Goal: Information Seeking & Learning: Learn about a topic

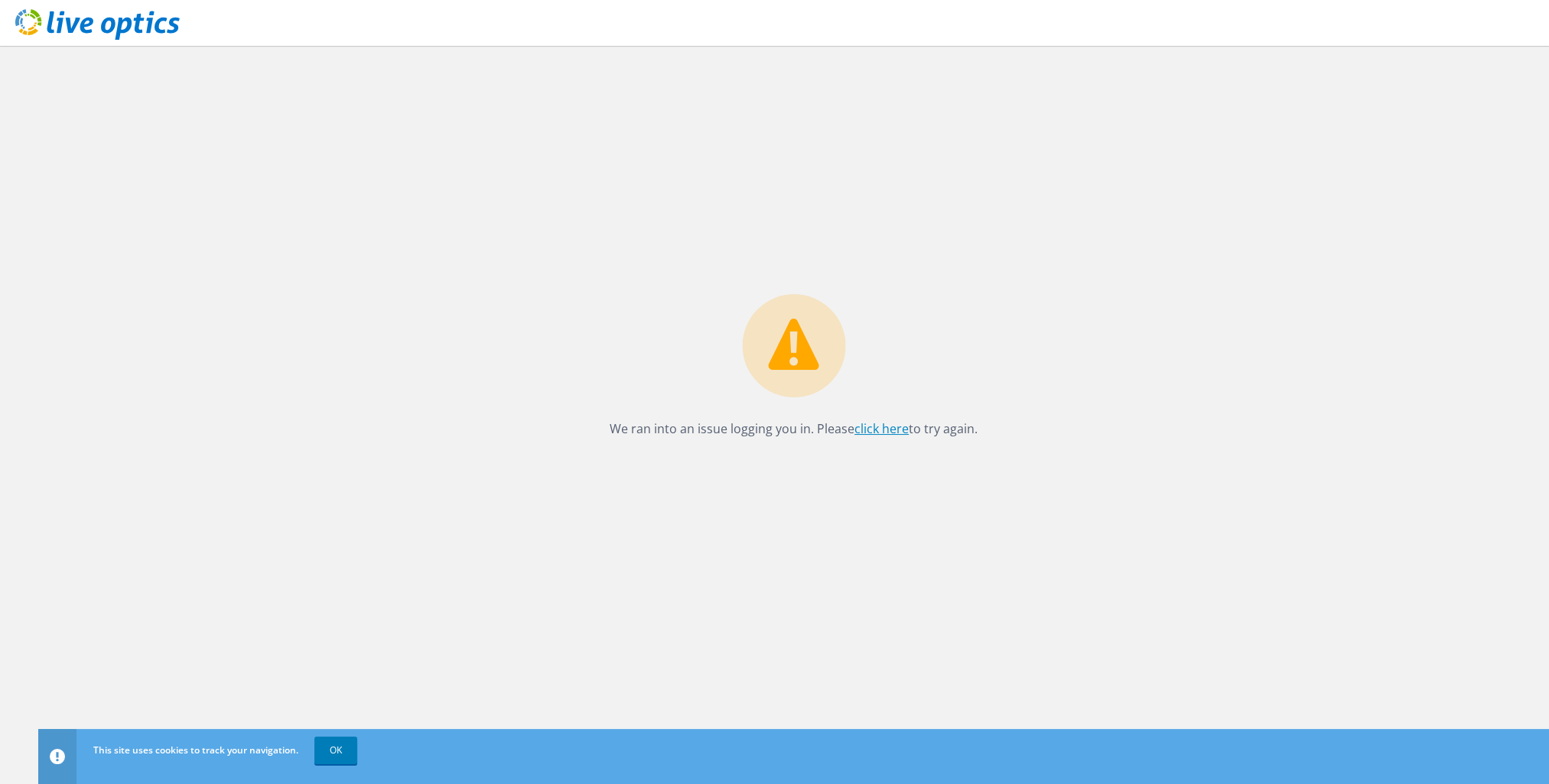
click at [869, 432] on link "click here" at bounding box center [881, 429] width 54 height 17
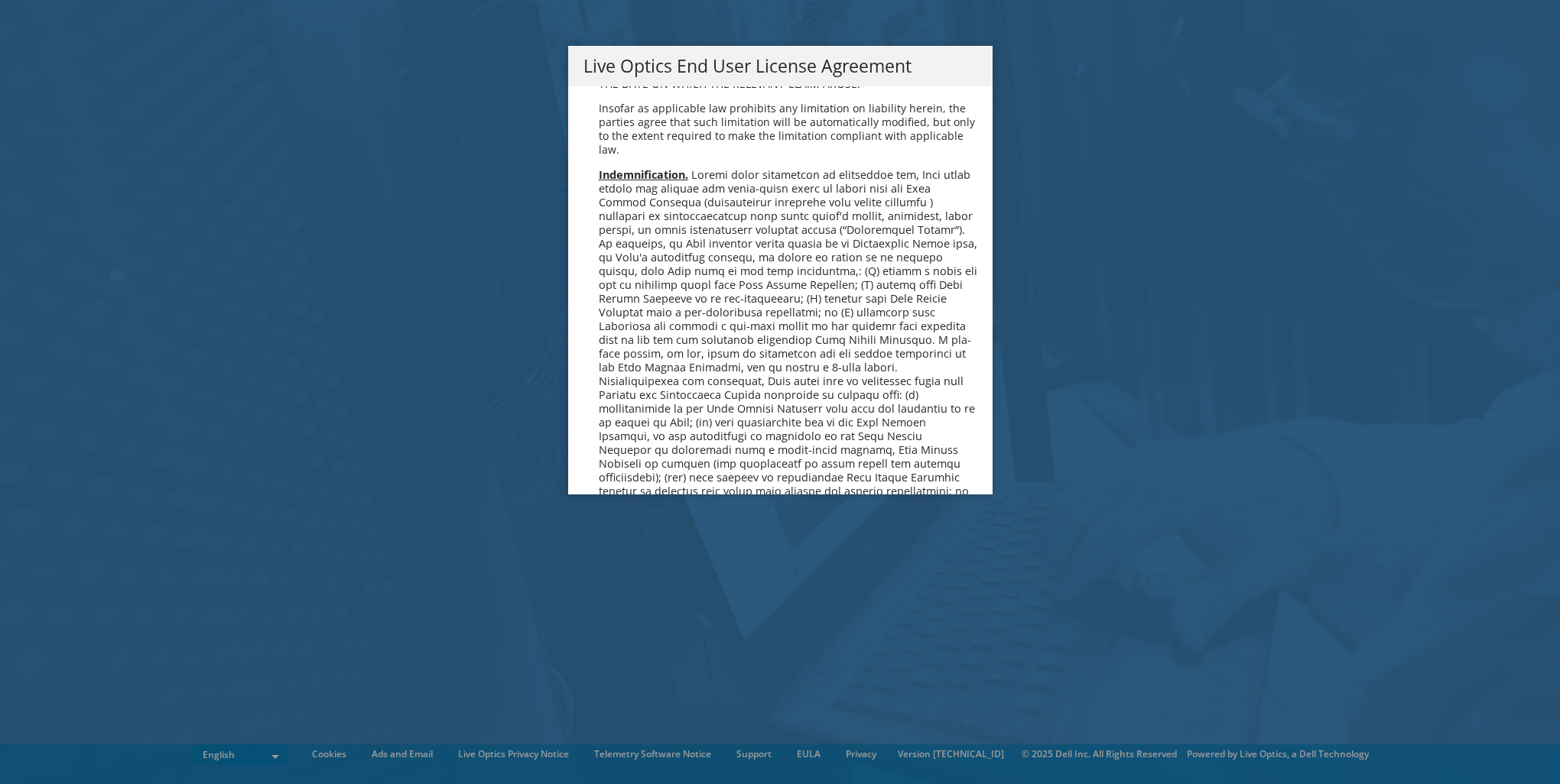
scroll to position [5782, 0]
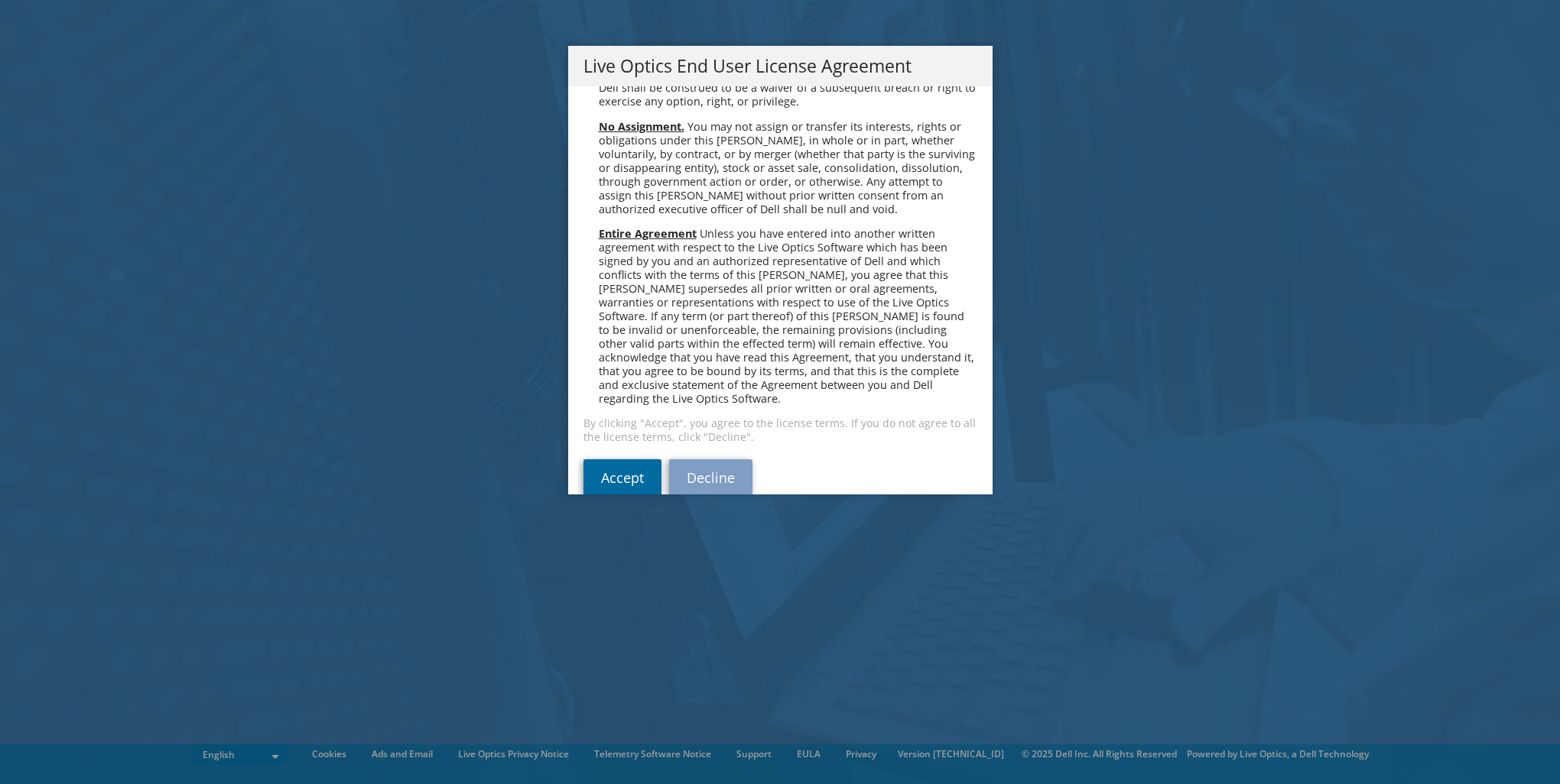
click at [637, 460] on link "Accept" at bounding box center [623, 478] width 78 height 37
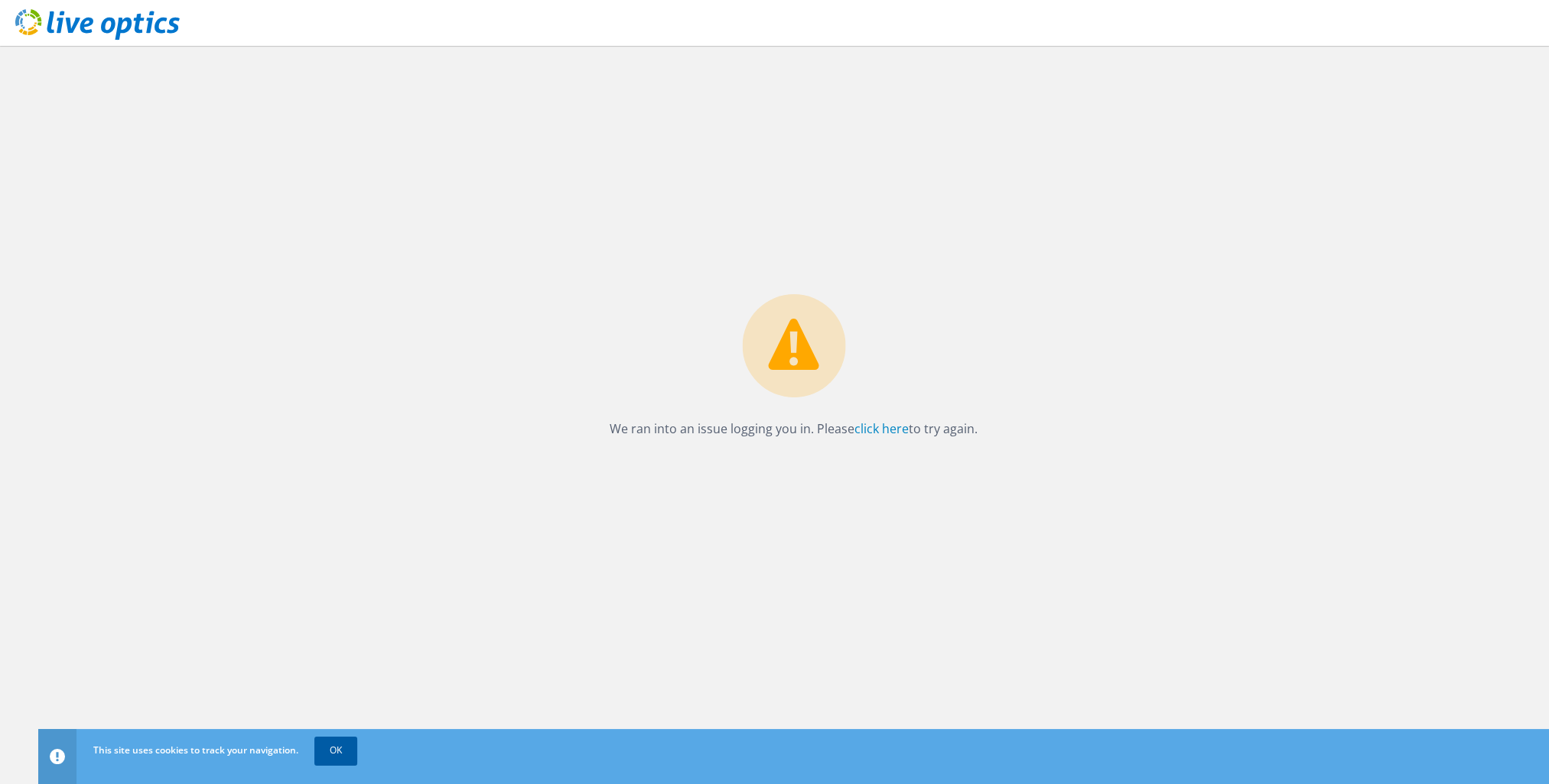
click at [328, 754] on link "OK" at bounding box center [335, 751] width 43 height 28
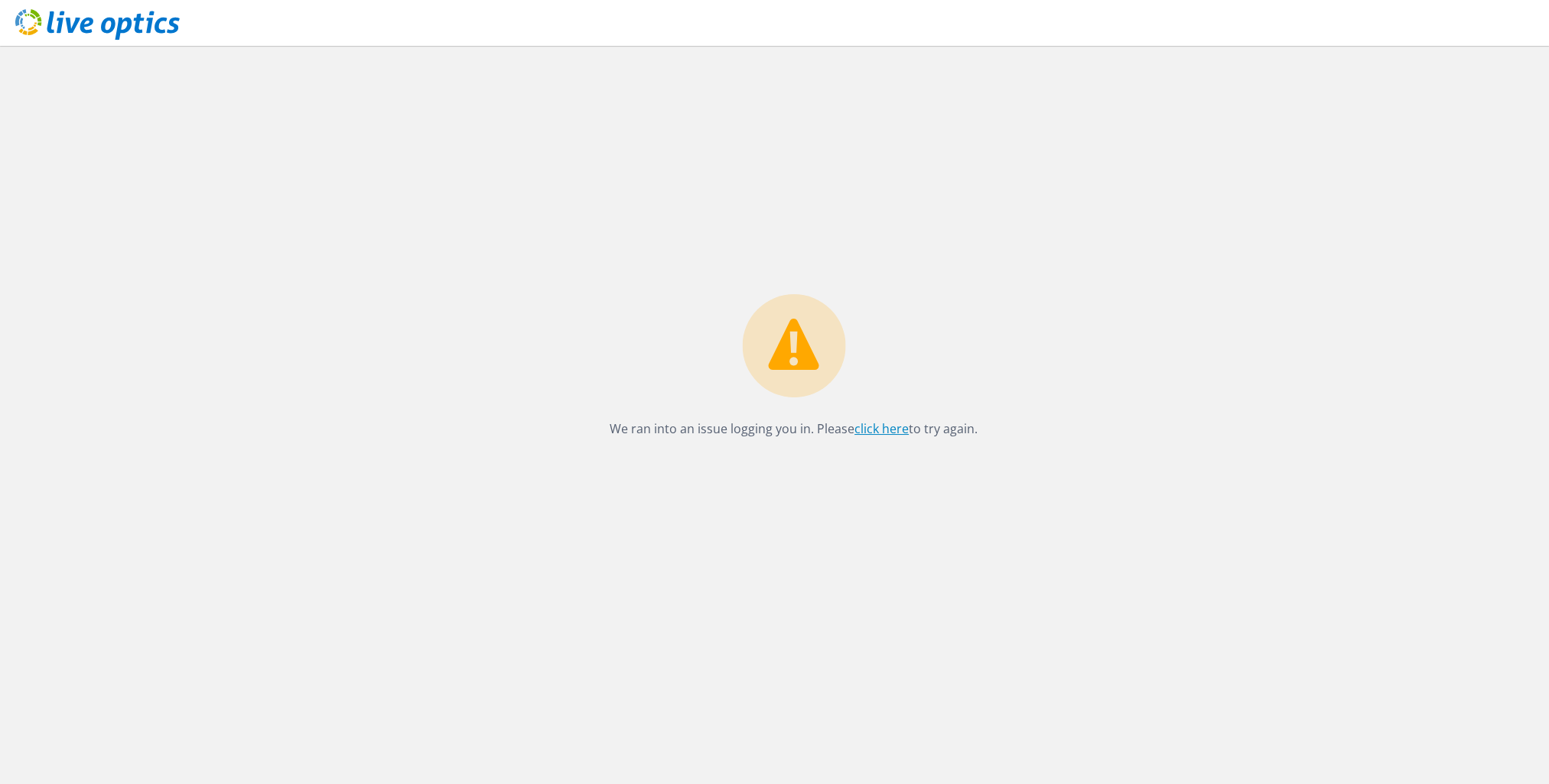
click at [878, 422] on link "click here" at bounding box center [881, 429] width 54 height 17
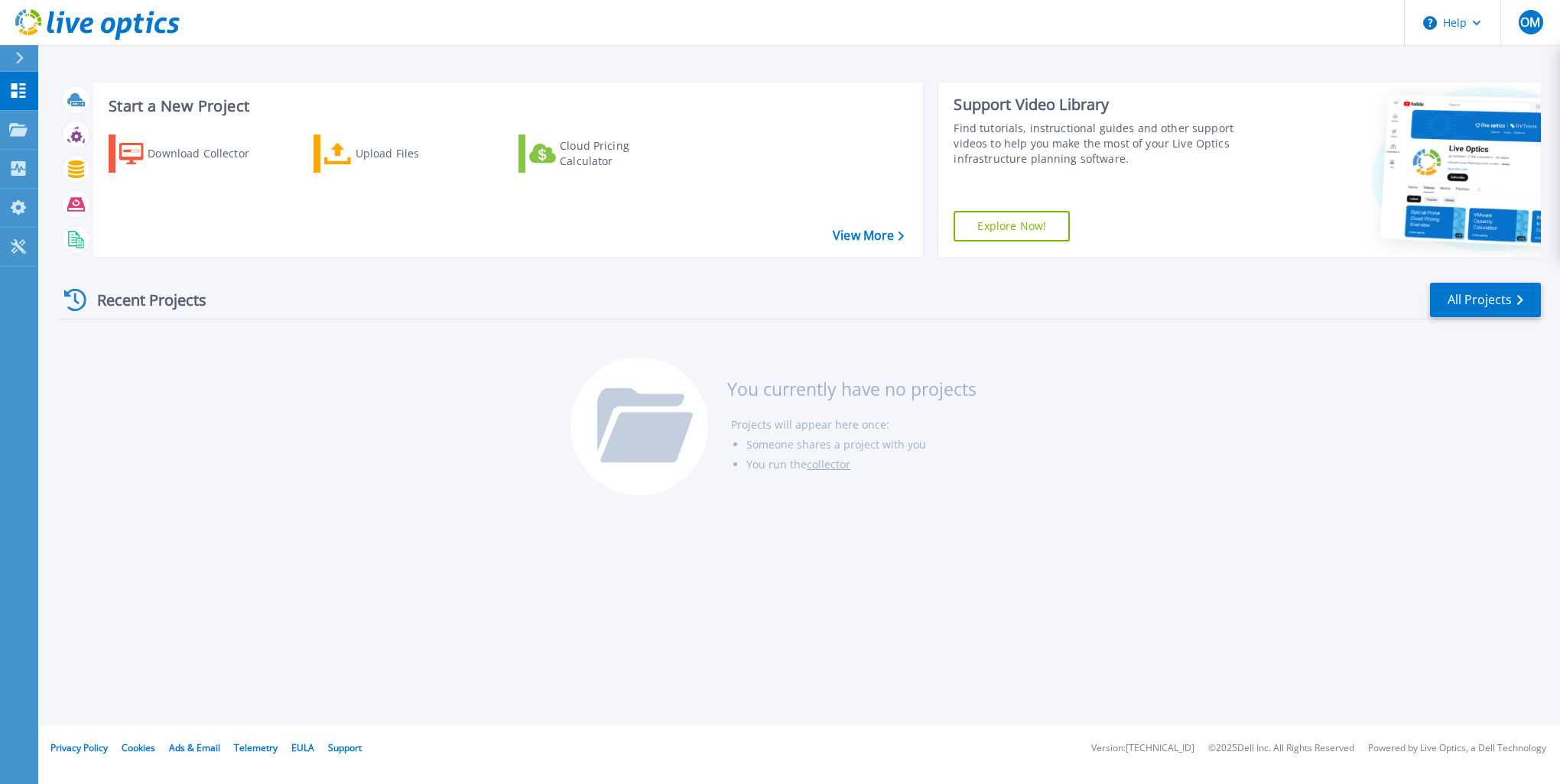
click at [28, 51] on div at bounding box center [26, 59] width 24 height 26
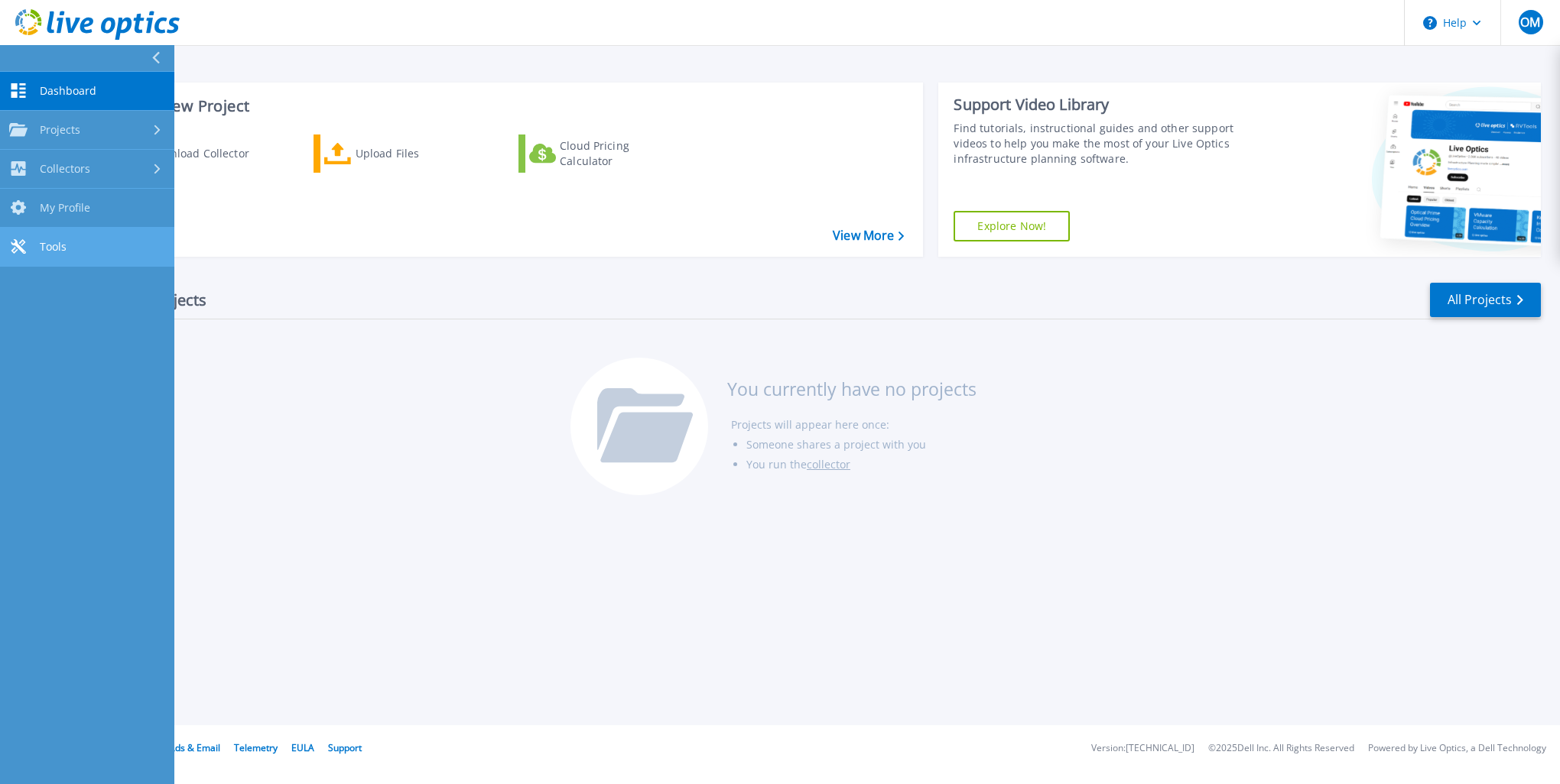
click at [115, 246] on link "Tools Tools" at bounding box center [87, 247] width 175 height 39
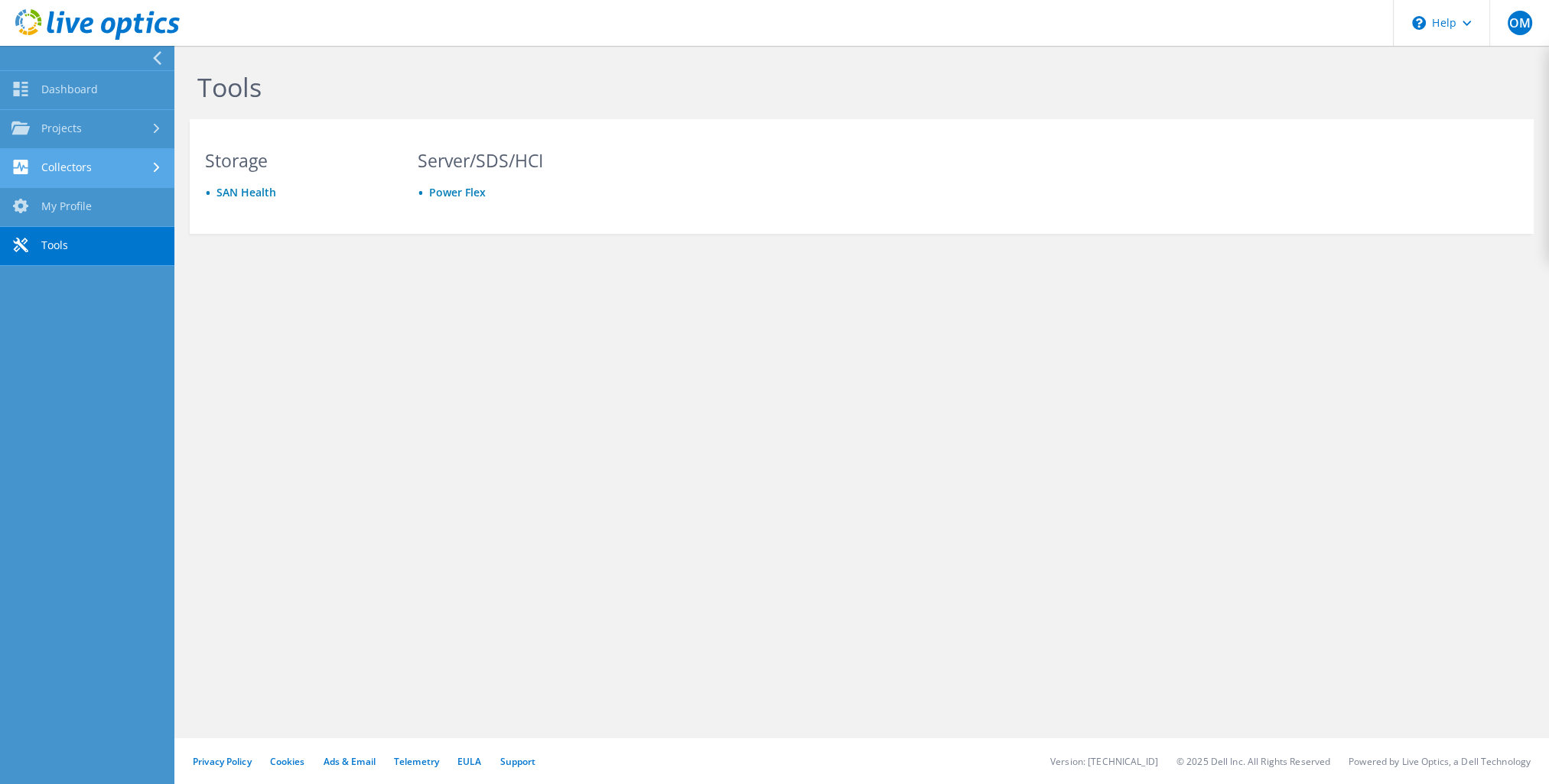
click at [102, 163] on link "Collectors" at bounding box center [87, 169] width 175 height 39
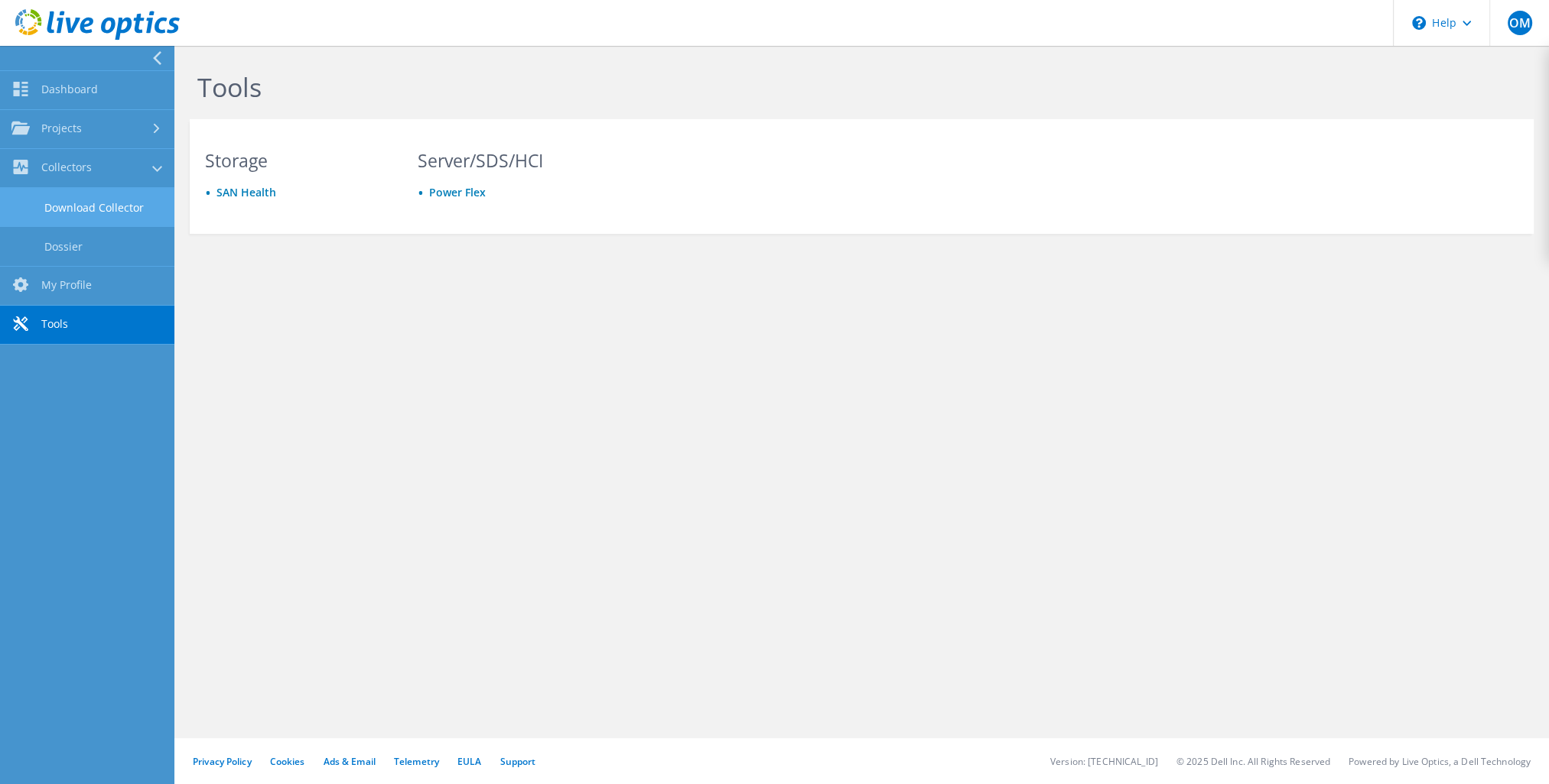
click at [92, 198] on link "Download Collector" at bounding box center [87, 207] width 175 height 39
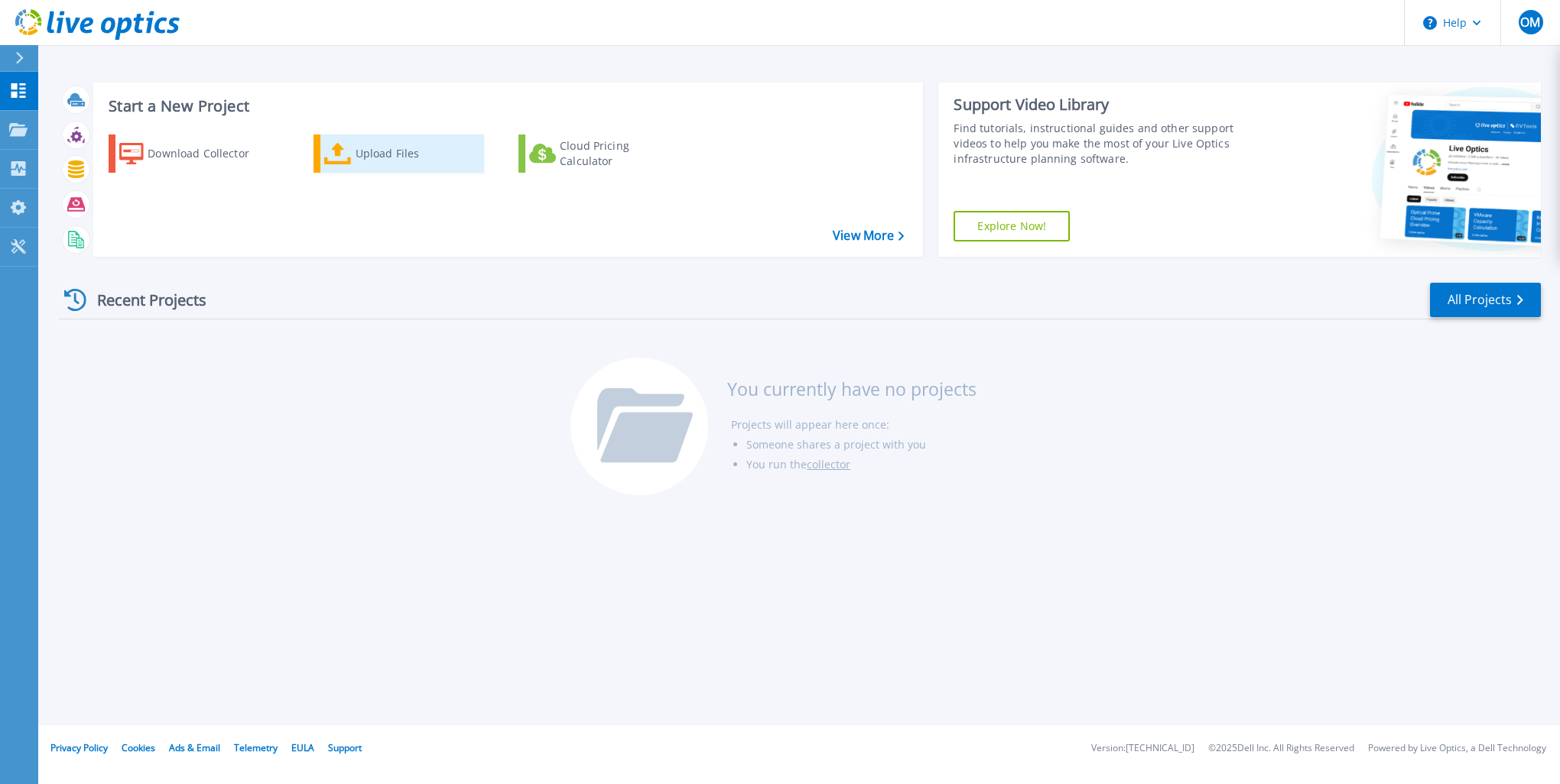
click at [356, 150] on div "Upload Files" at bounding box center [417, 153] width 123 height 31
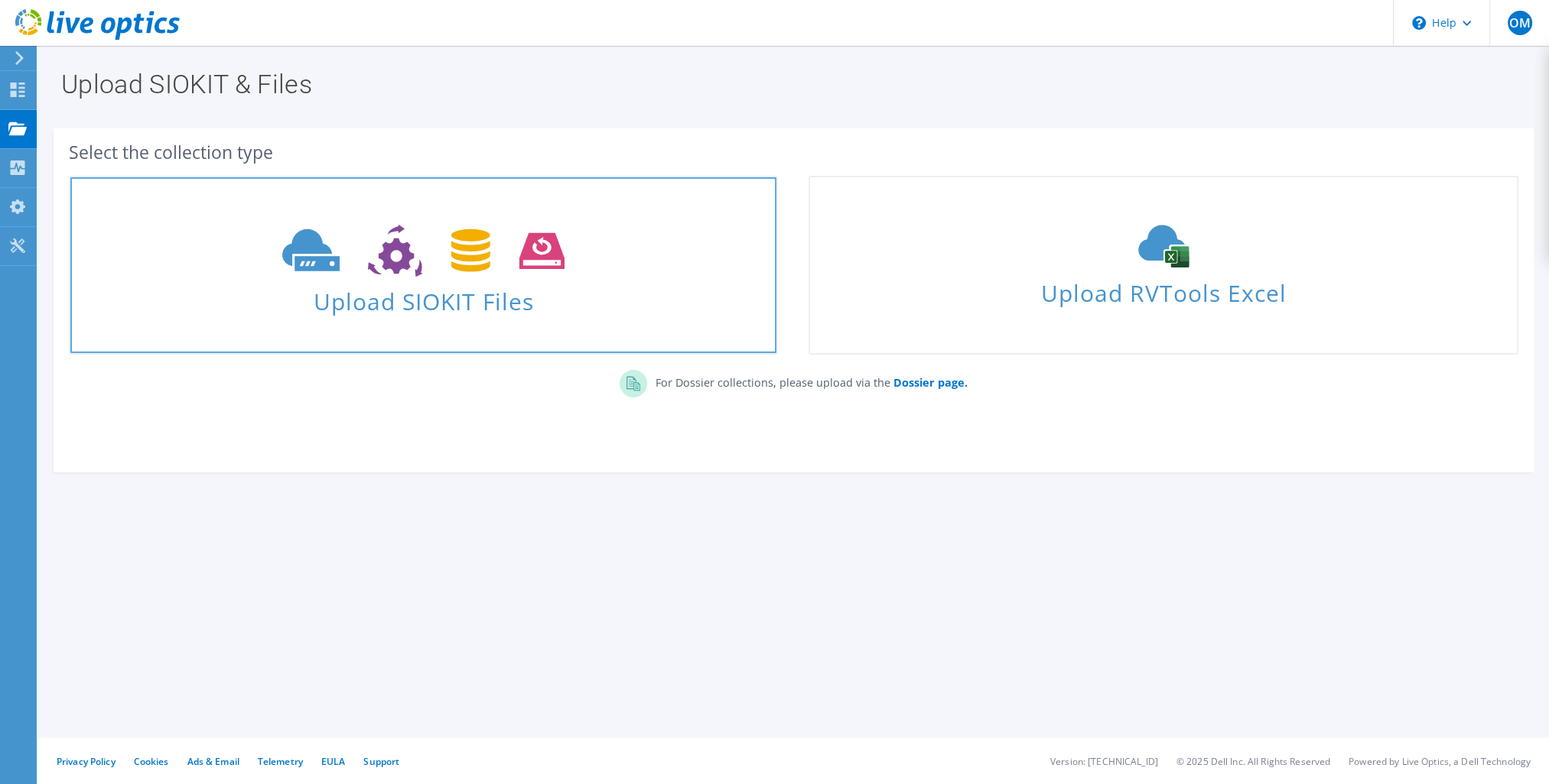
click at [303, 217] on span at bounding box center [424, 249] width 706 height 64
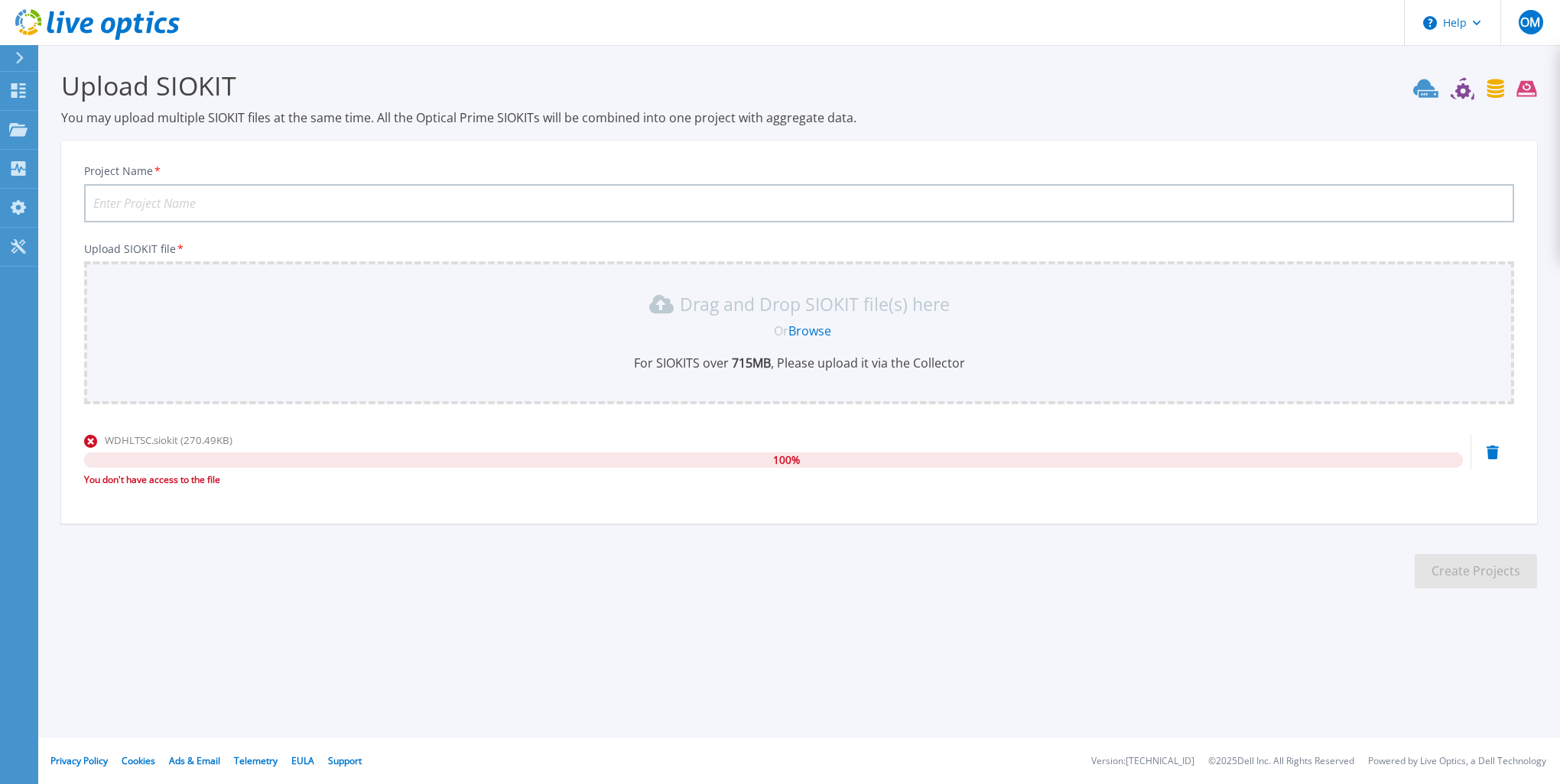
click at [219, 191] on input "Project Name *" at bounding box center [799, 203] width 1430 height 38
type input "f"
type input "w"
type input "WDHLTSC"
click at [810, 332] on link "Browse" at bounding box center [810, 331] width 43 height 17
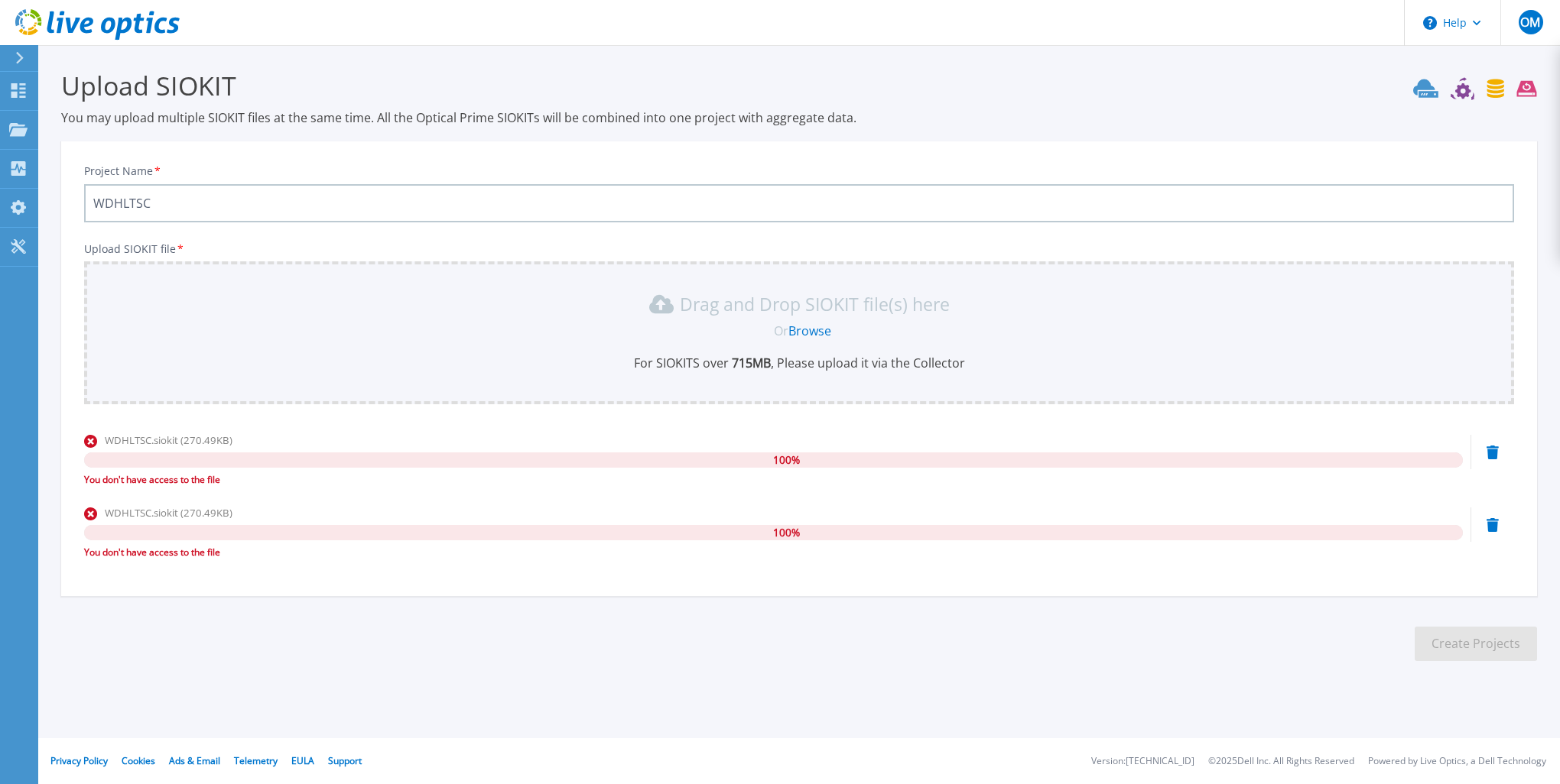
click at [1499, 451] on div "WDHLTSC.siokit (270.49KB) 100 % You don't have access to the file" at bounding box center [799, 465] width 1430 height 65
click at [1489, 456] on icon at bounding box center [1492, 452] width 12 height 14
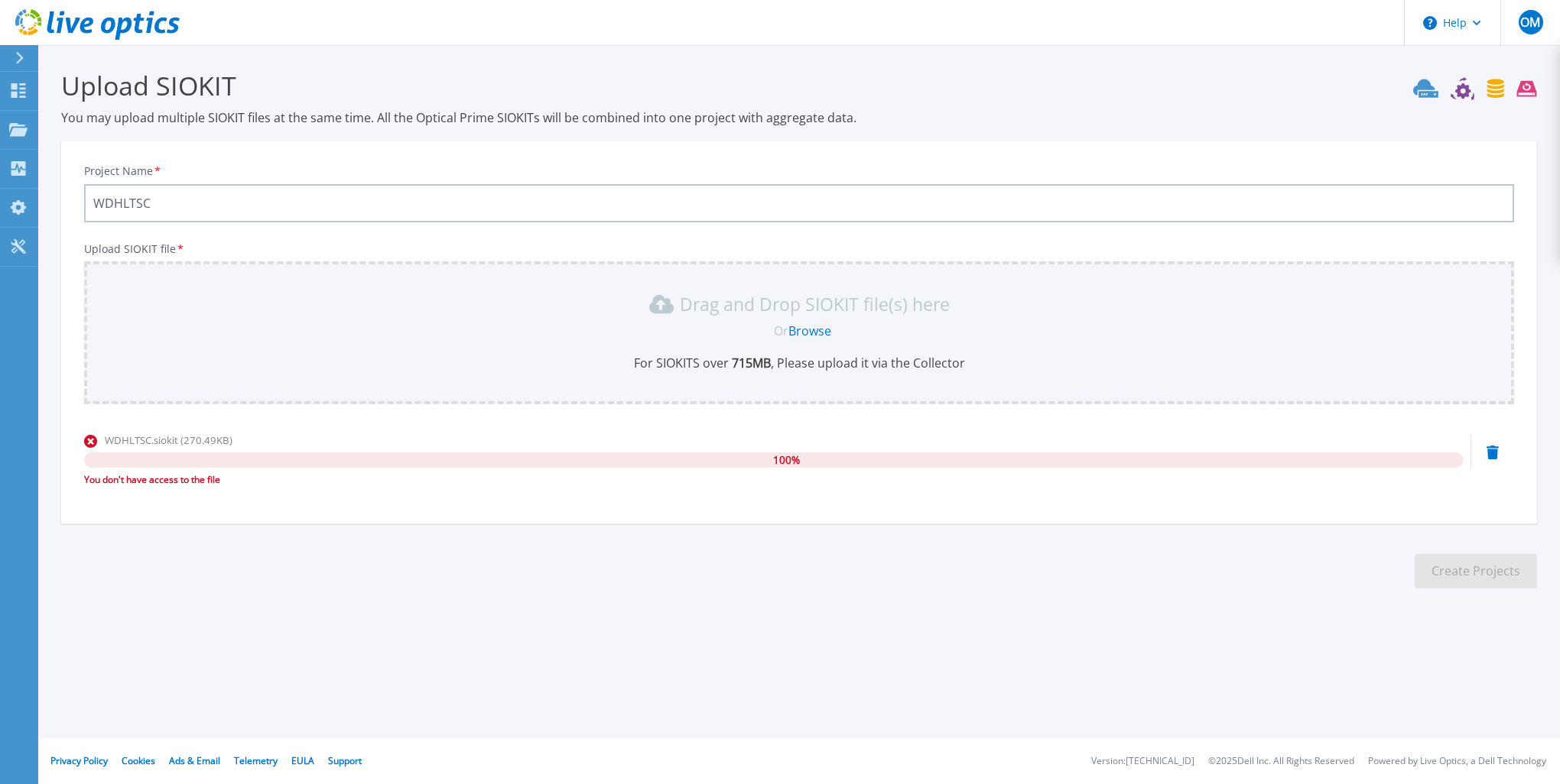
click at [1494, 451] on icon at bounding box center [1492, 452] width 12 height 14
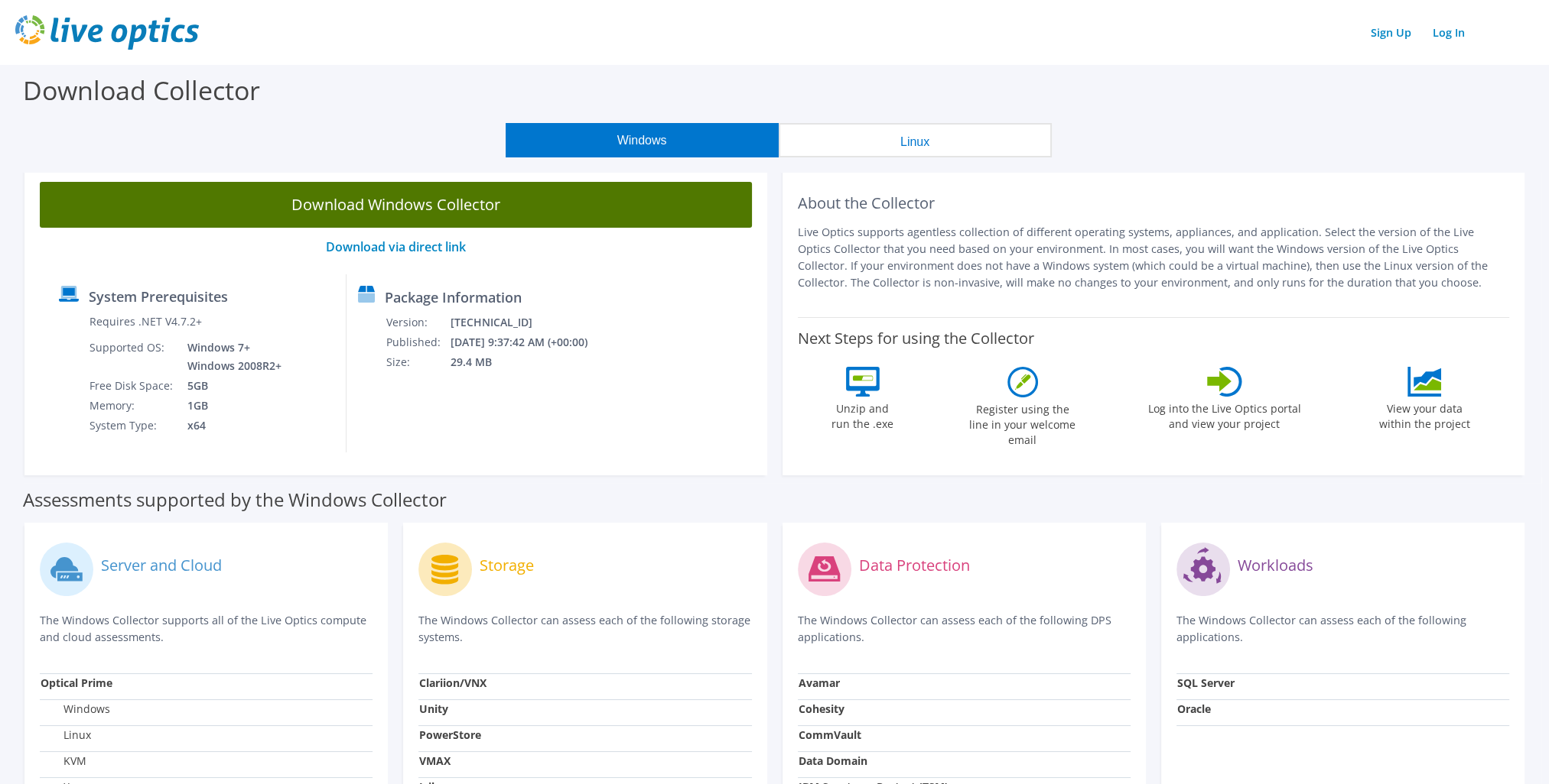
click at [419, 209] on link "Download Windows Collector" at bounding box center [396, 204] width 712 height 46
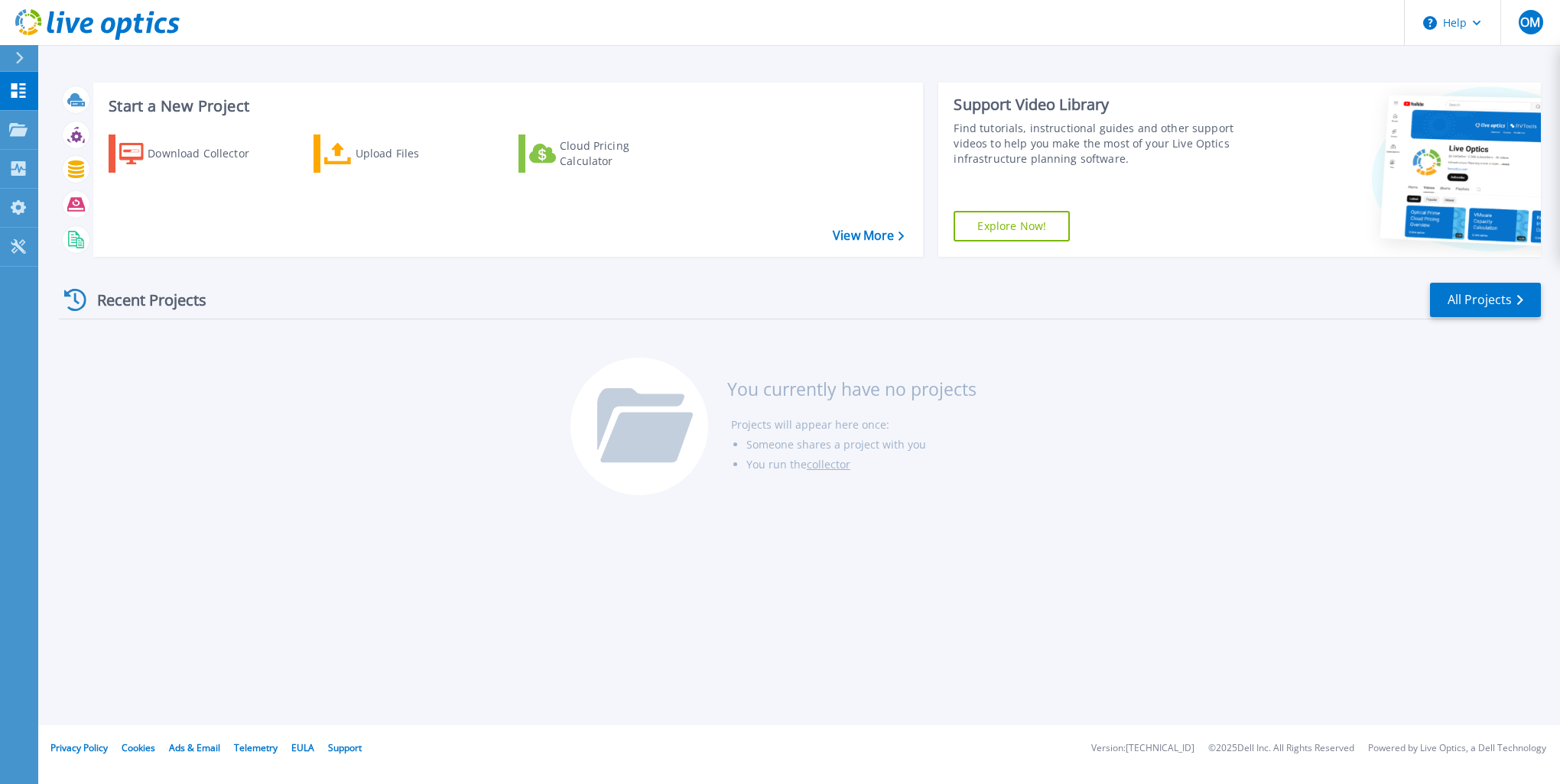
drag, startPoint x: 634, startPoint y: 0, endPoint x: 886, endPoint y: 597, distance: 648.0
click at [886, 597] on div "Start a New Project Download Collector Upload Files Cloud Pricing Calculator Vi…" at bounding box center [799, 362] width 1522 height 725
click at [838, 237] on link "View More" at bounding box center [868, 236] width 72 height 15
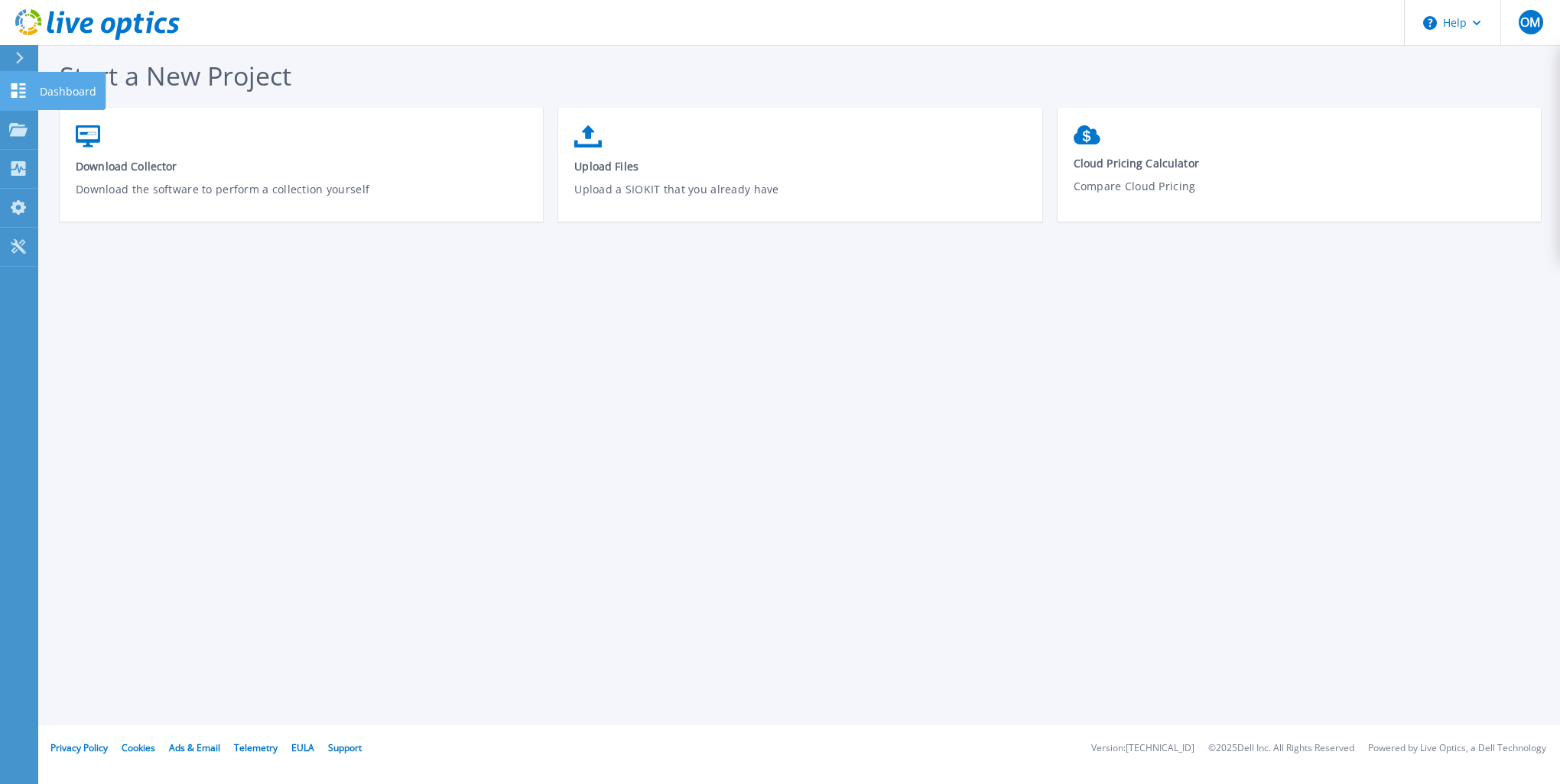
click at [19, 90] on icon at bounding box center [19, 91] width 19 height 15
click at [22, 98] on div at bounding box center [19, 90] width 19 height 16
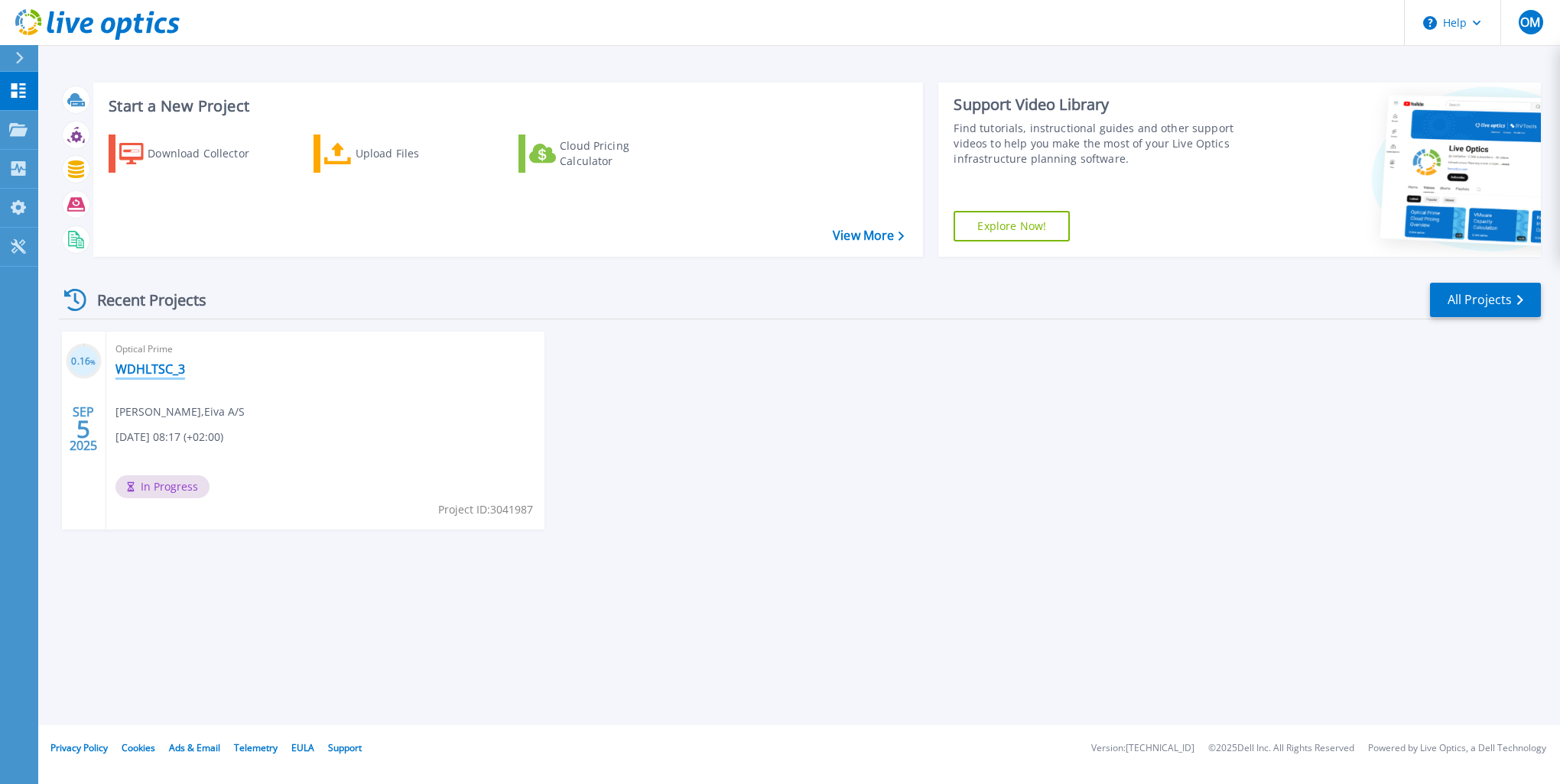
click at [166, 376] on link "WDHLTSC_3" at bounding box center [150, 369] width 70 height 15
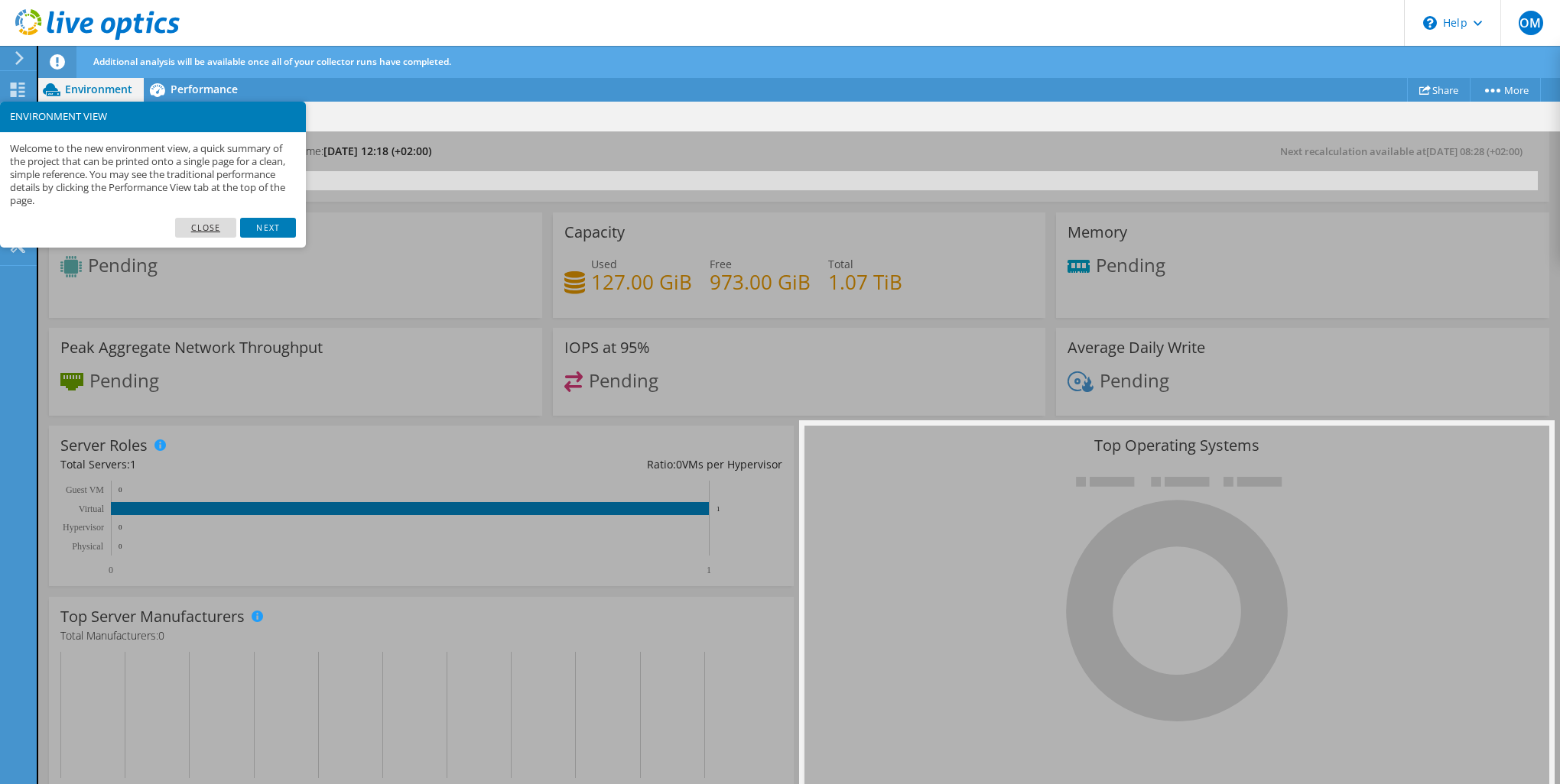
click at [200, 229] on link "Close" at bounding box center [205, 228] width 62 height 20
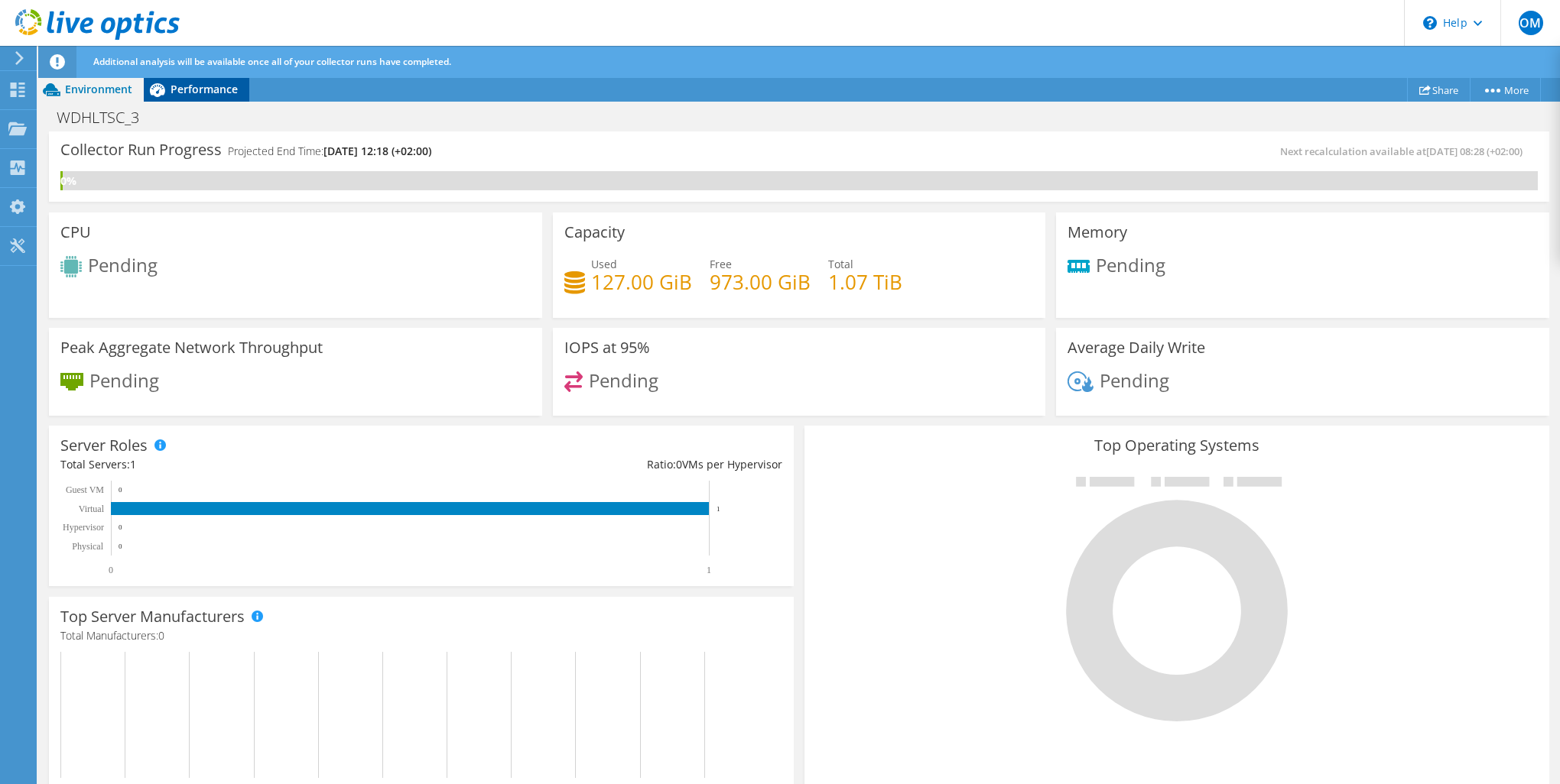
click at [186, 88] on span "Performance" at bounding box center [204, 89] width 67 height 15
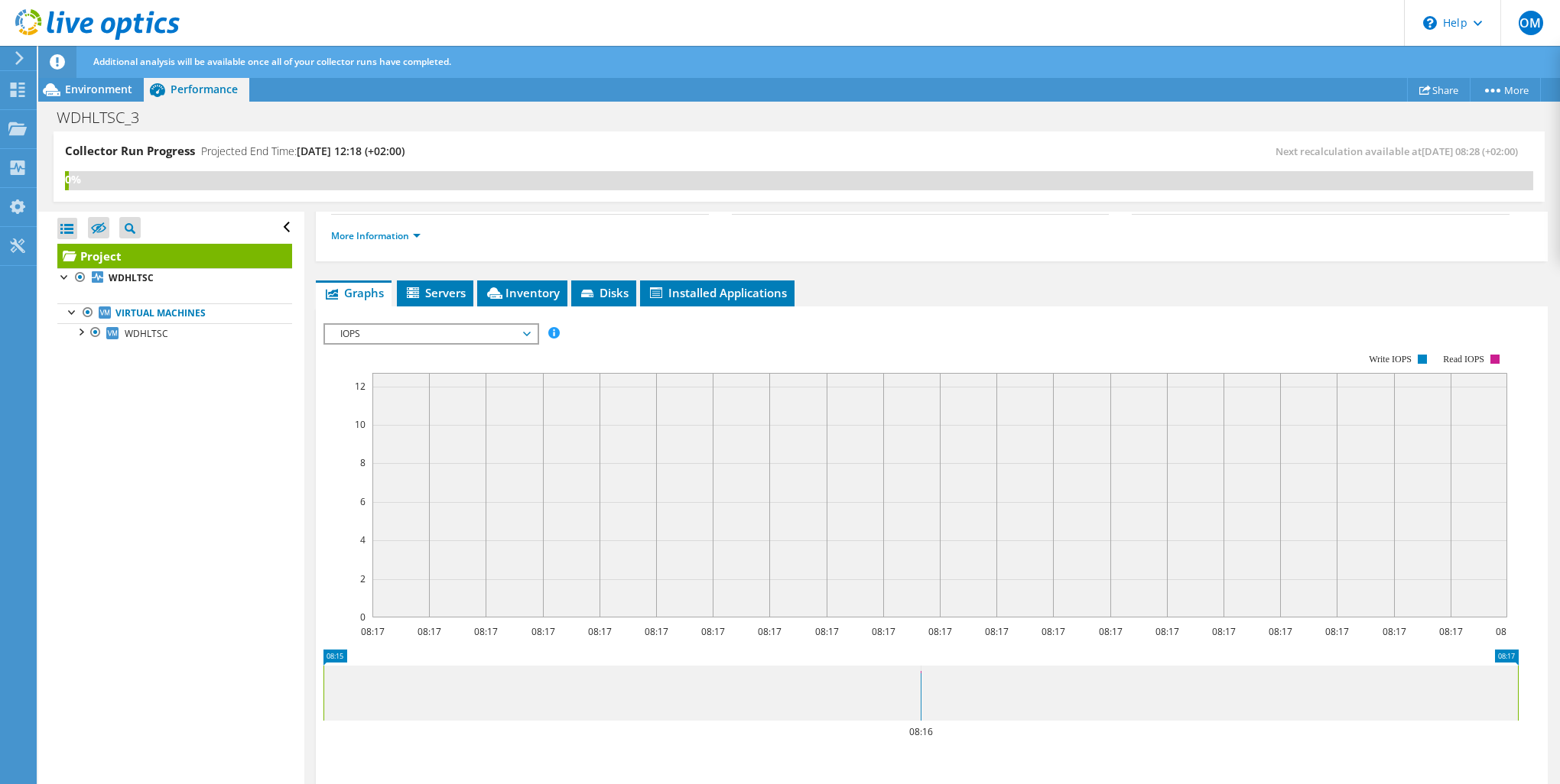
scroll to position [306, 0]
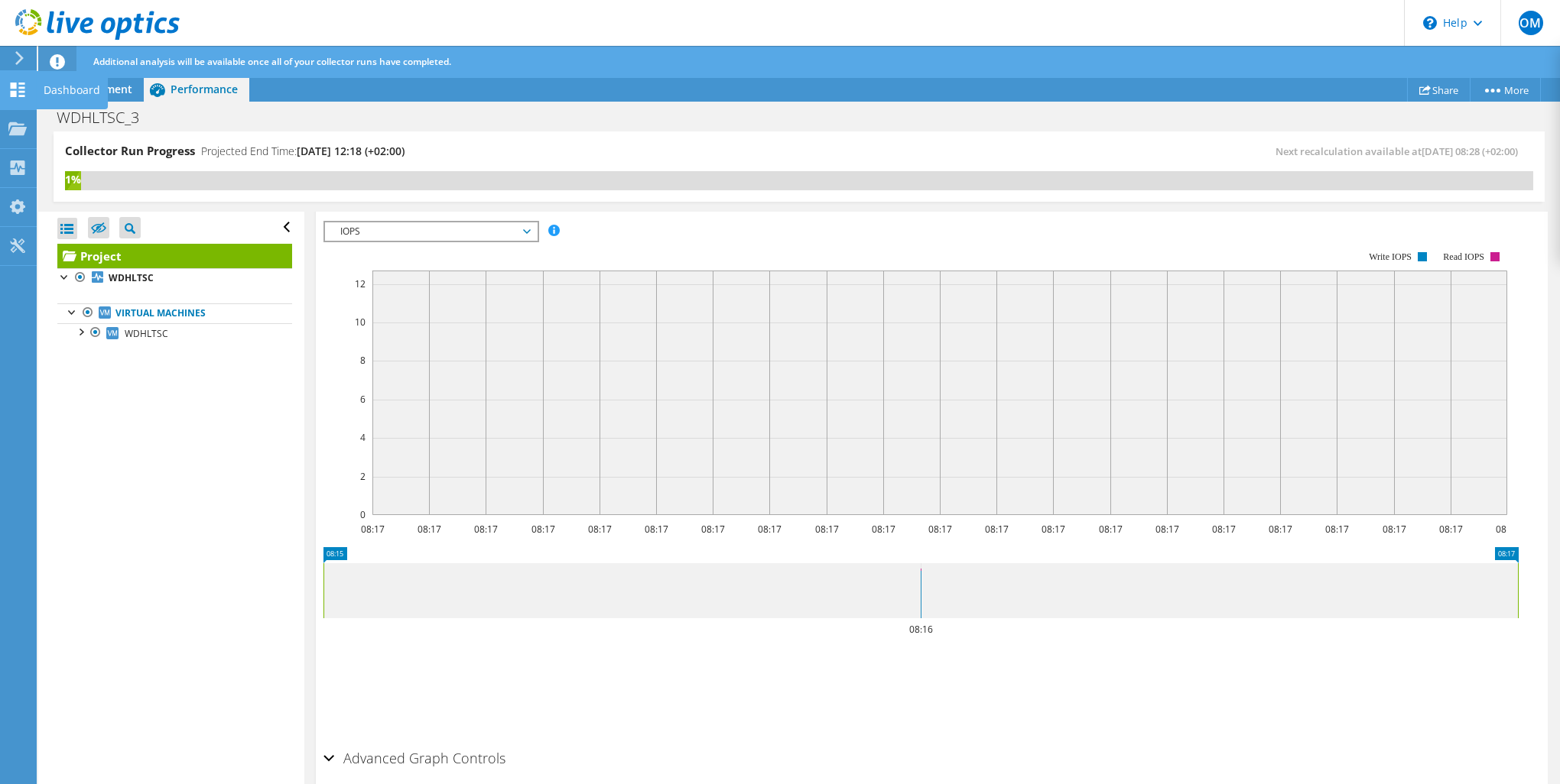
click at [15, 95] on use at bounding box center [19, 90] width 15 height 15
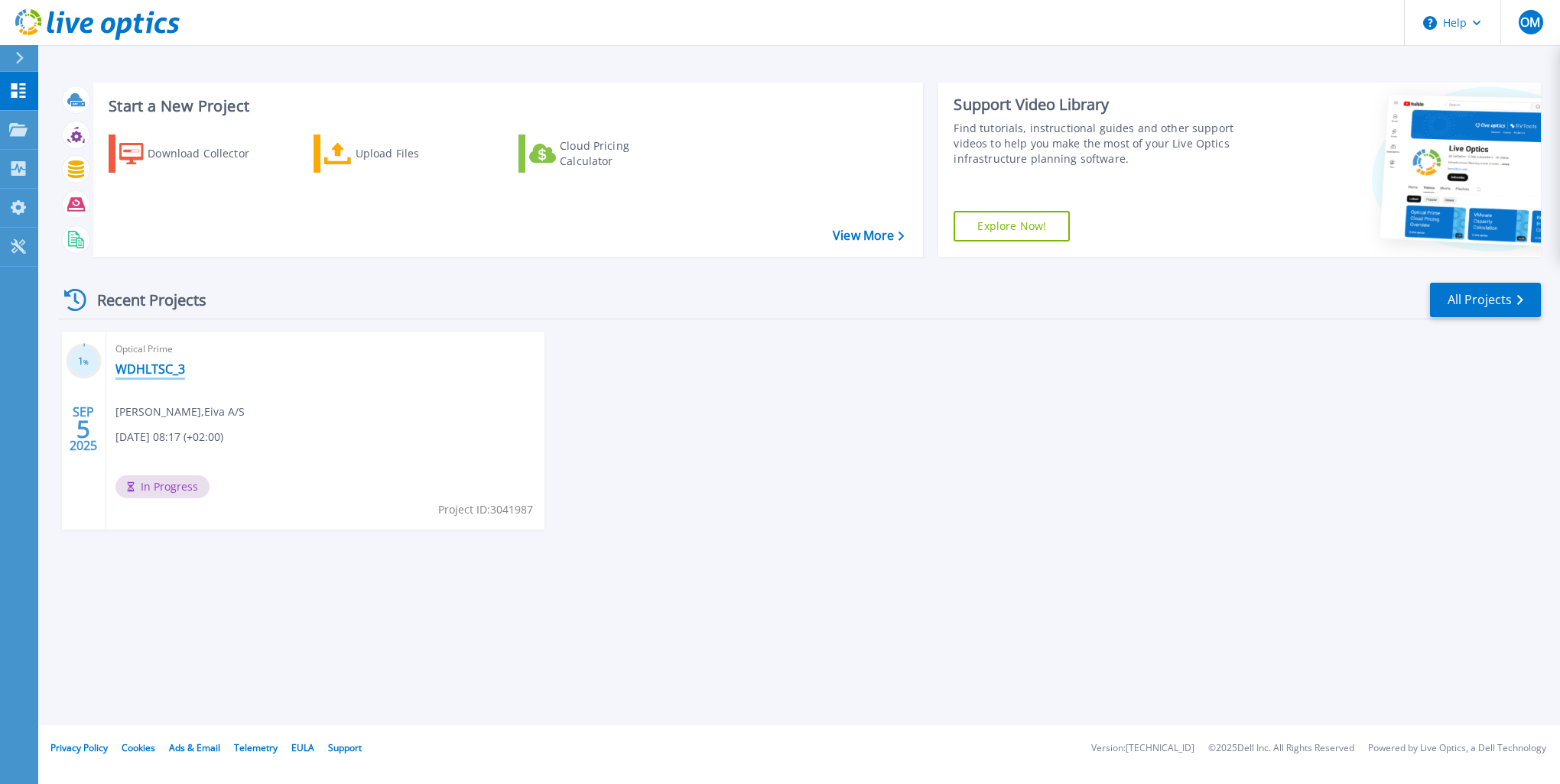
click at [147, 365] on link "WDHLTSC_3" at bounding box center [150, 369] width 70 height 15
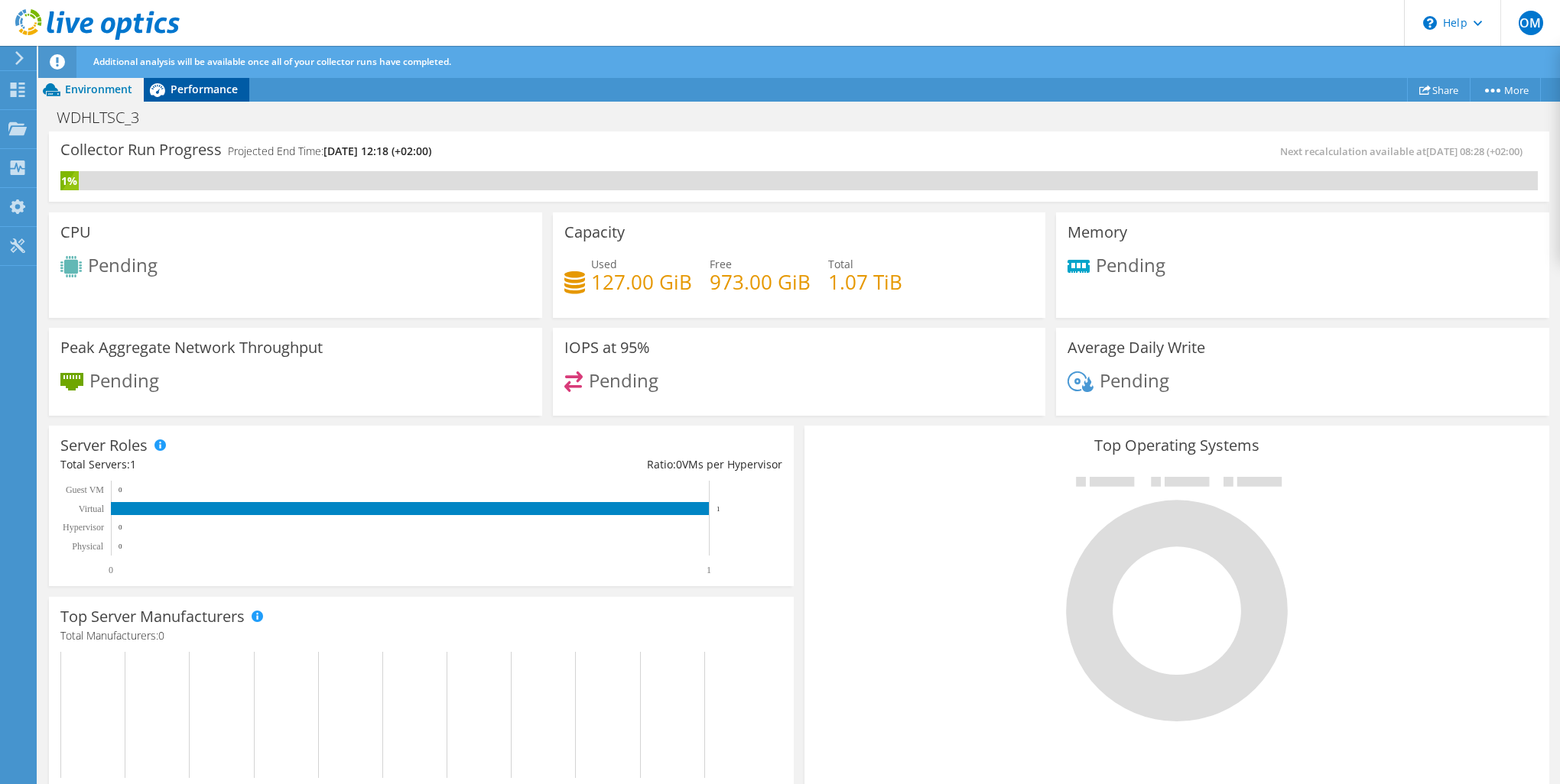
click at [154, 81] on icon at bounding box center [157, 89] width 27 height 27
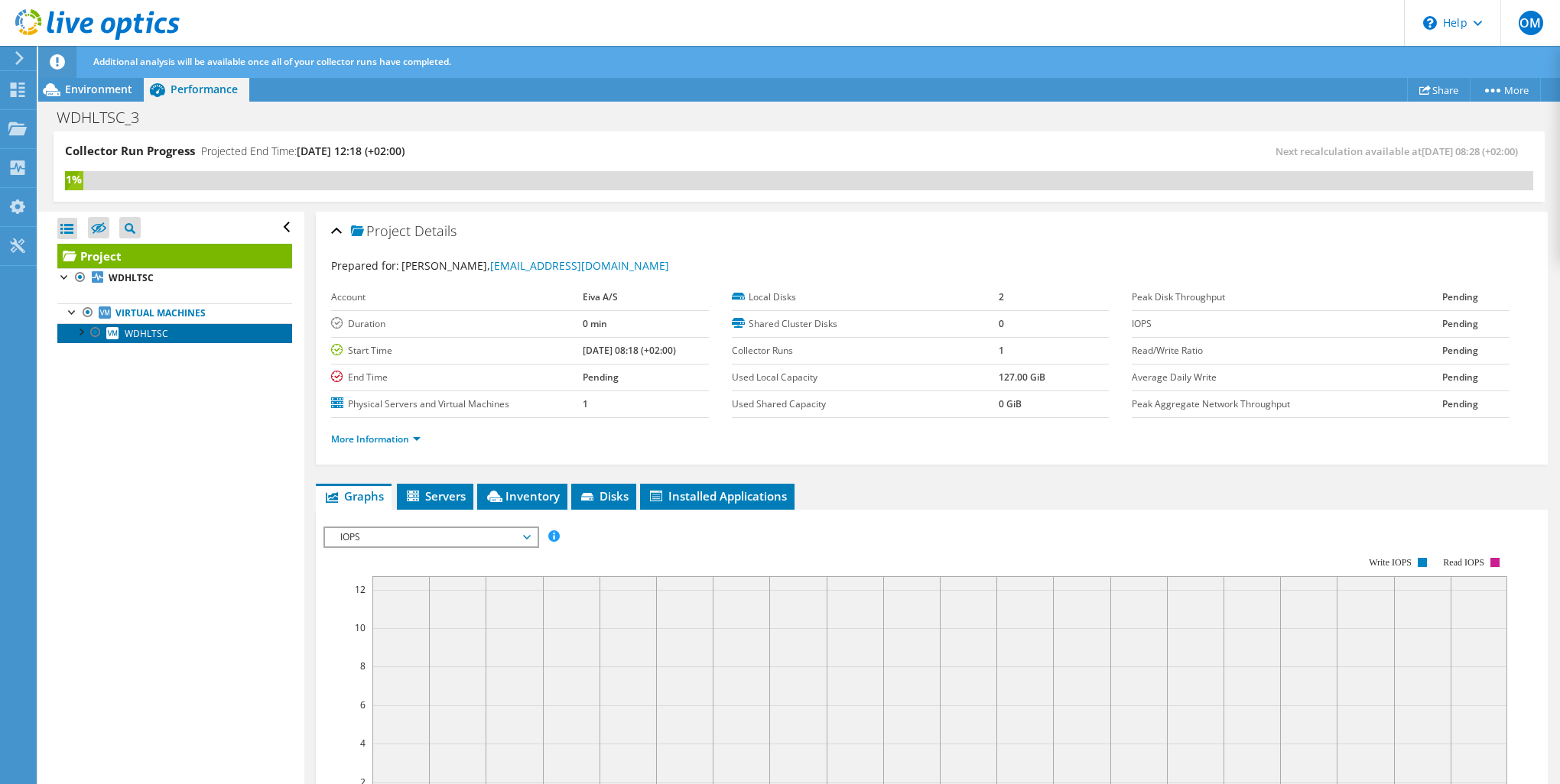
click at [125, 332] on span "WDHLTSC" at bounding box center [146, 333] width 44 height 13
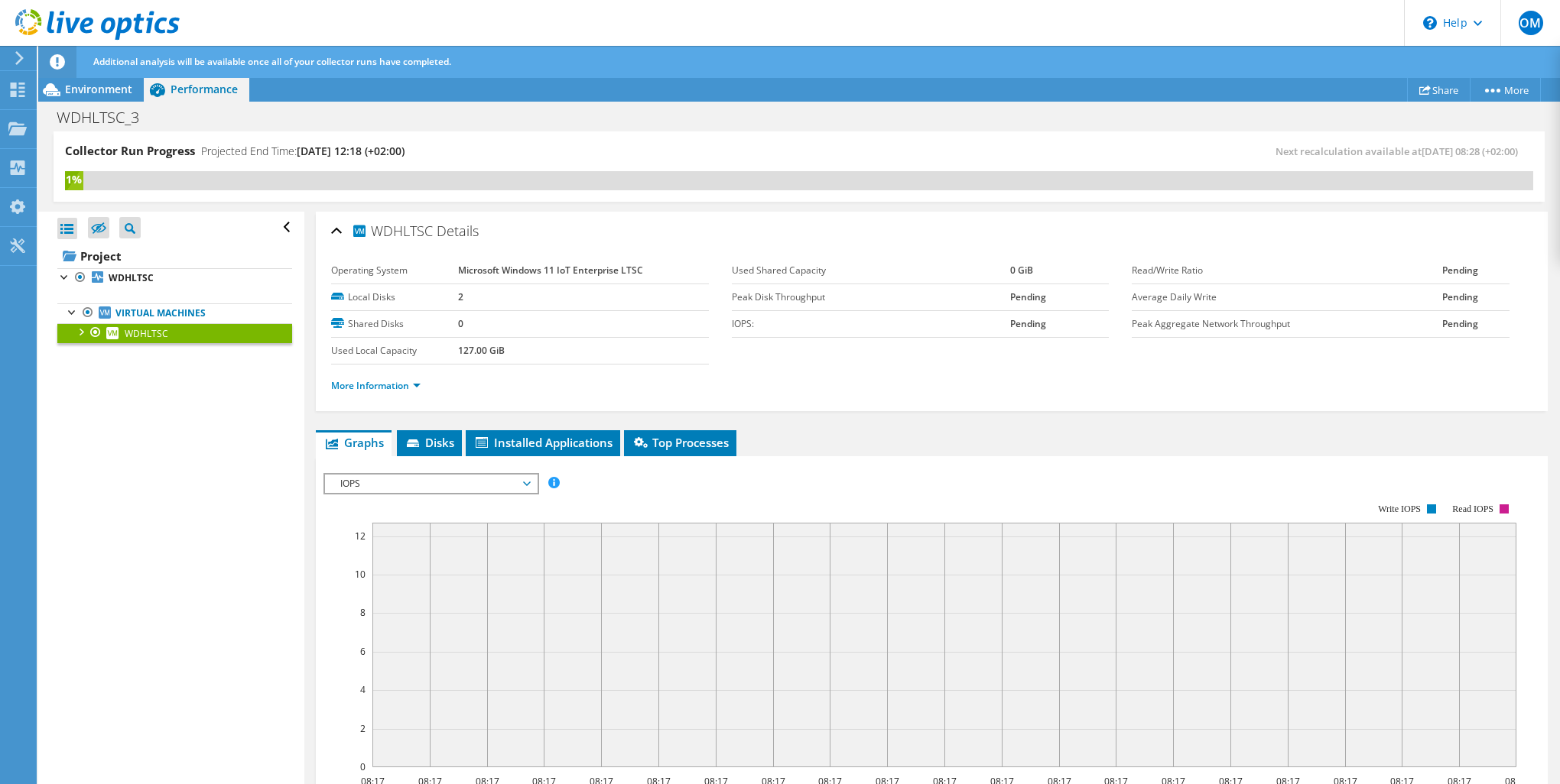
scroll to position [203, 0]
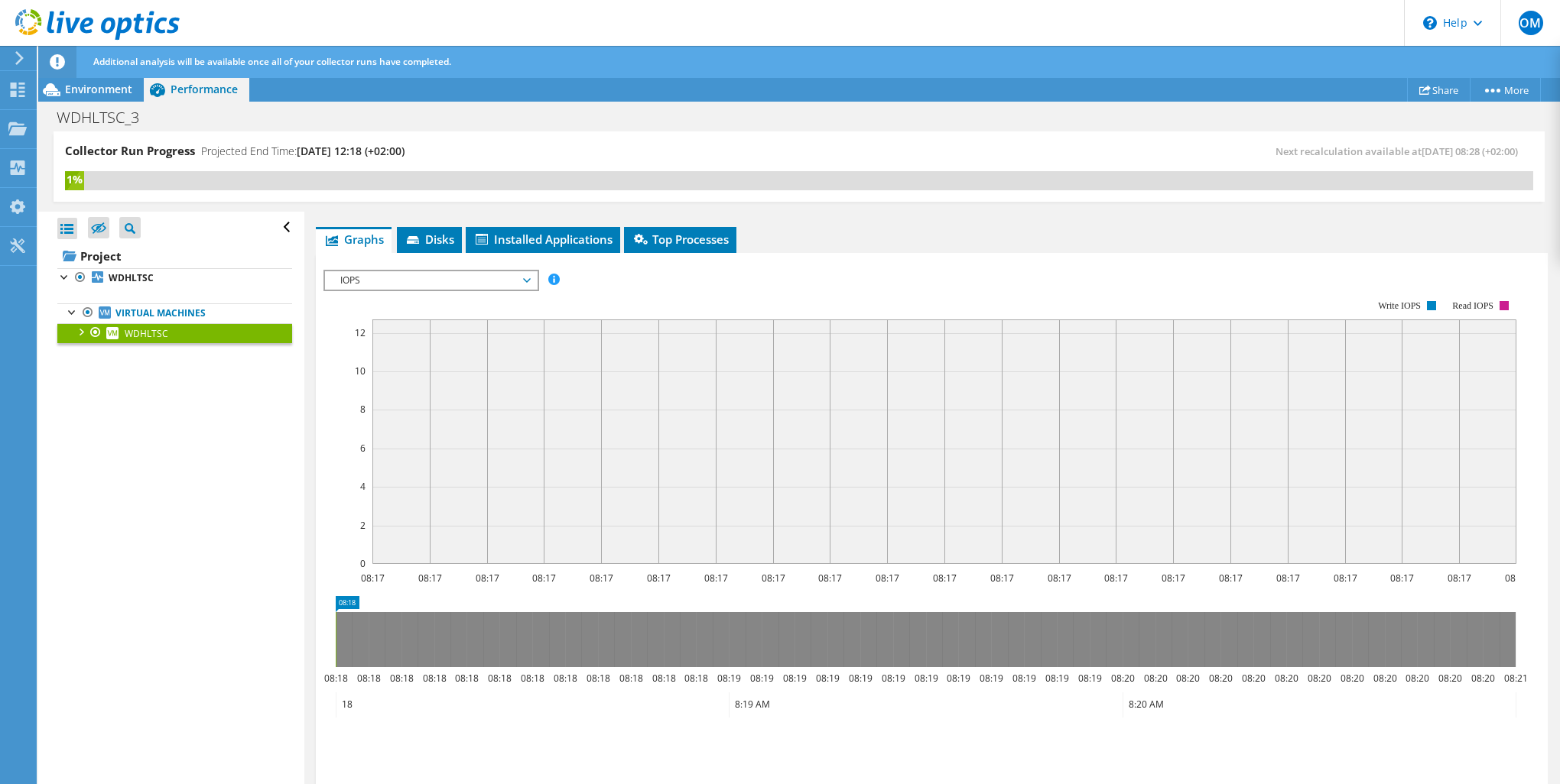
click at [82, 334] on div at bounding box center [80, 331] width 15 height 15
click at [164, 381] on link "1 D:" at bounding box center [175, 372] width 235 height 20
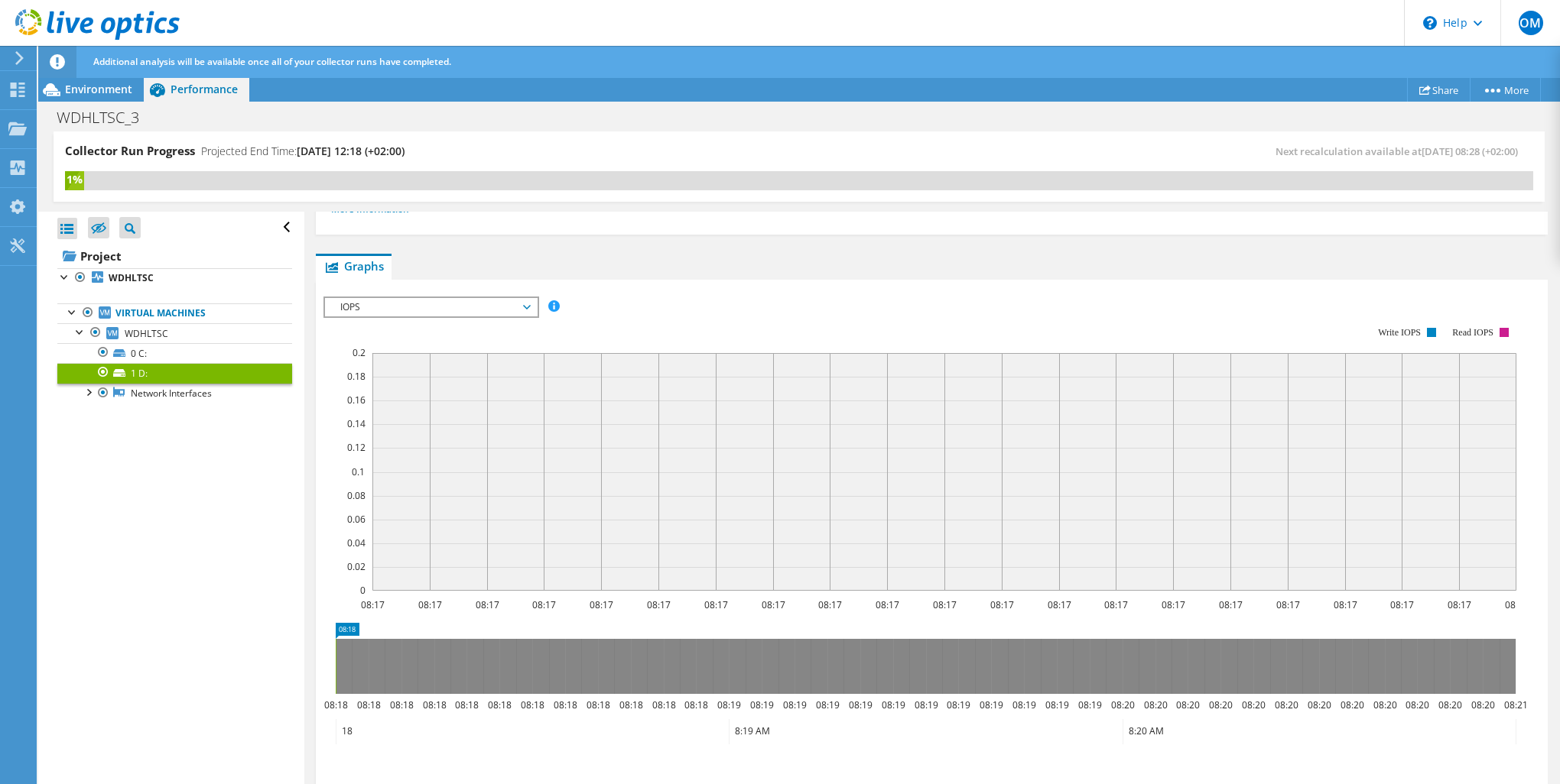
scroll to position [229, 0]
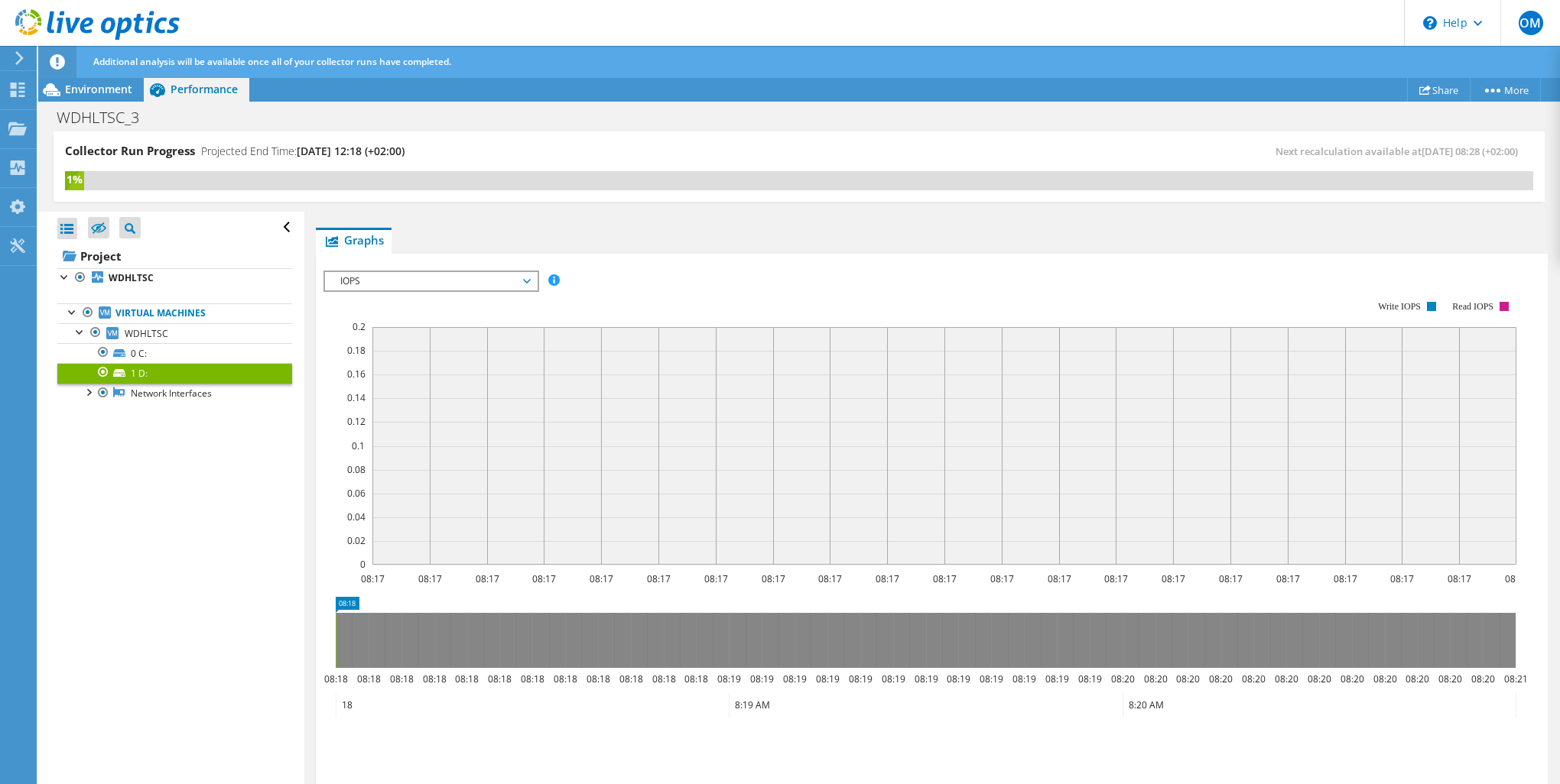
click at [500, 278] on span "IOPS" at bounding box center [431, 281] width 197 height 19
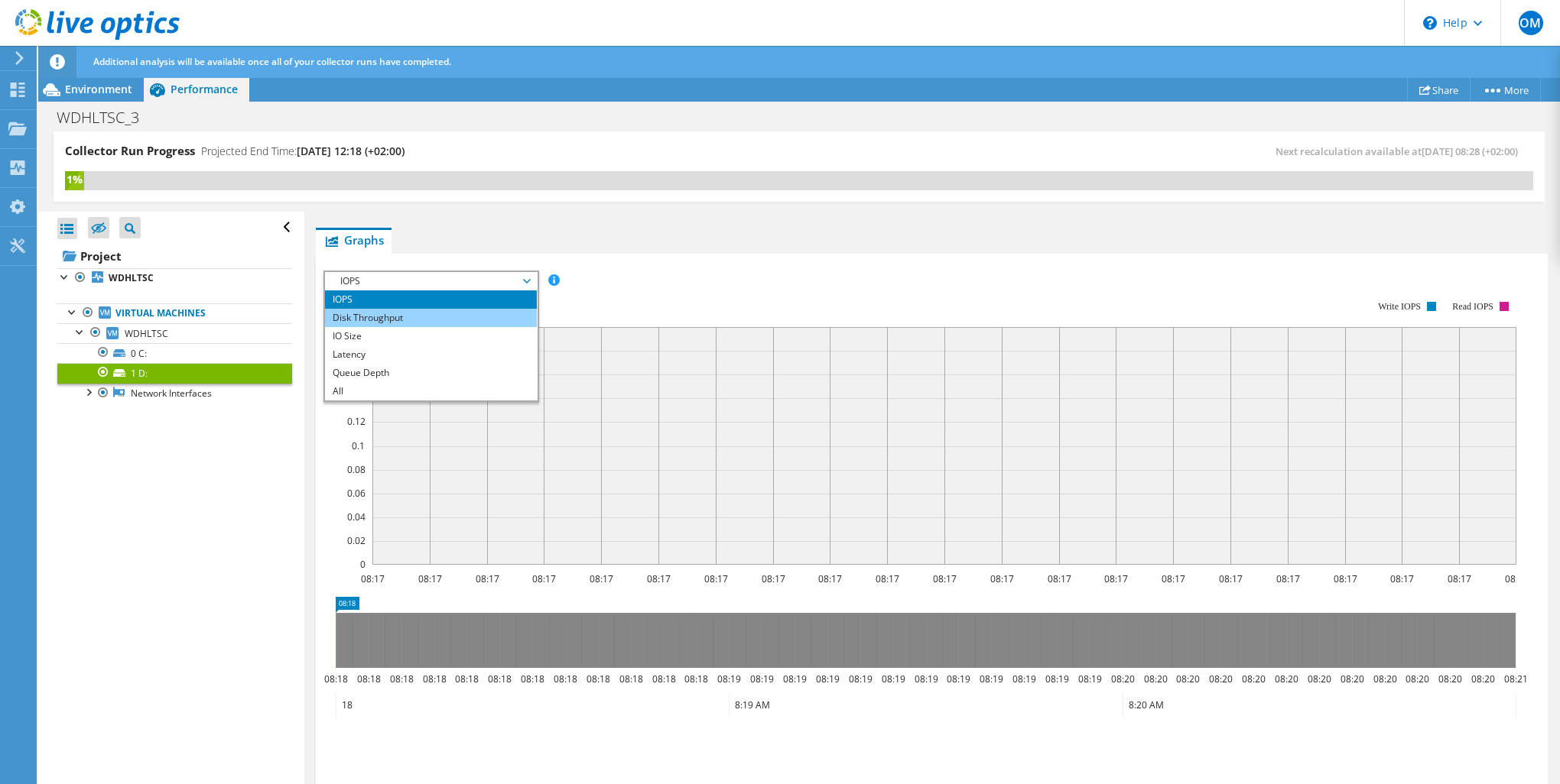
click at [435, 309] on li "Disk Throughput" at bounding box center [431, 319] width 212 height 19
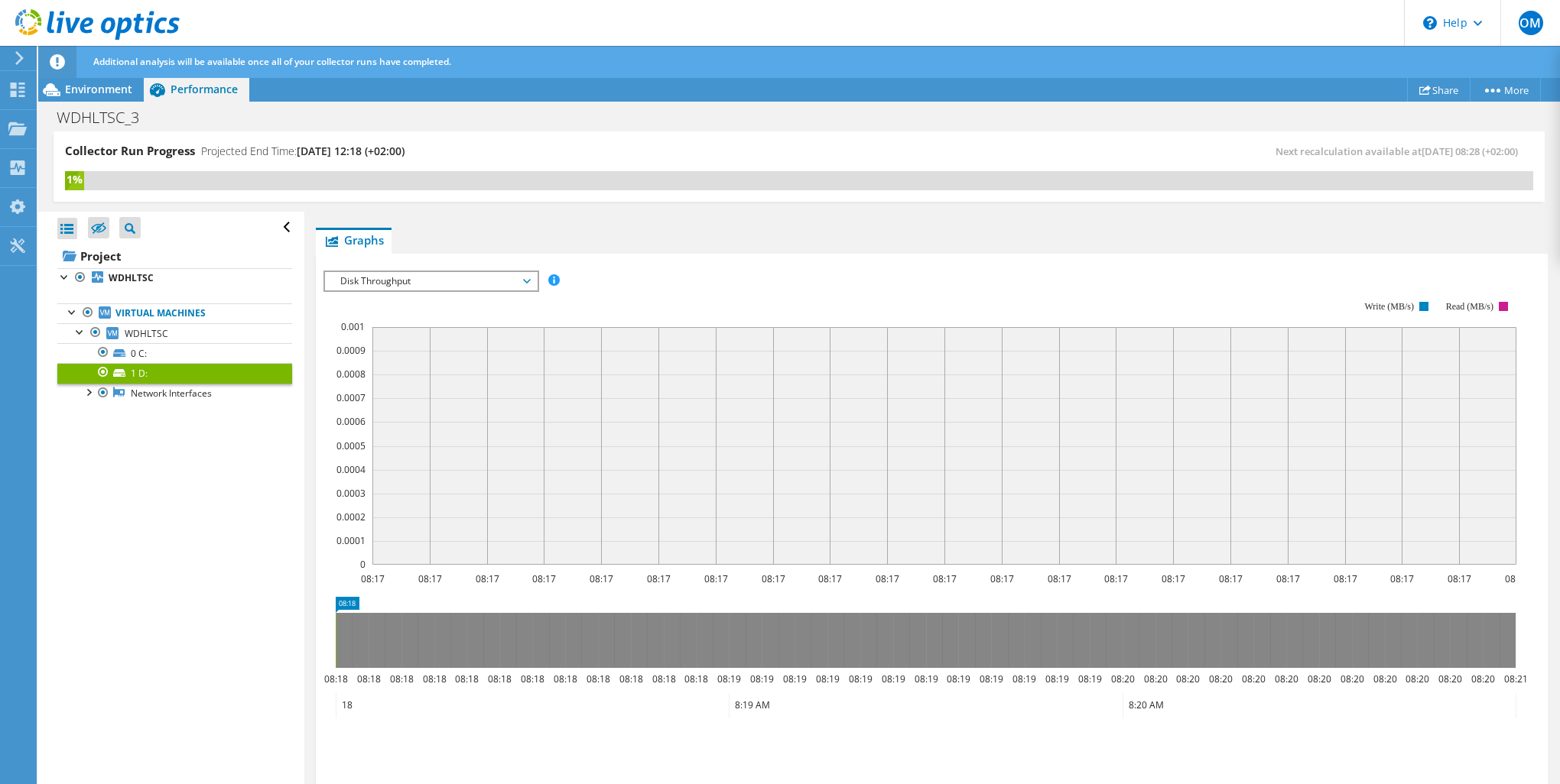
click at [434, 277] on span "Disk Throughput" at bounding box center [431, 281] width 197 height 19
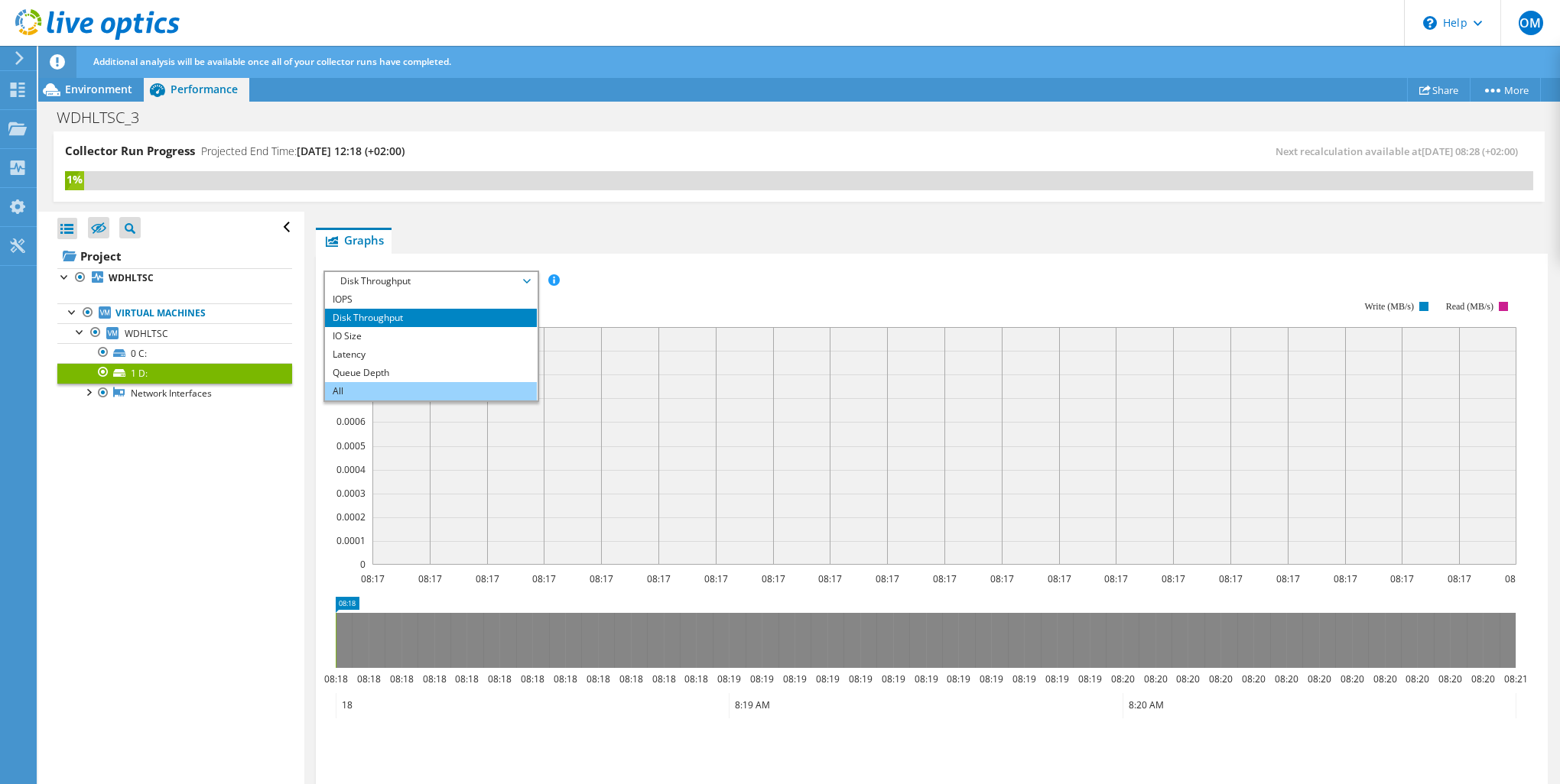
click at [360, 390] on li "All" at bounding box center [431, 392] width 212 height 19
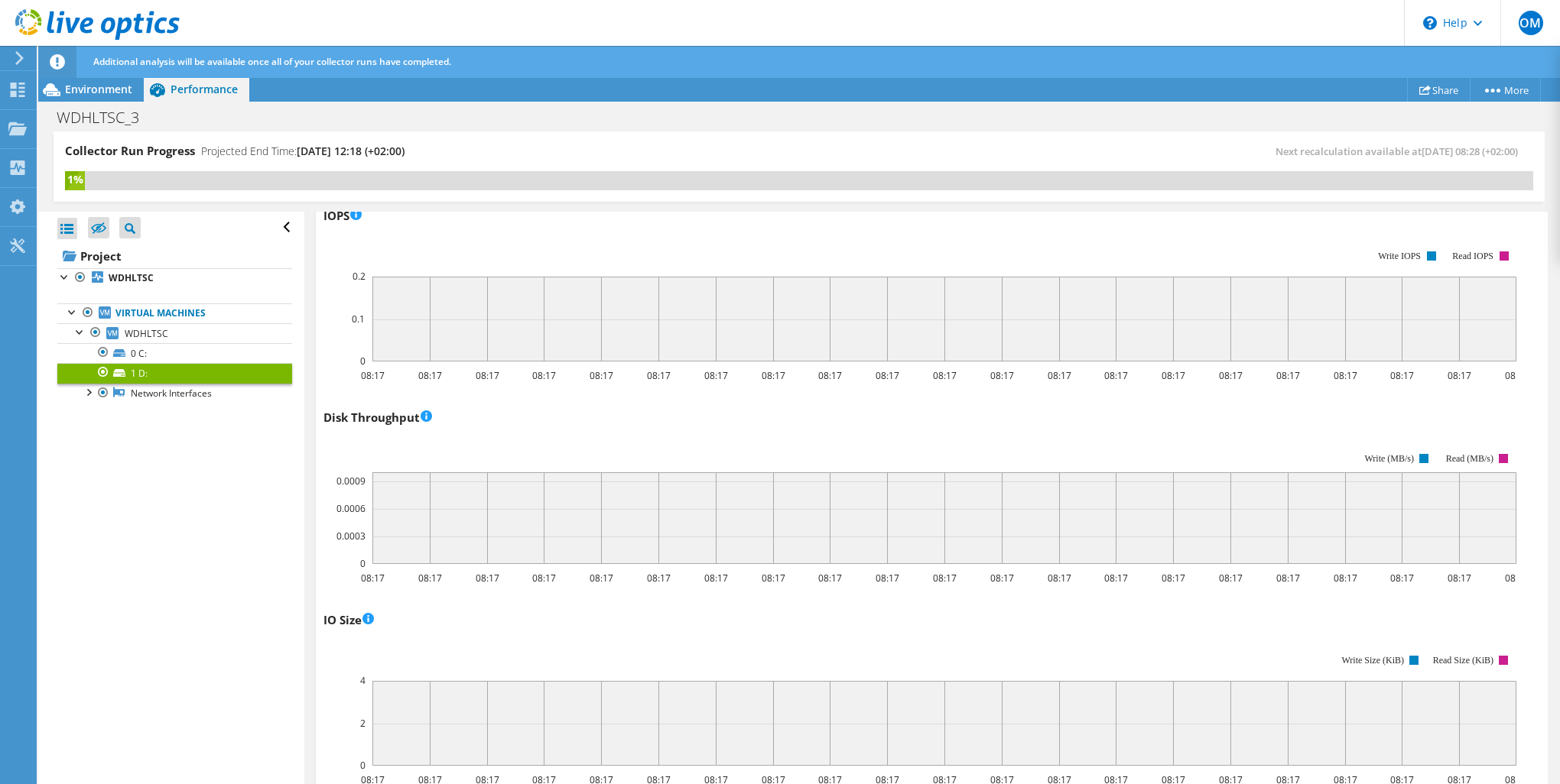
scroll to position [0, 0]
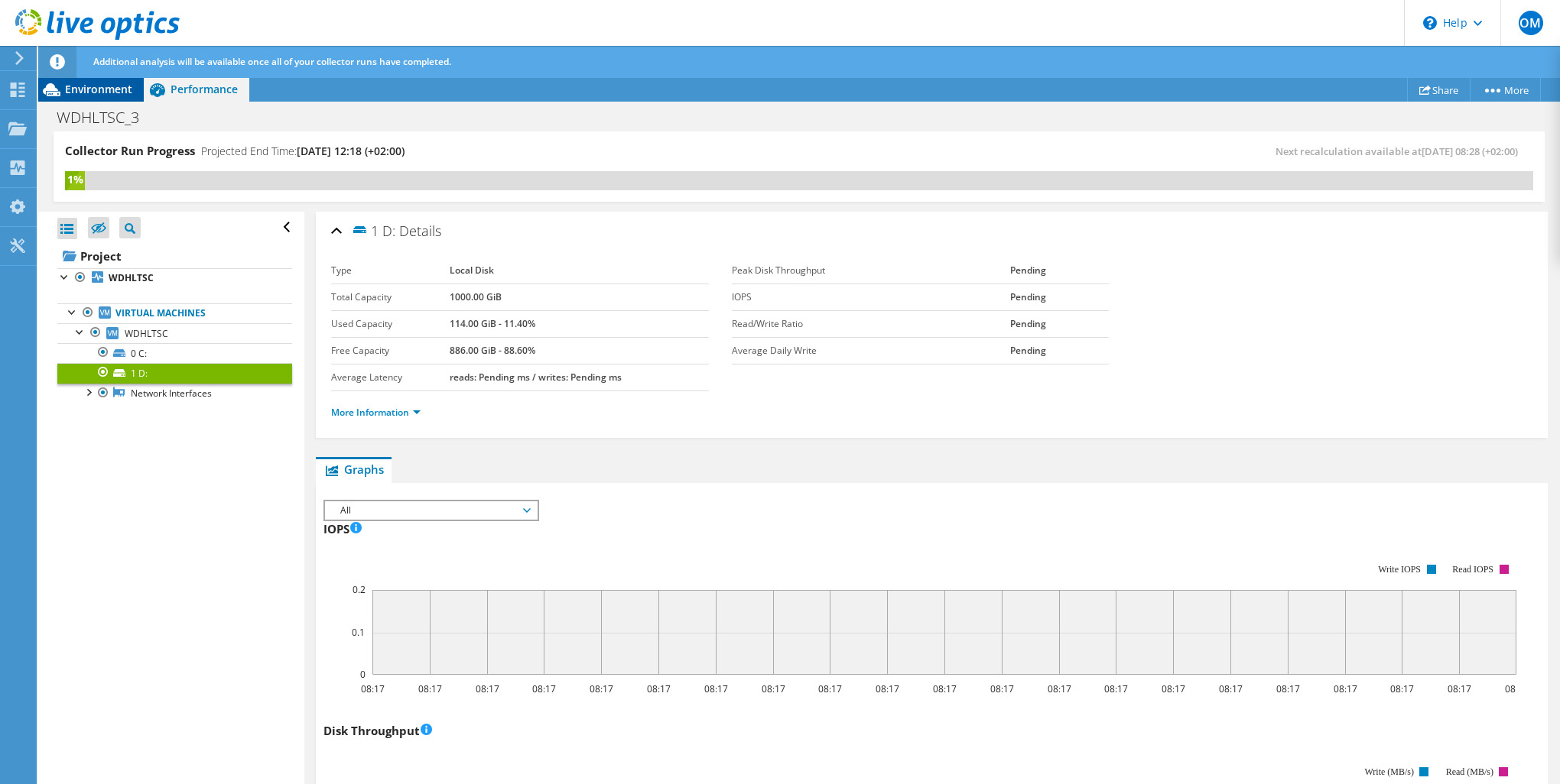
click at [70, 85] on span "Environment" at bounding box center [98, 89] width 67 height 15
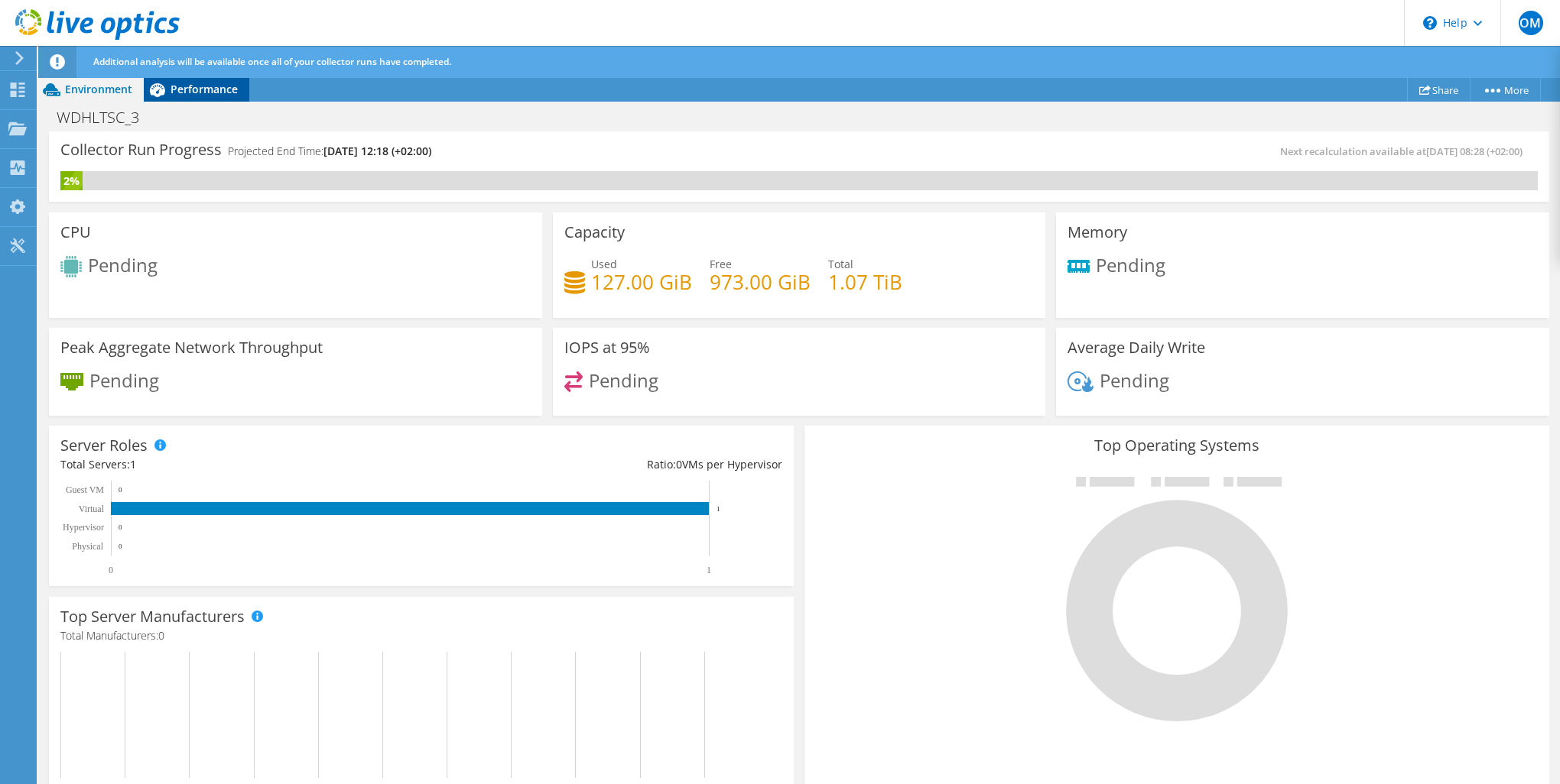
click at [171, 87] on span "Performance" at bounding box center [204, 89] width 67 height 15
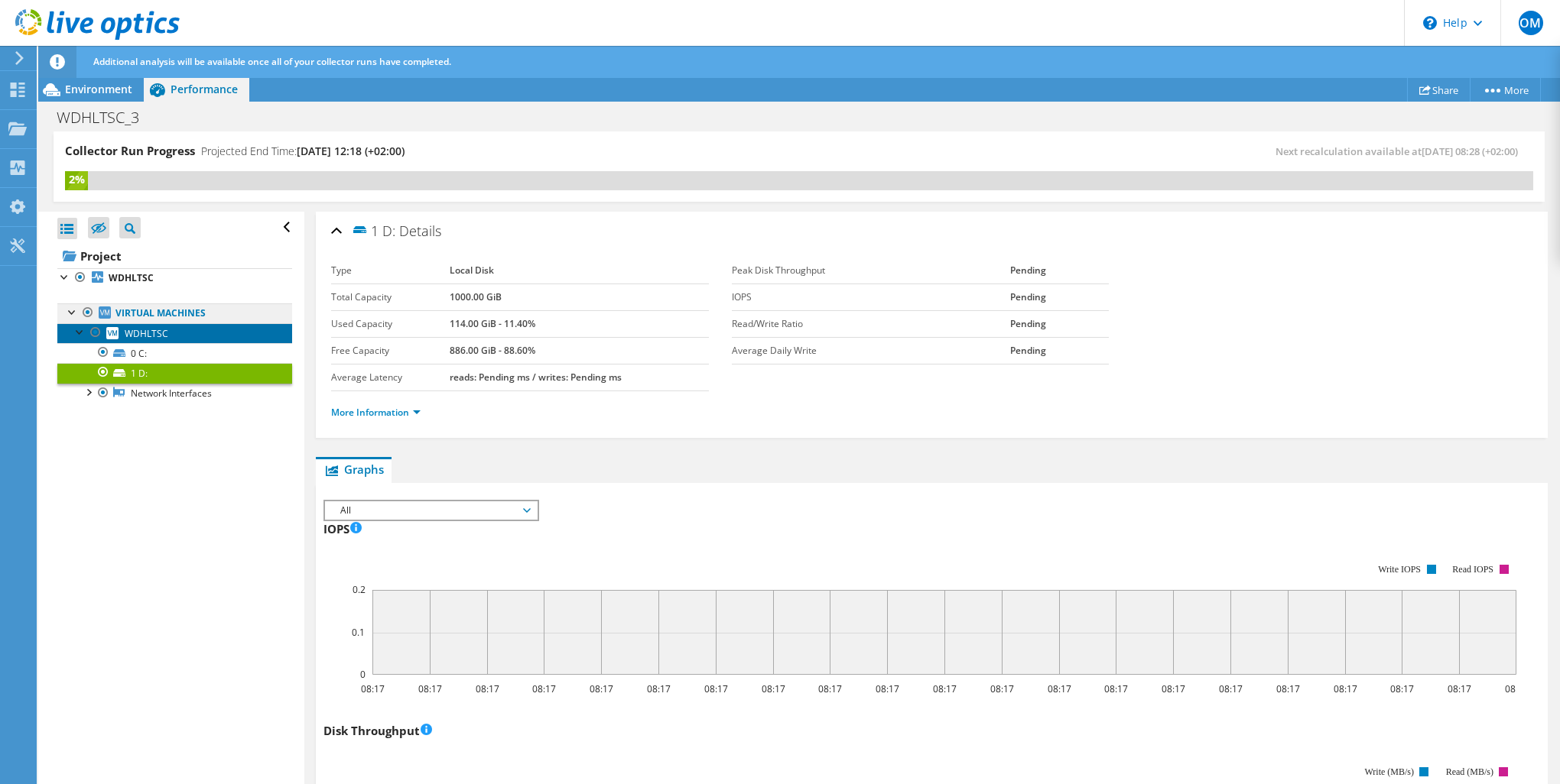
click at [163, 323] on link "WDHLTSC" at bounding box center [175, 333] width 235 height 20
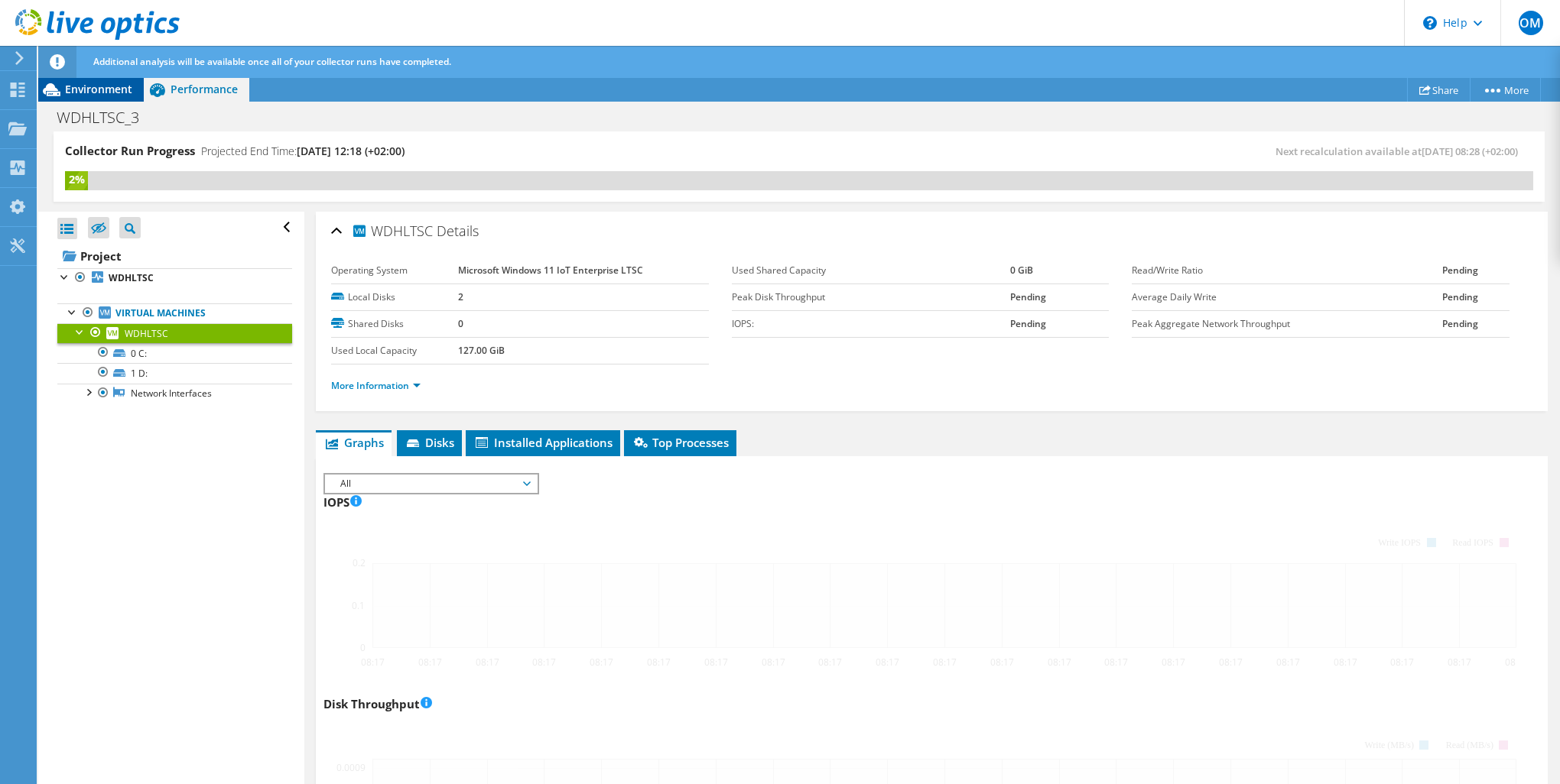
click at [127, 91] on span "Environment" at bounding box center [98, 89] width 67 height 15
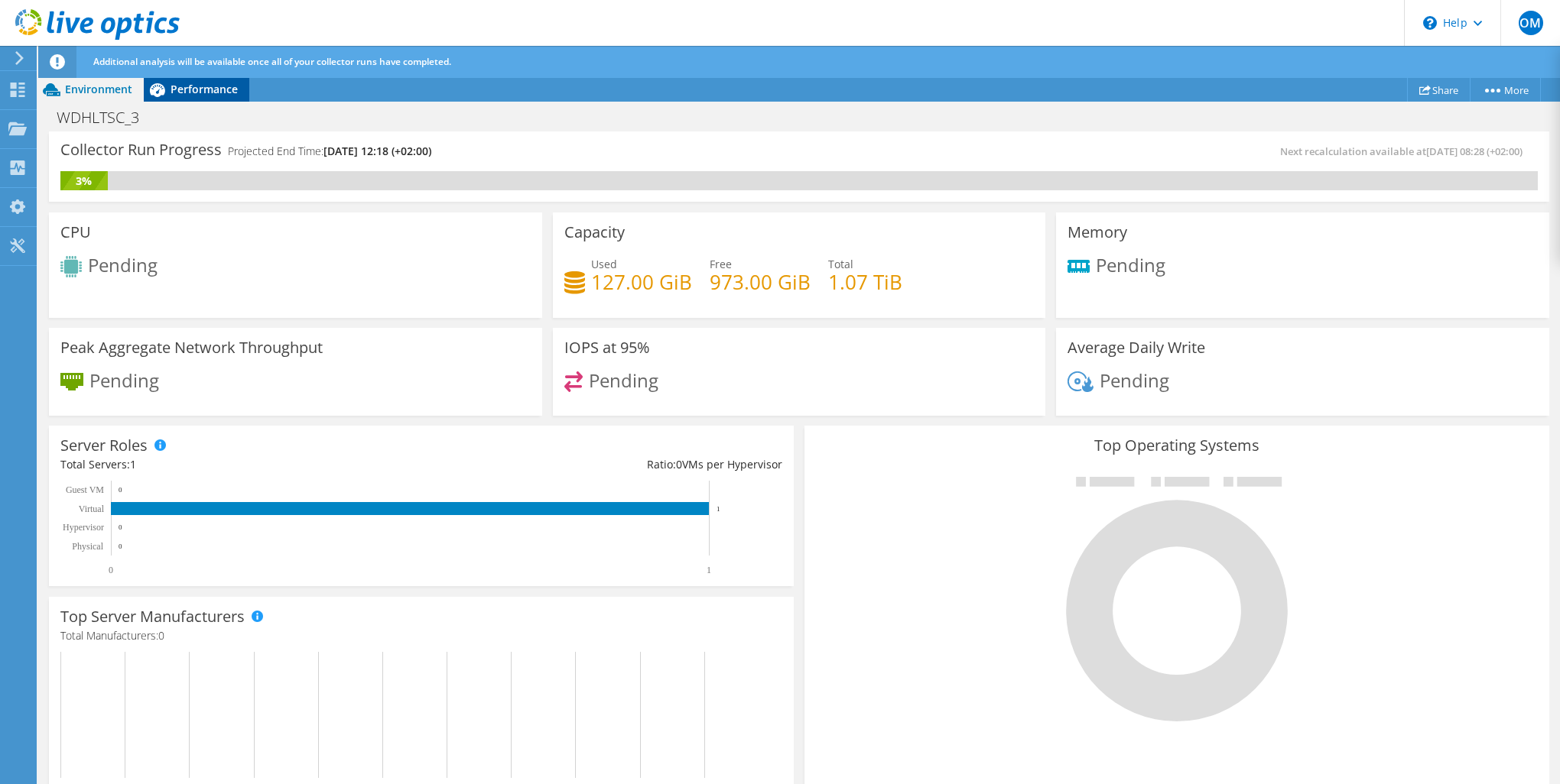
click at [168, 87] on icon at bounding box center [157, 89] width 27 height 27
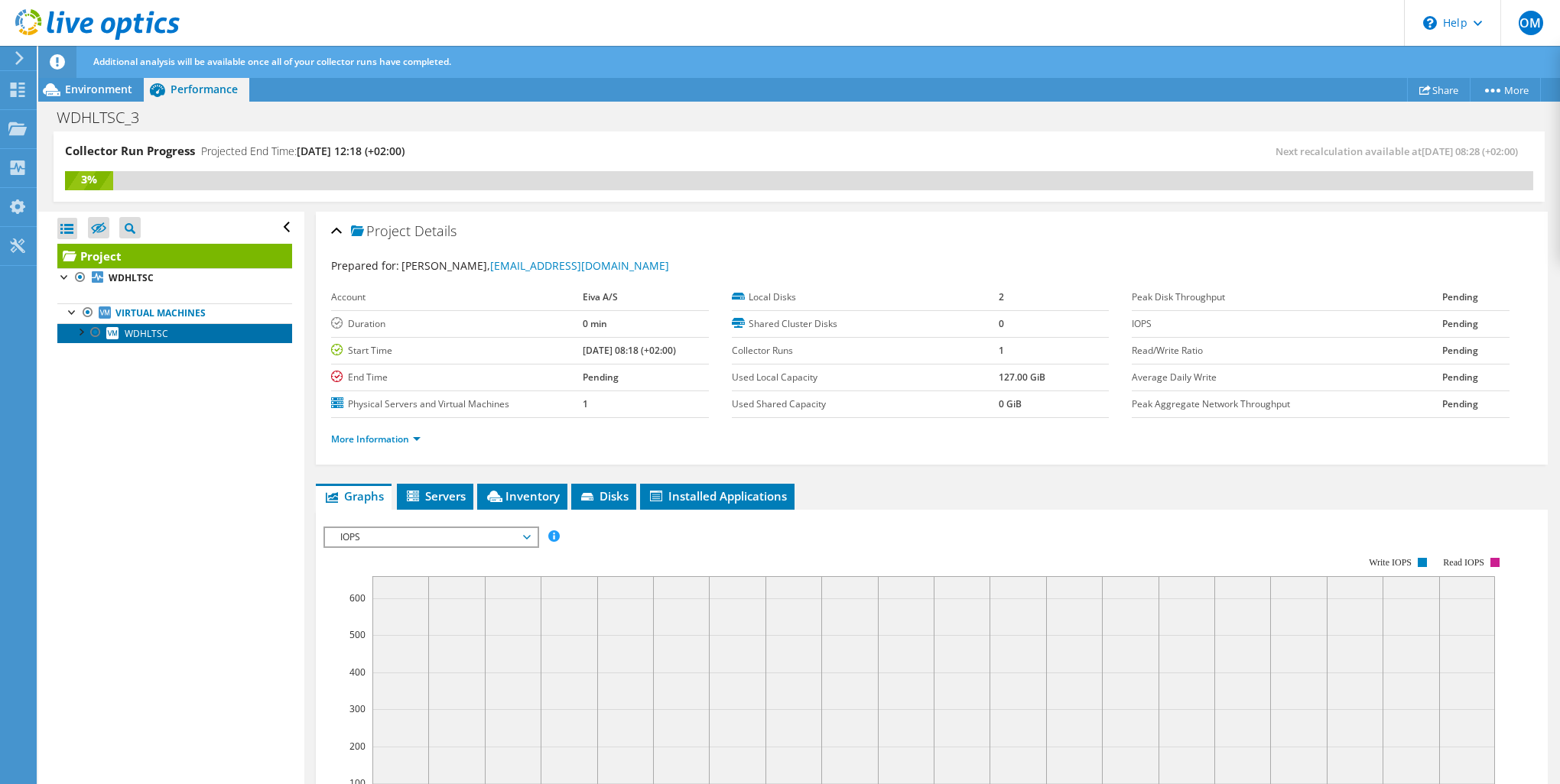
click at [82, 341] on link "WDHLTSC" at bounding box center [175, 333] width 235 height 20
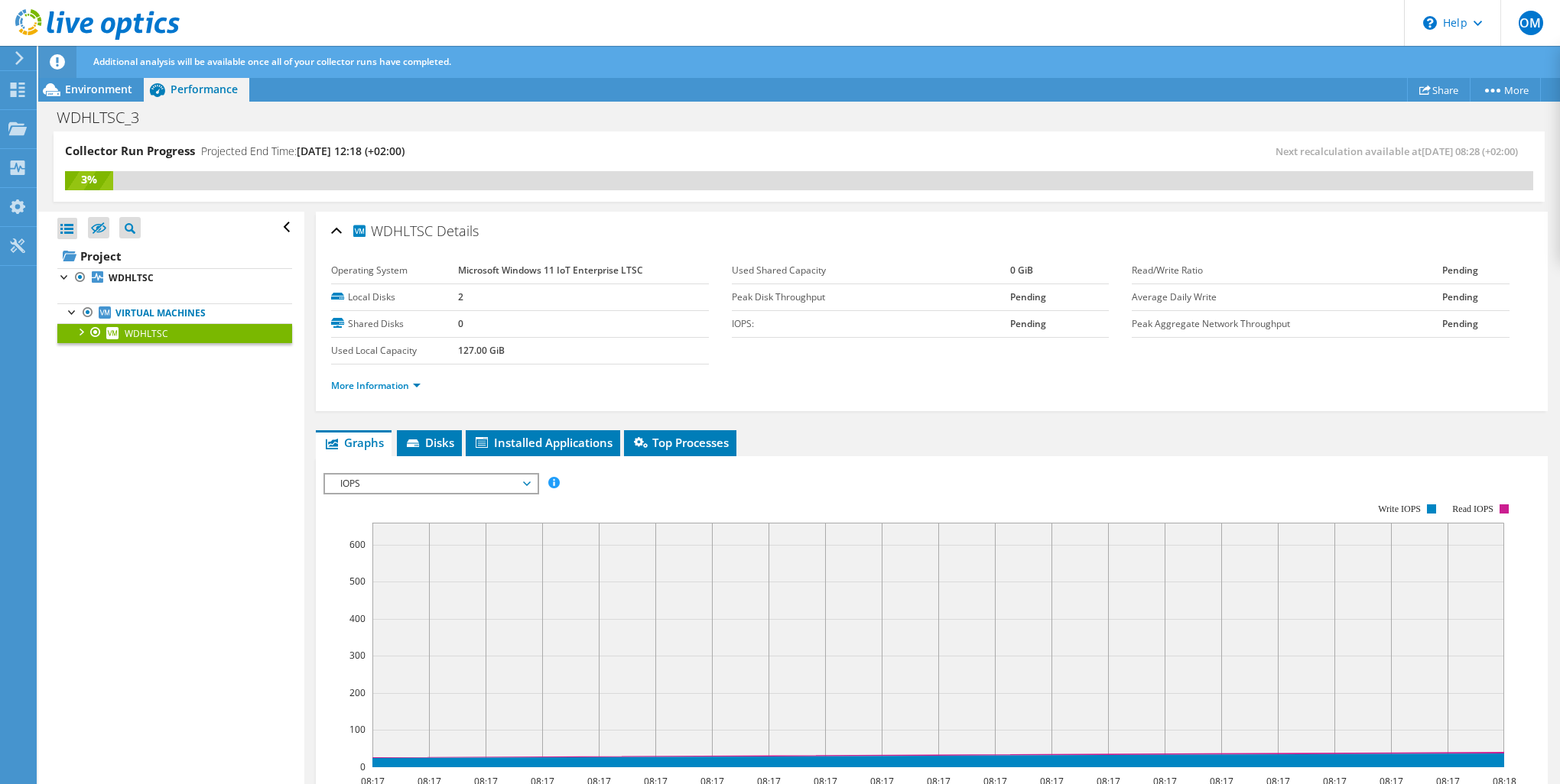
click at [83, 326] on div at bounding box center [80, 331] width 15 height 15
click at [145, 351] on link "0 C:" at bounding box center [175, 353] width 235 height 20
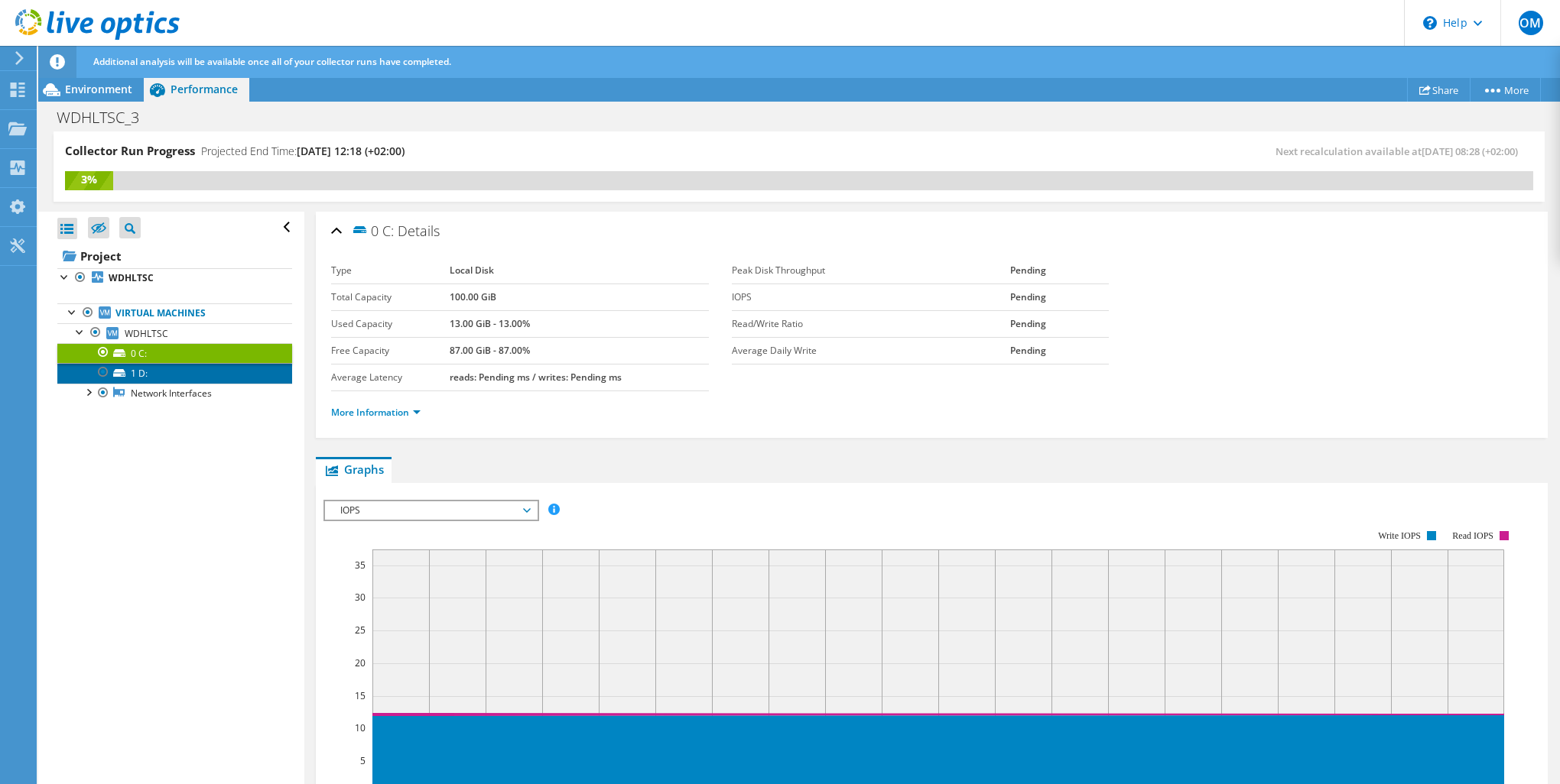
click at [155, 365] on link "1 D:" at bounding box center [175, 372] width 235 height 20
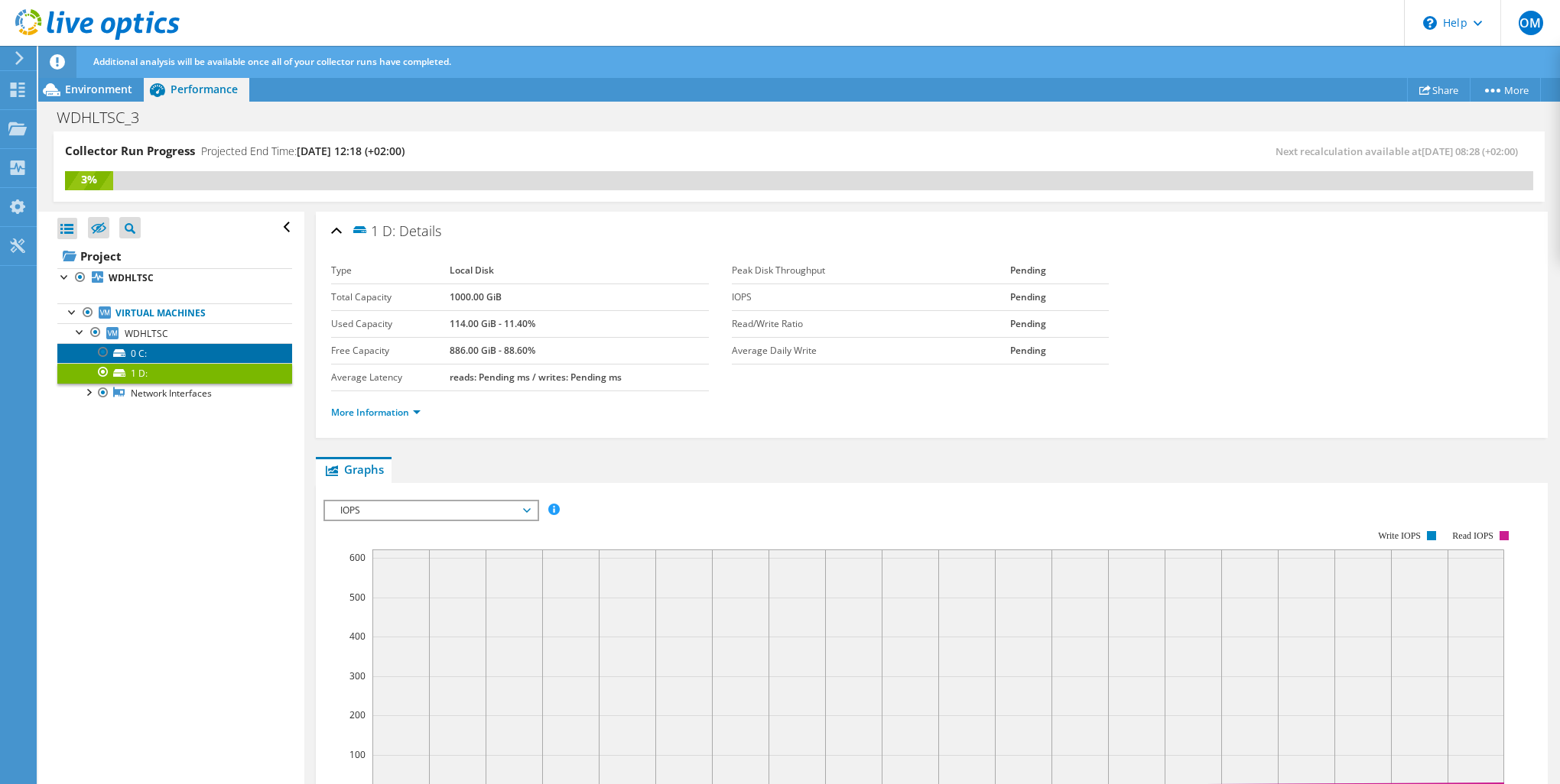
click at [156, 358] on link "0 C:" at bounding box center [175, 353] width 235 height 20
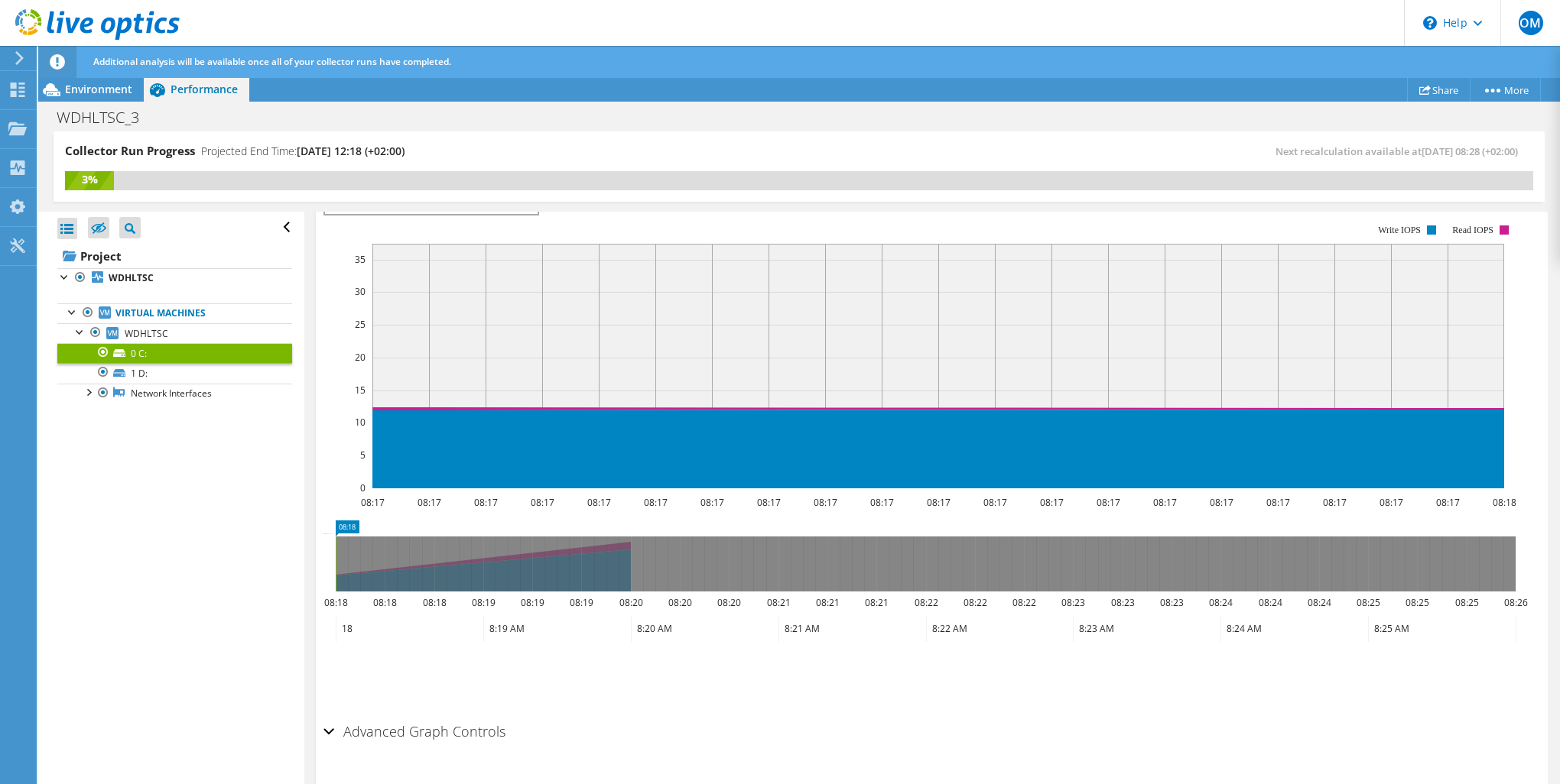
scroll to position [101, 0]
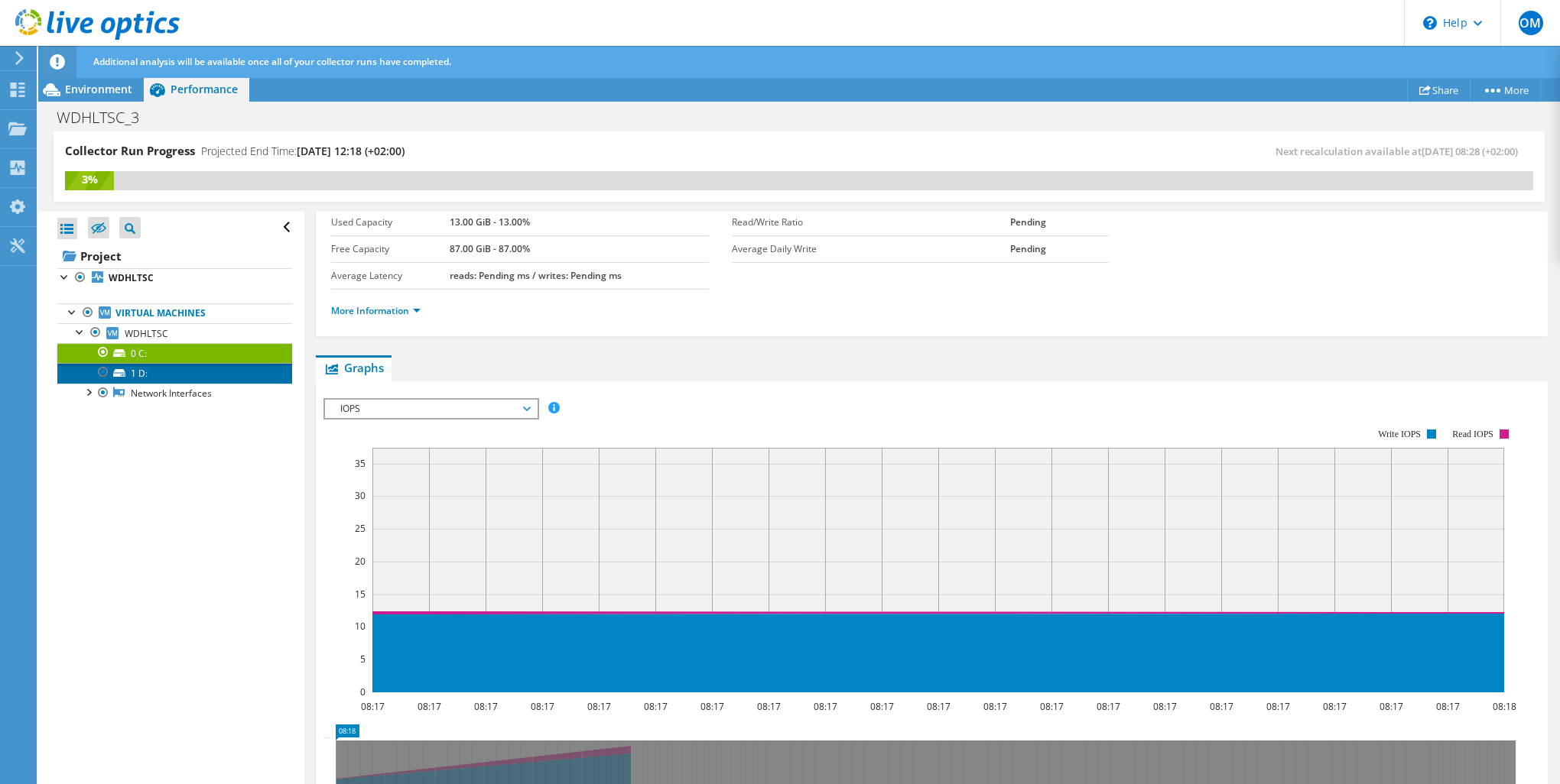
click at [208, 366] on link "1 D:" at bounding box center [175, 372] width 235 height 20
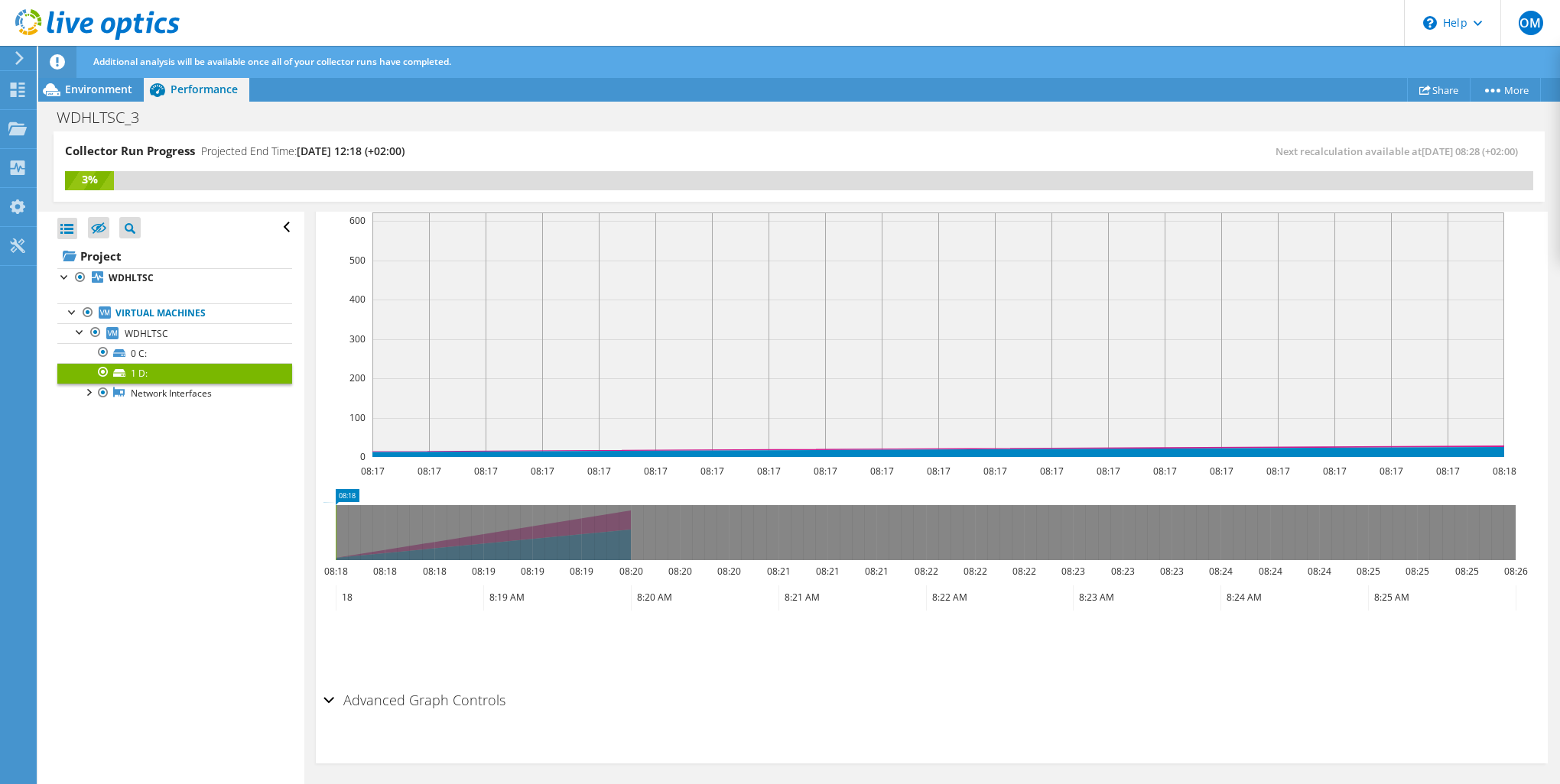
scroll to position [134, 0]
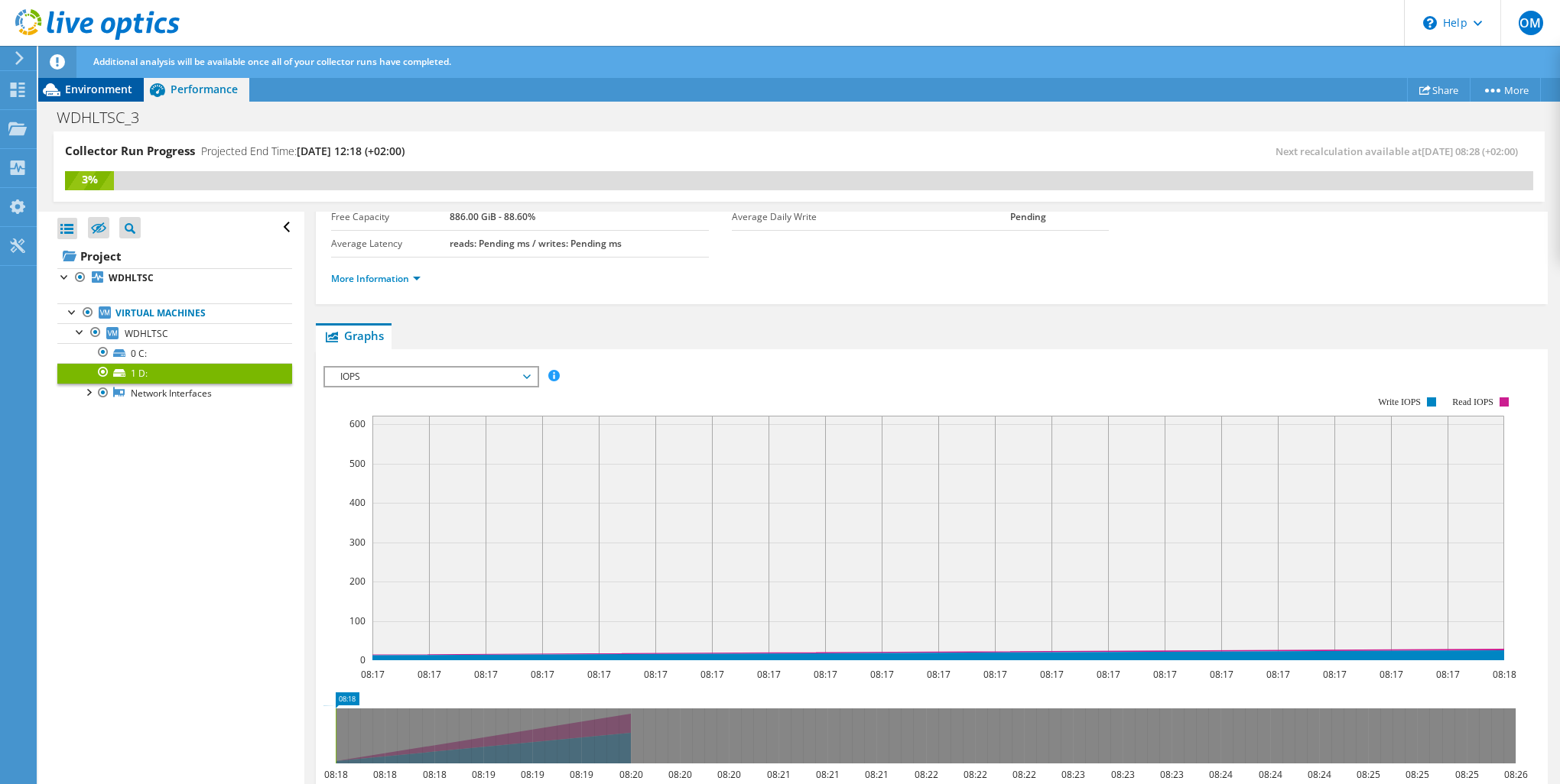
click at [93, 98] on div "Environment" at bounding box center [91, 89] width 106 height 24
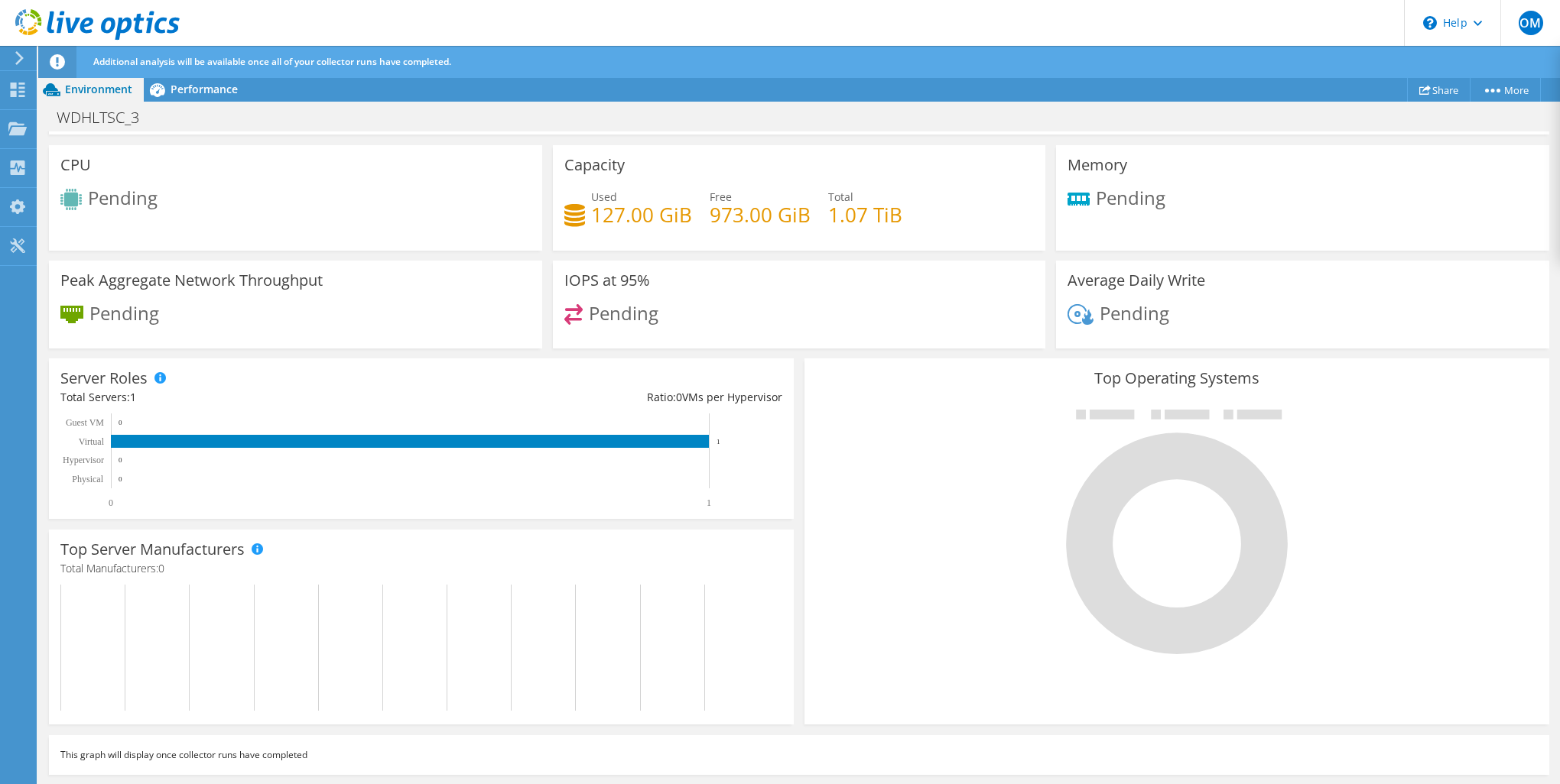
scroll to position [0, 0]
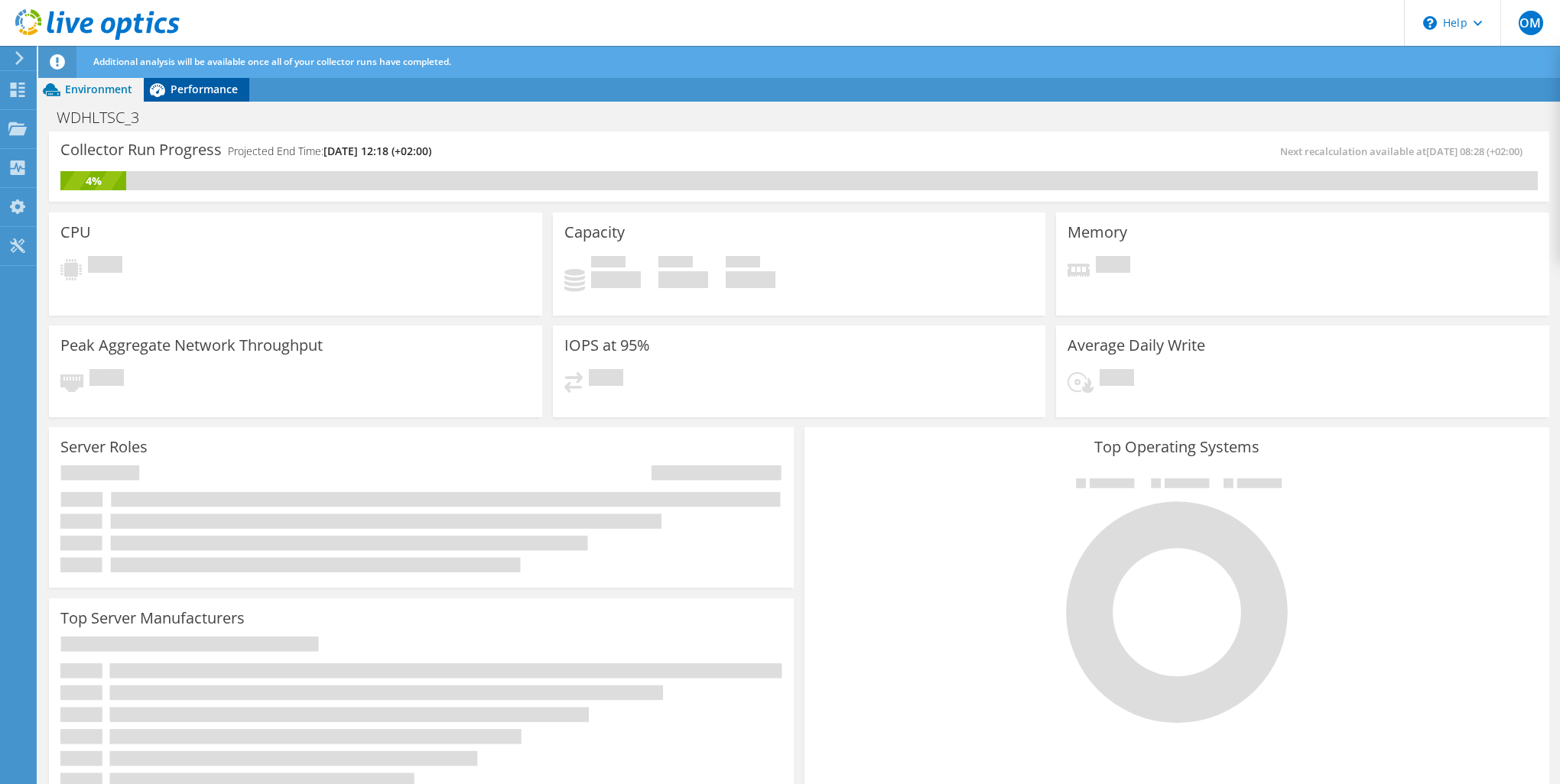
click at [180, 86] on span "Performance" at bounding box center [204, 89] width 67 height 15
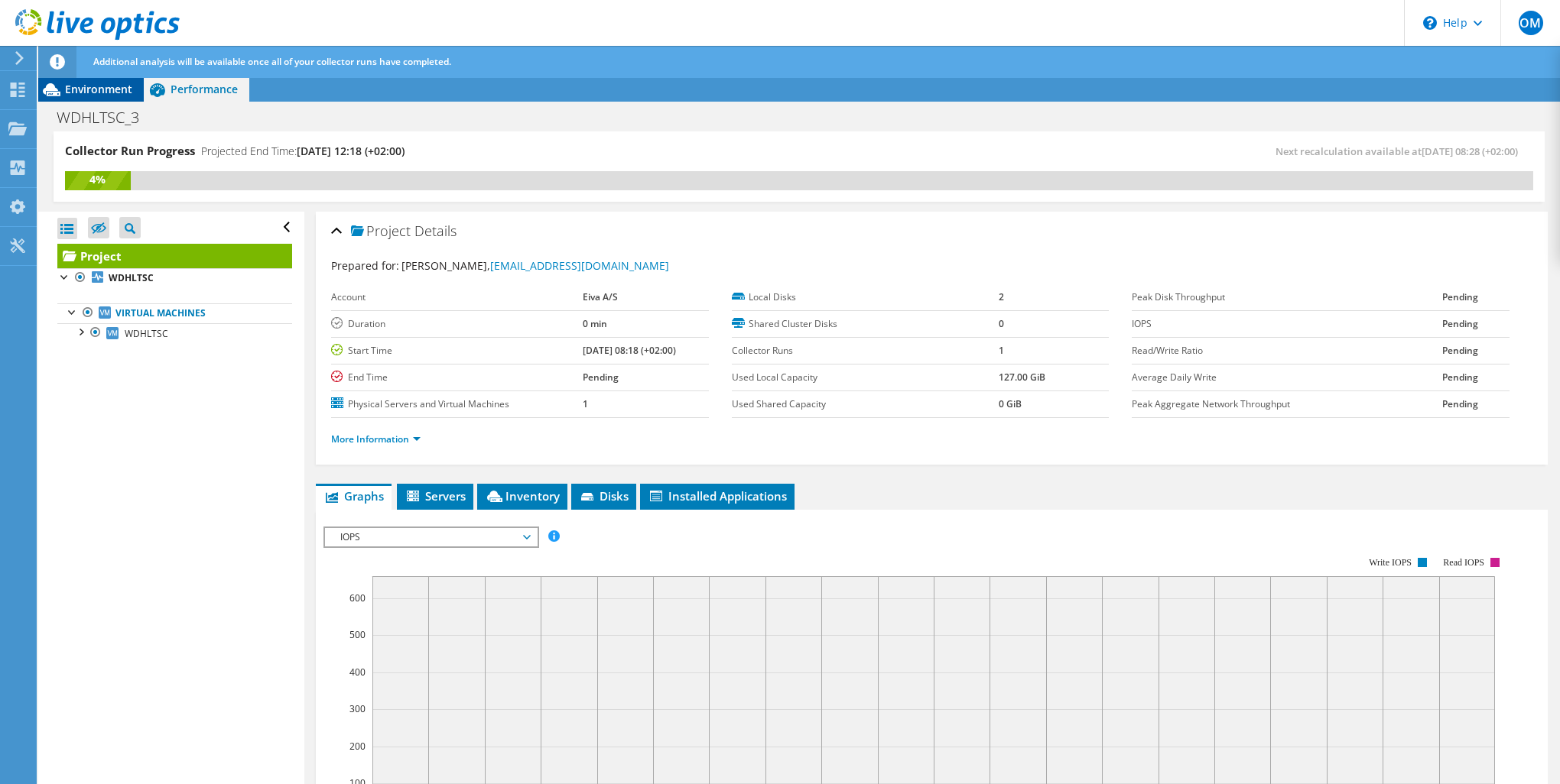
click at [95, 93] on span "Environment" at bounding box center [98, 89] width 67 height 15
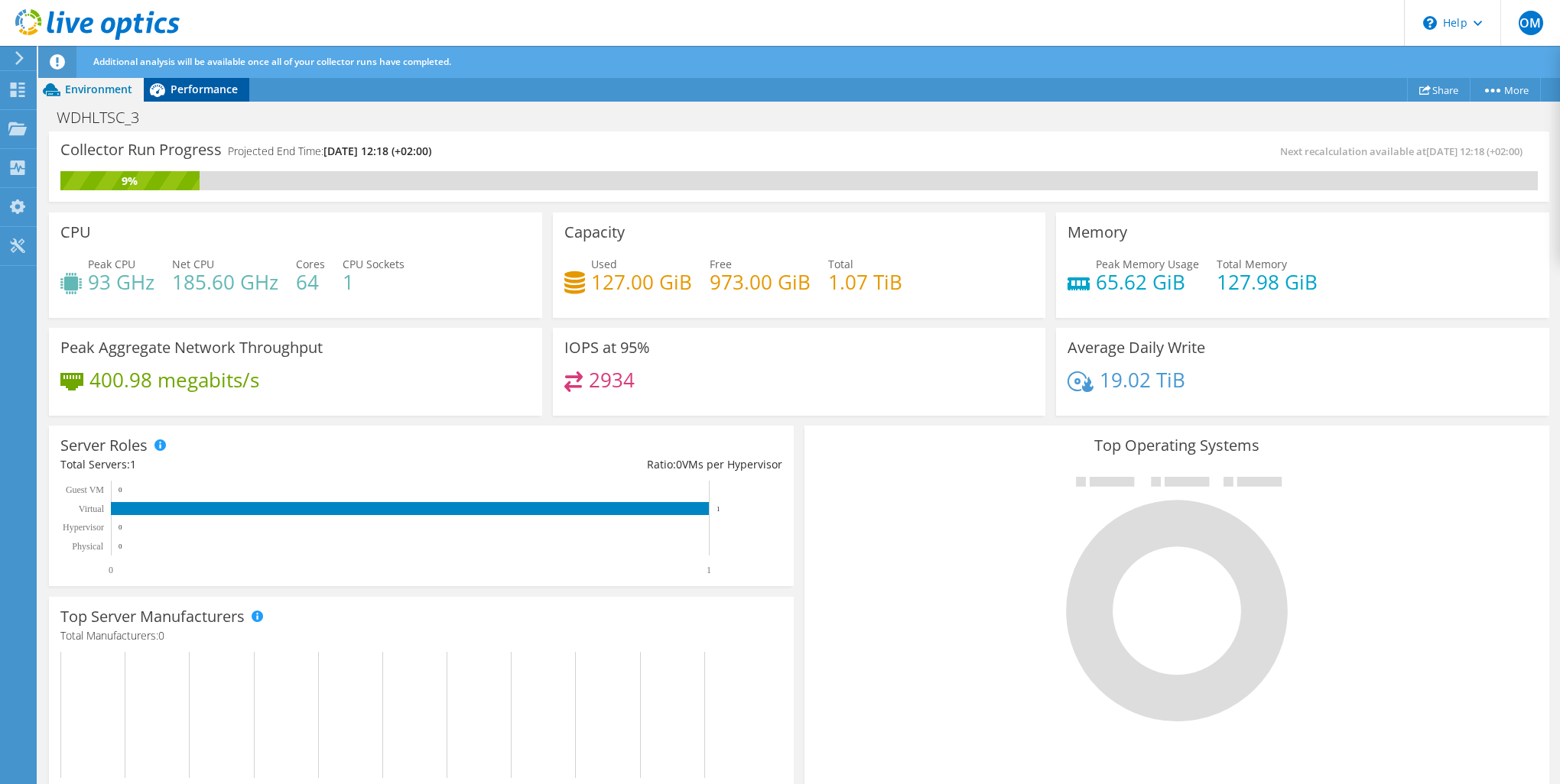
click at [216, 98] on div "Performance" at bounding box center [197, 89] width 106 height 24
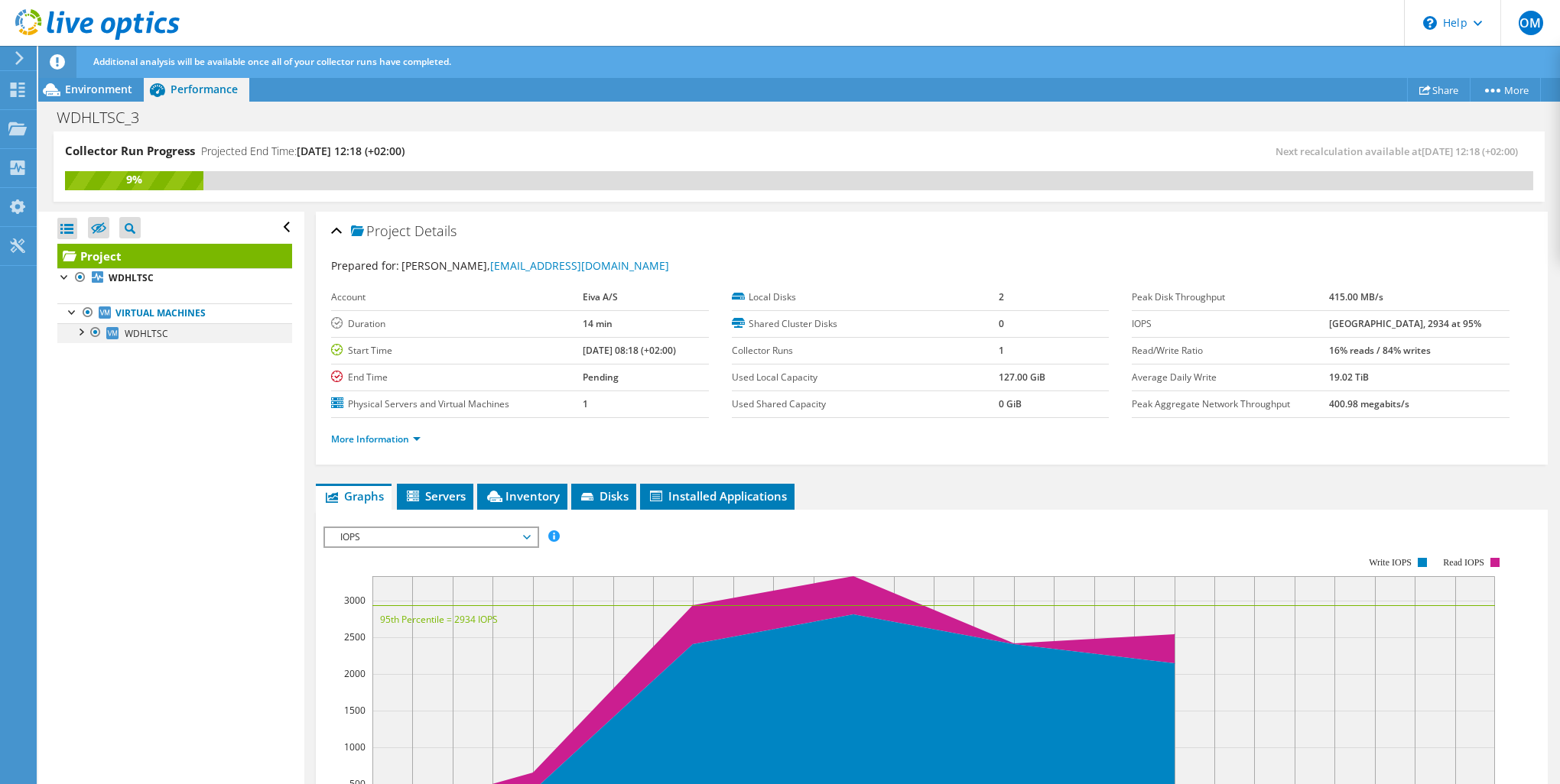
click at [77, 331] on div at bounding box center [80, 331] width 15 height 15
click at [153, 333] on span "WDHLTSC" at bounding box center [146, 333] width 44 height 13
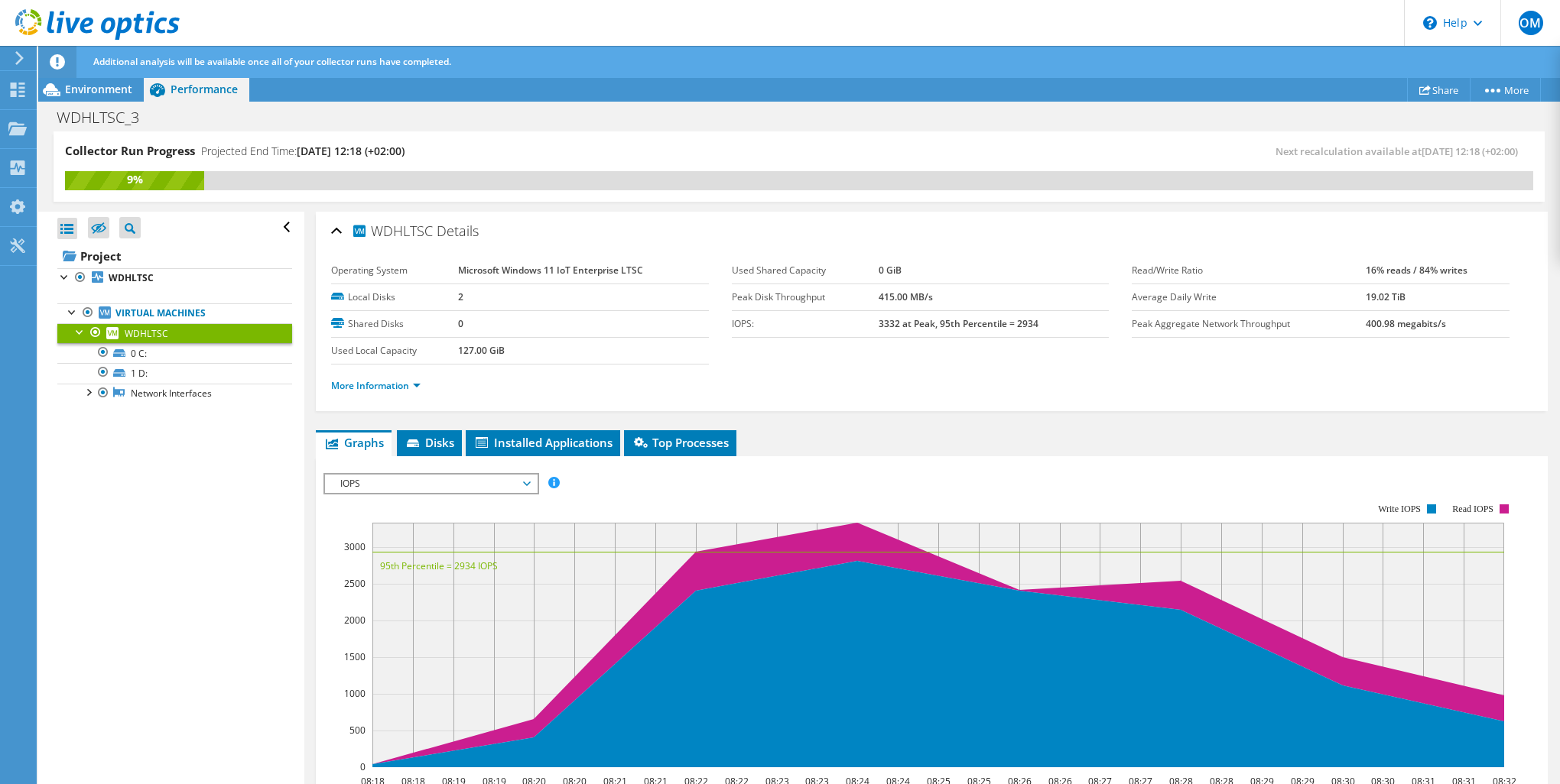
click at [443, 466] on div "IOPS Disk Throughput IO Size Latency Queue Depth CPU Percentage Memory Page Fau…" at bounding box center [932, 730] width 1217 height 529
click at [439, 478] on span "IOPS" at bounding box center [431, 484] width 197 height 19
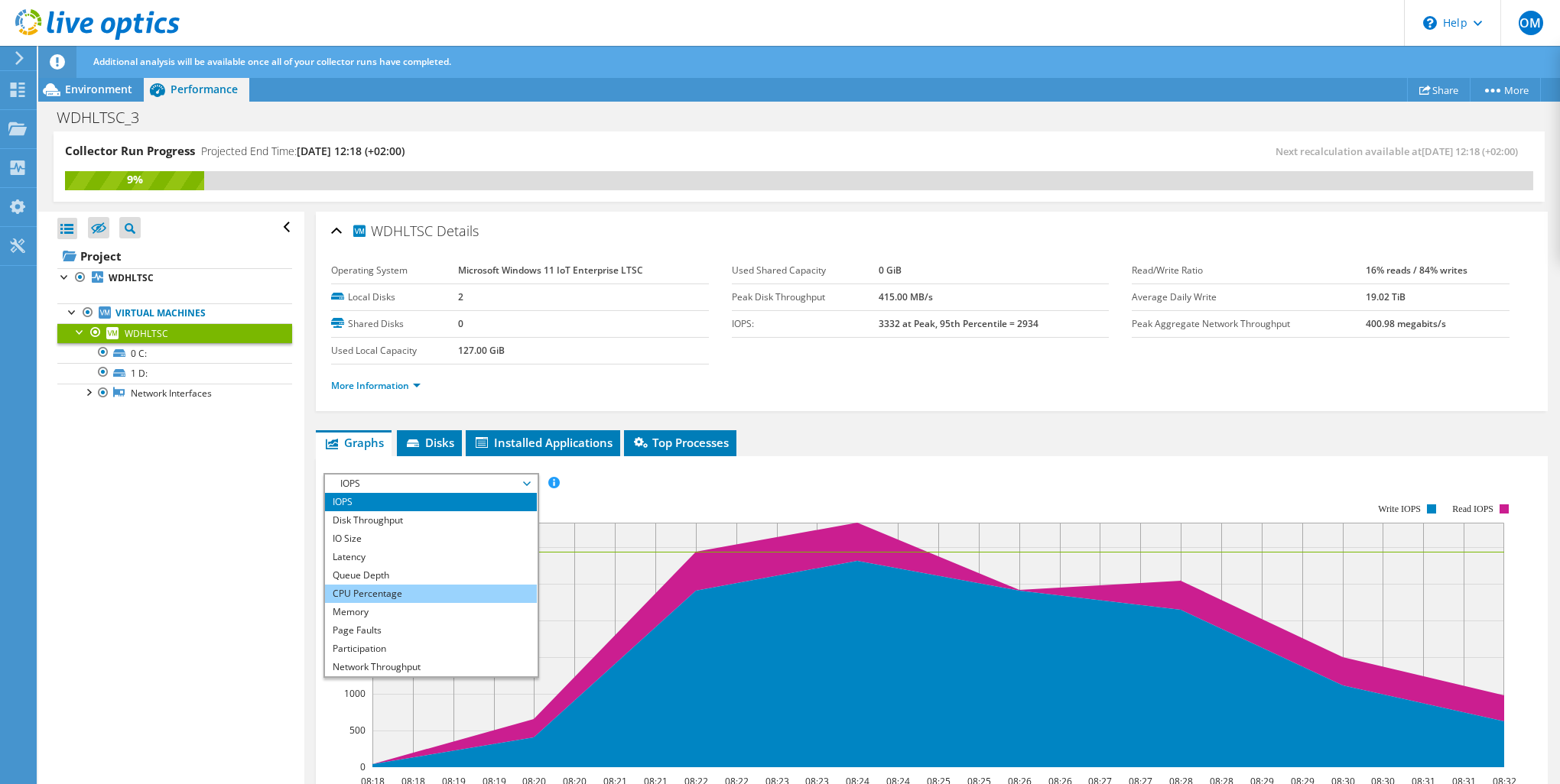
click at [400, 590] on li "CPU Percentage" at bounding box center [431, 595] width 212 height 19
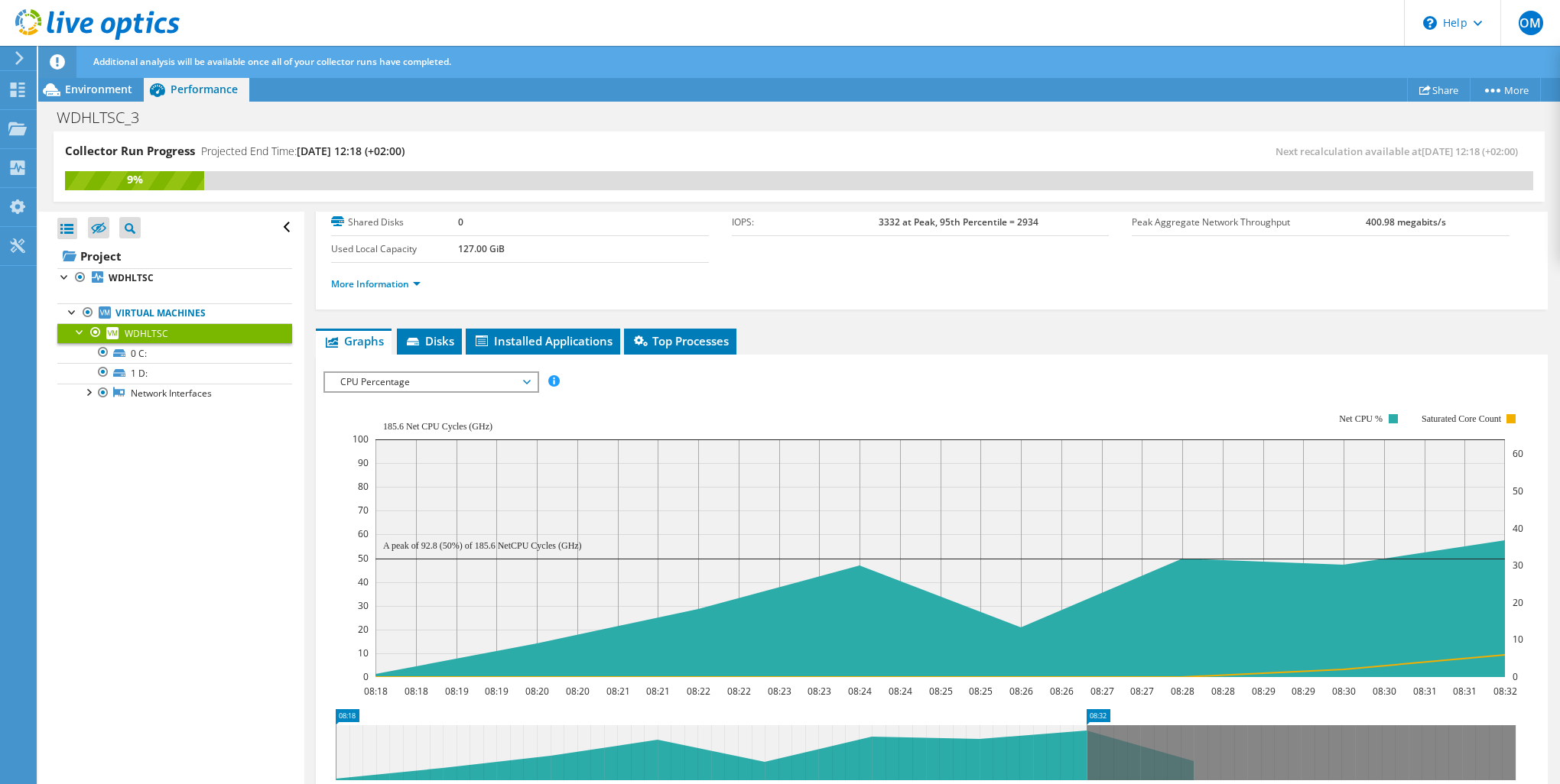
scroll to position [322, 0]
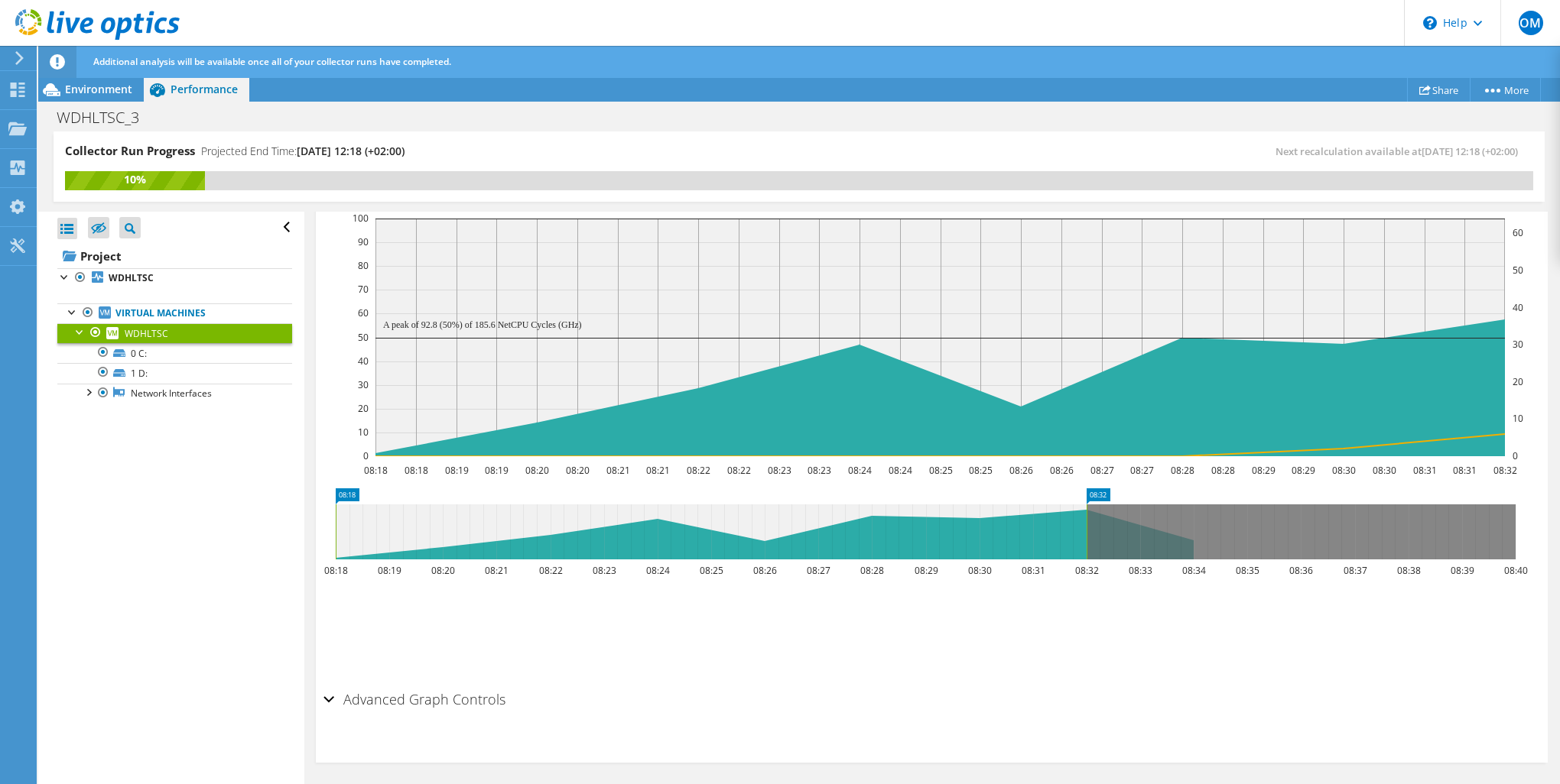
click at [383, 702] on h2 "Advanced Graph Controls" at bounding box center [414, 699] width 182 height 31
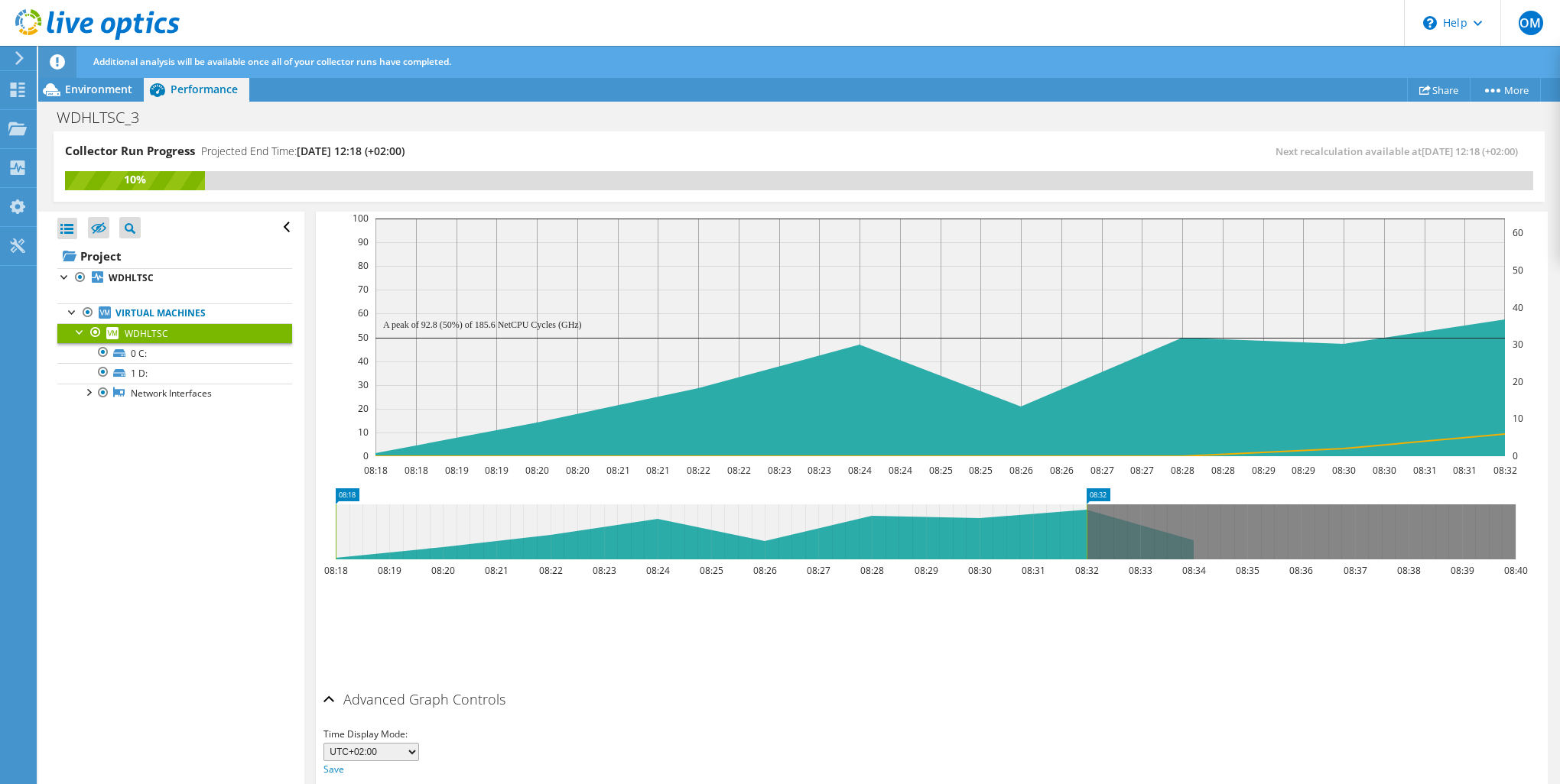
click at [383, 702] on h2 "Advanced Graph Controls" at bounding box center [414, 699] width 182 height 31
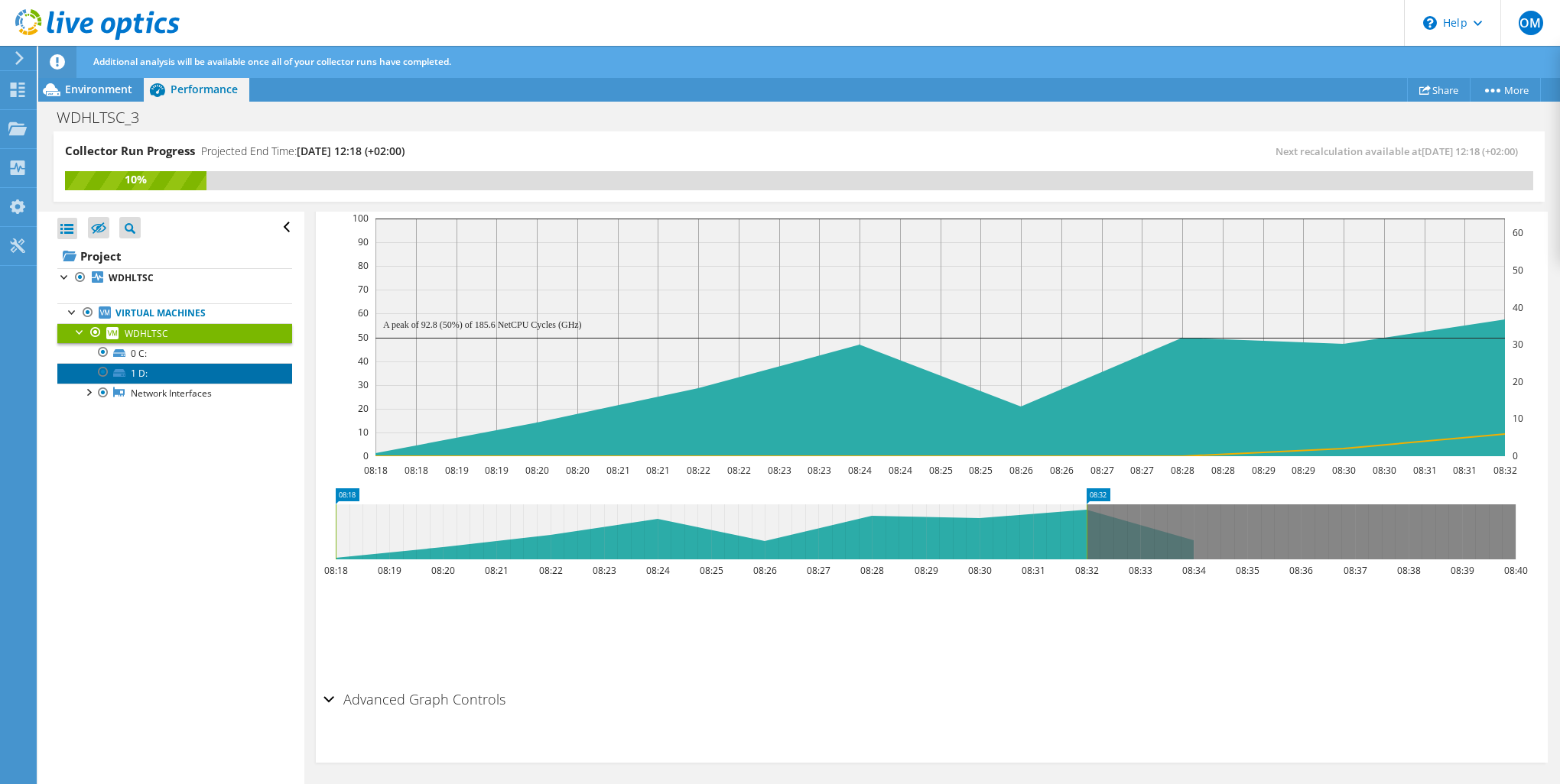
click at [159, 369] on link "1 D:" at bounding box center [175, 372] width 235 height 20
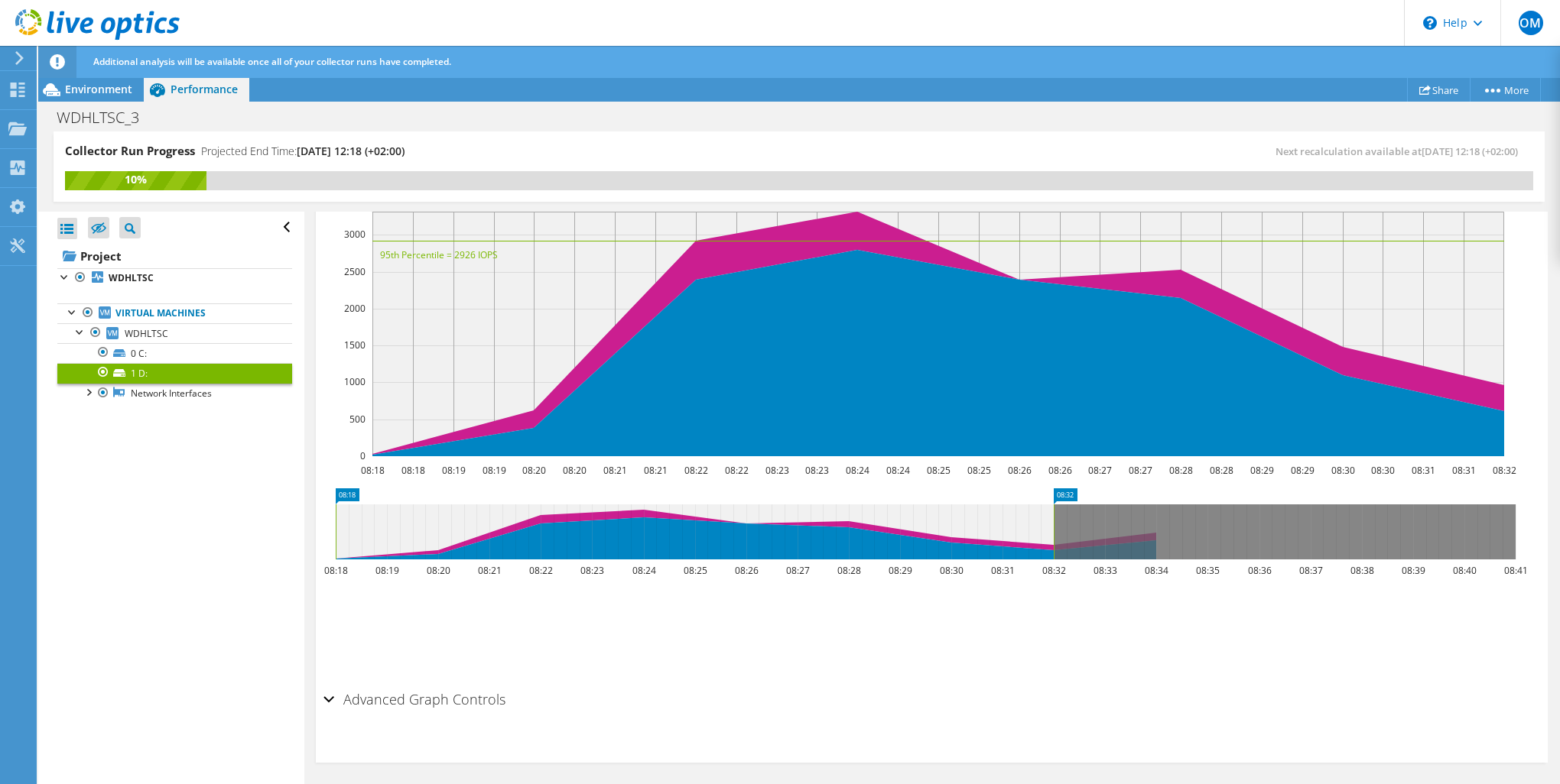
scroll to position [236, 0]
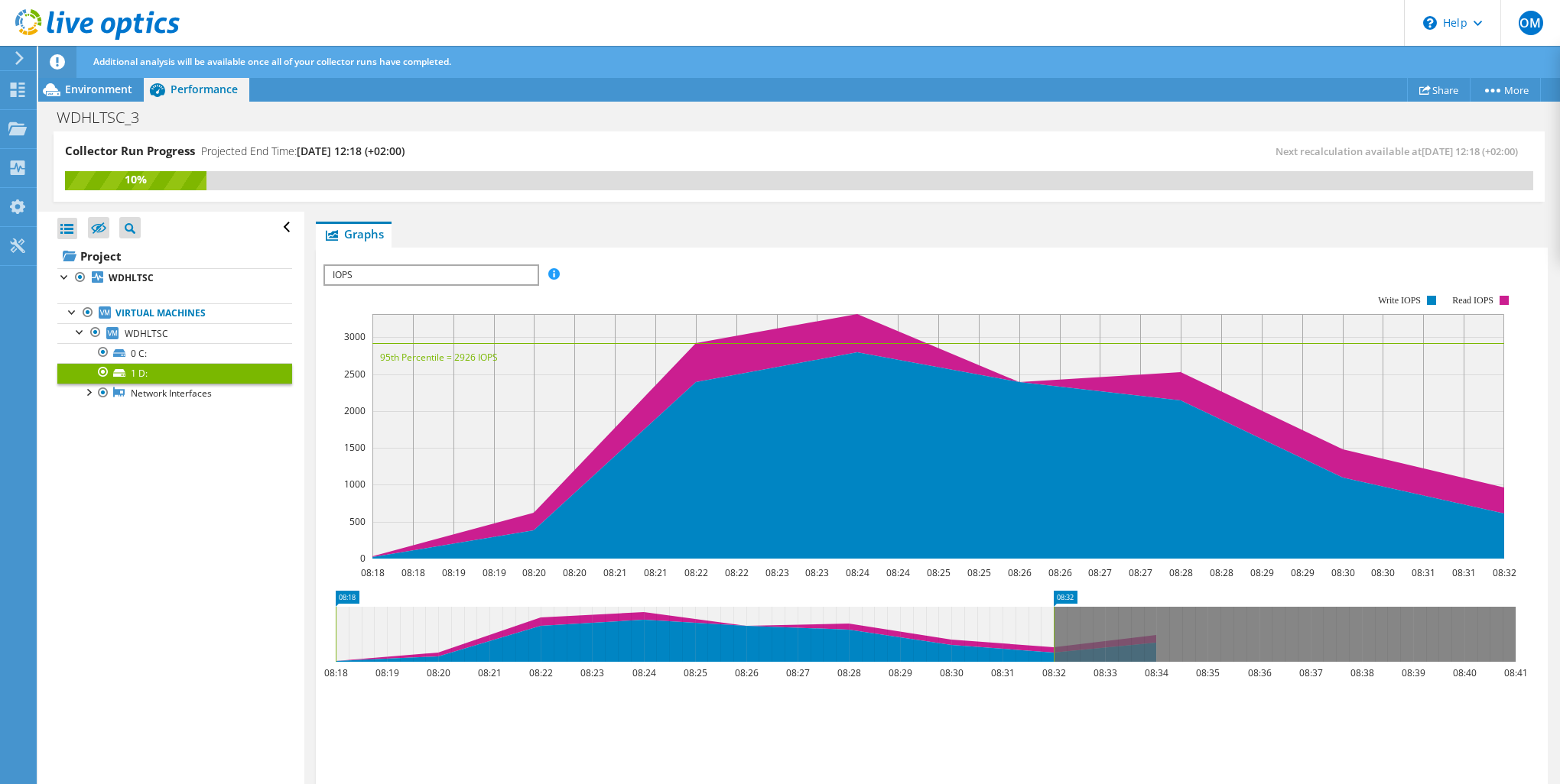
click at [474, 270] on span "IOPS" at bounding box center [431, 275] width 212 height 19
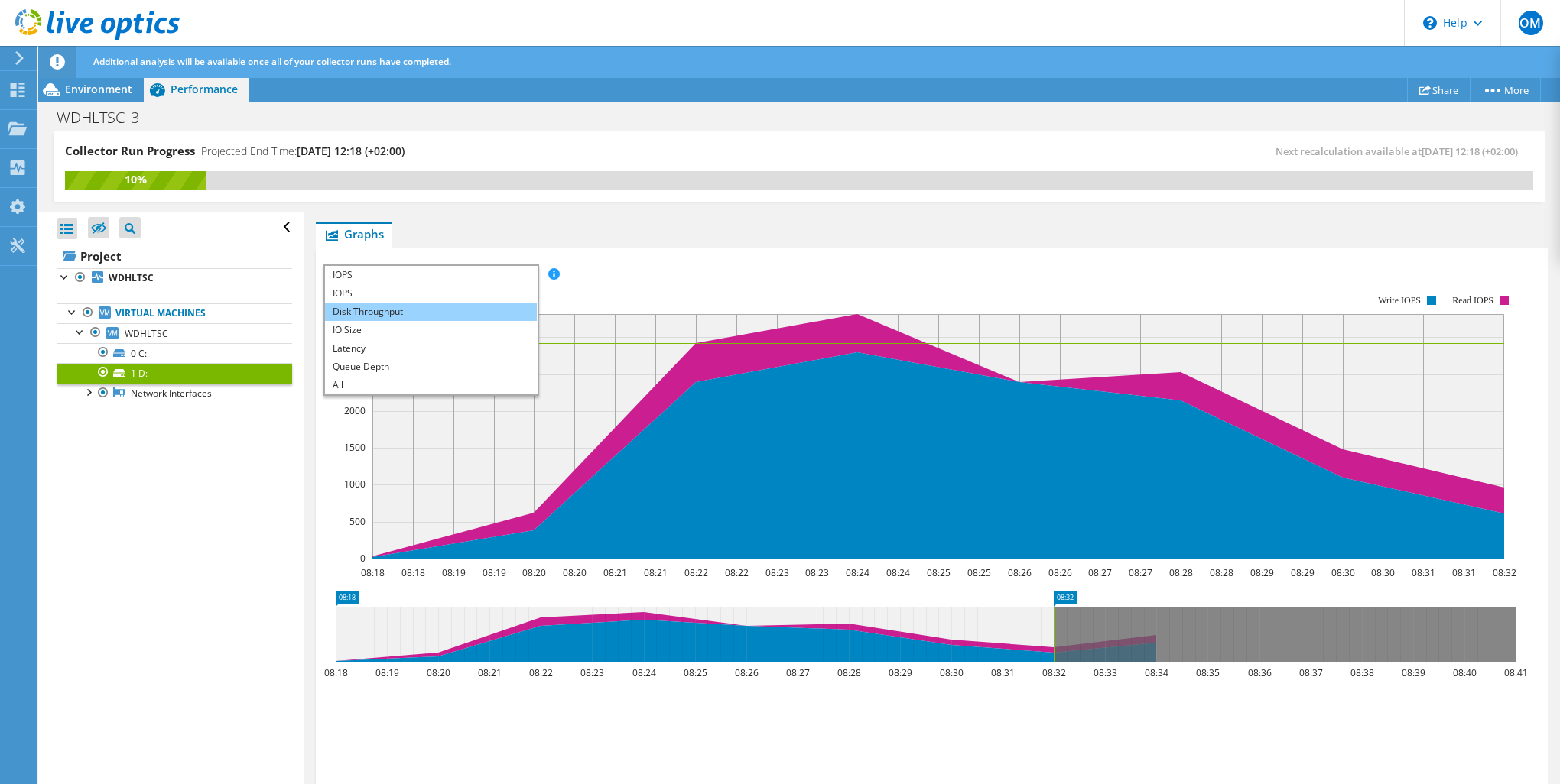
click at [440, 314] on li "Disk Throughput" at bounding box center [431, 312] width 212 height 19
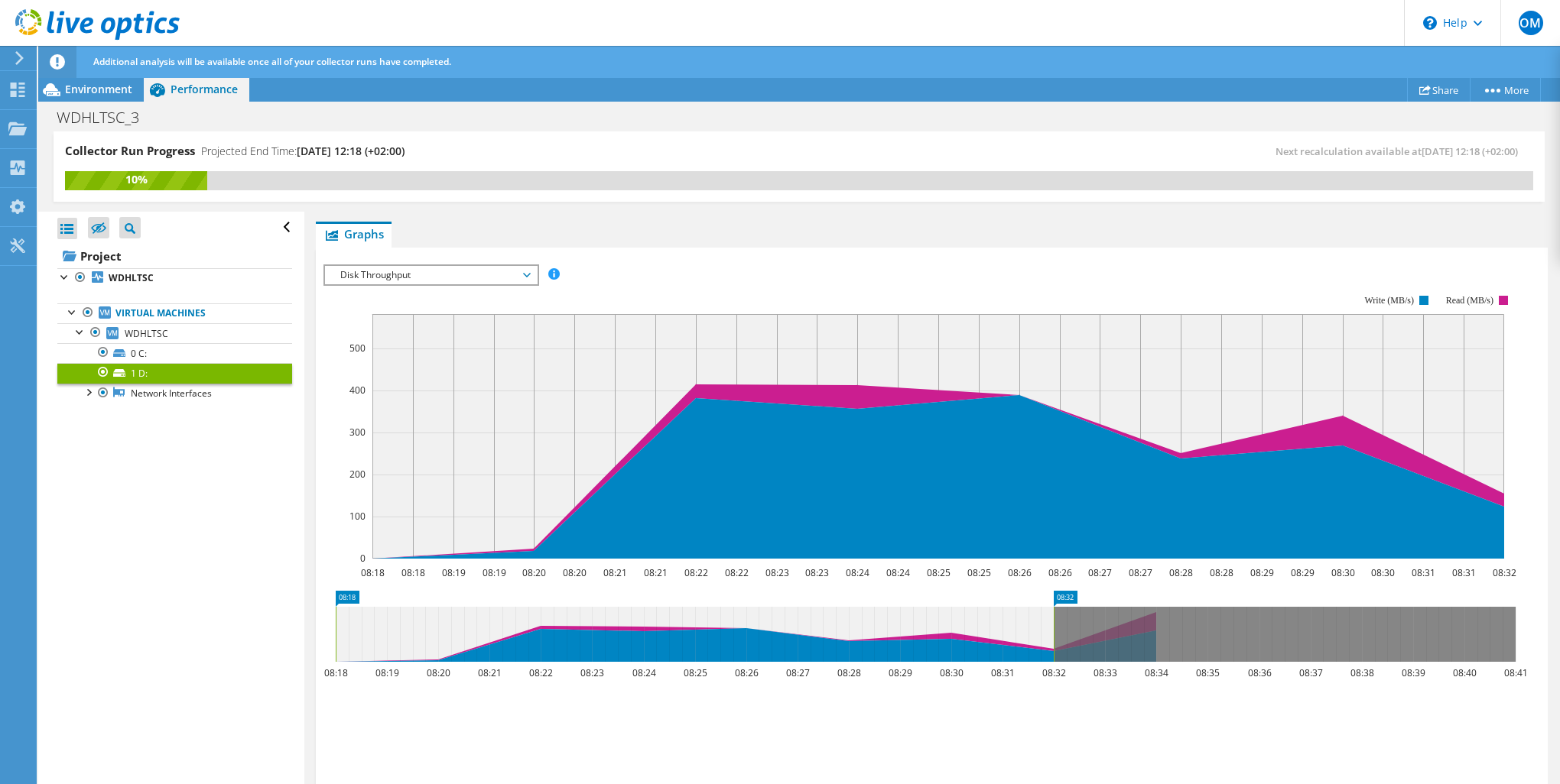
click at [431, 265] on div "Disk Throughput IOPS Disk Throughput IO Size Latency Queue Depth CPU Percentage…" at bounding box center [431, 275] width 216 height 21
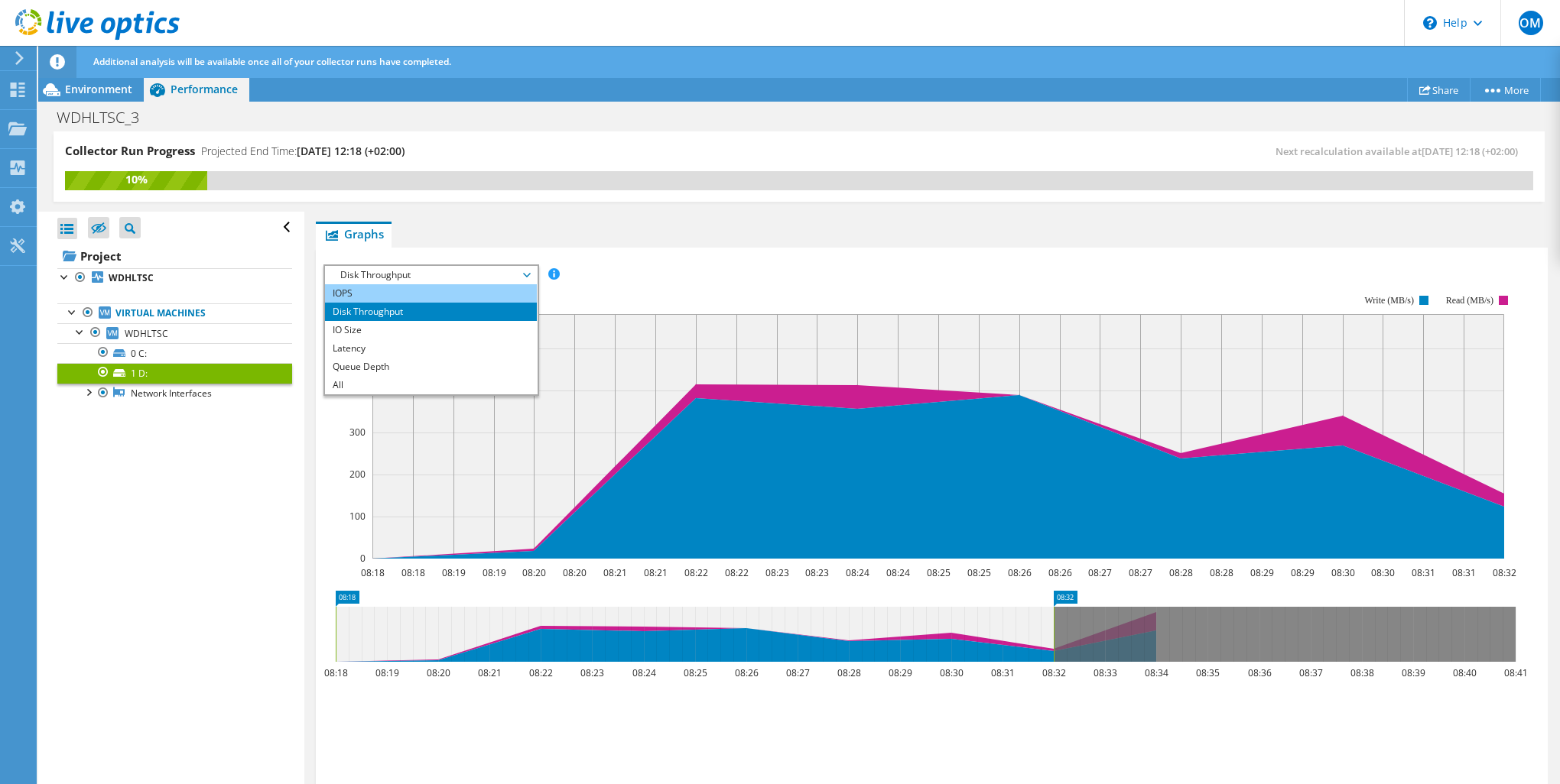
click at [414, 288] on li "IOPS" at bounding box center [431, 294] width 212 height 19
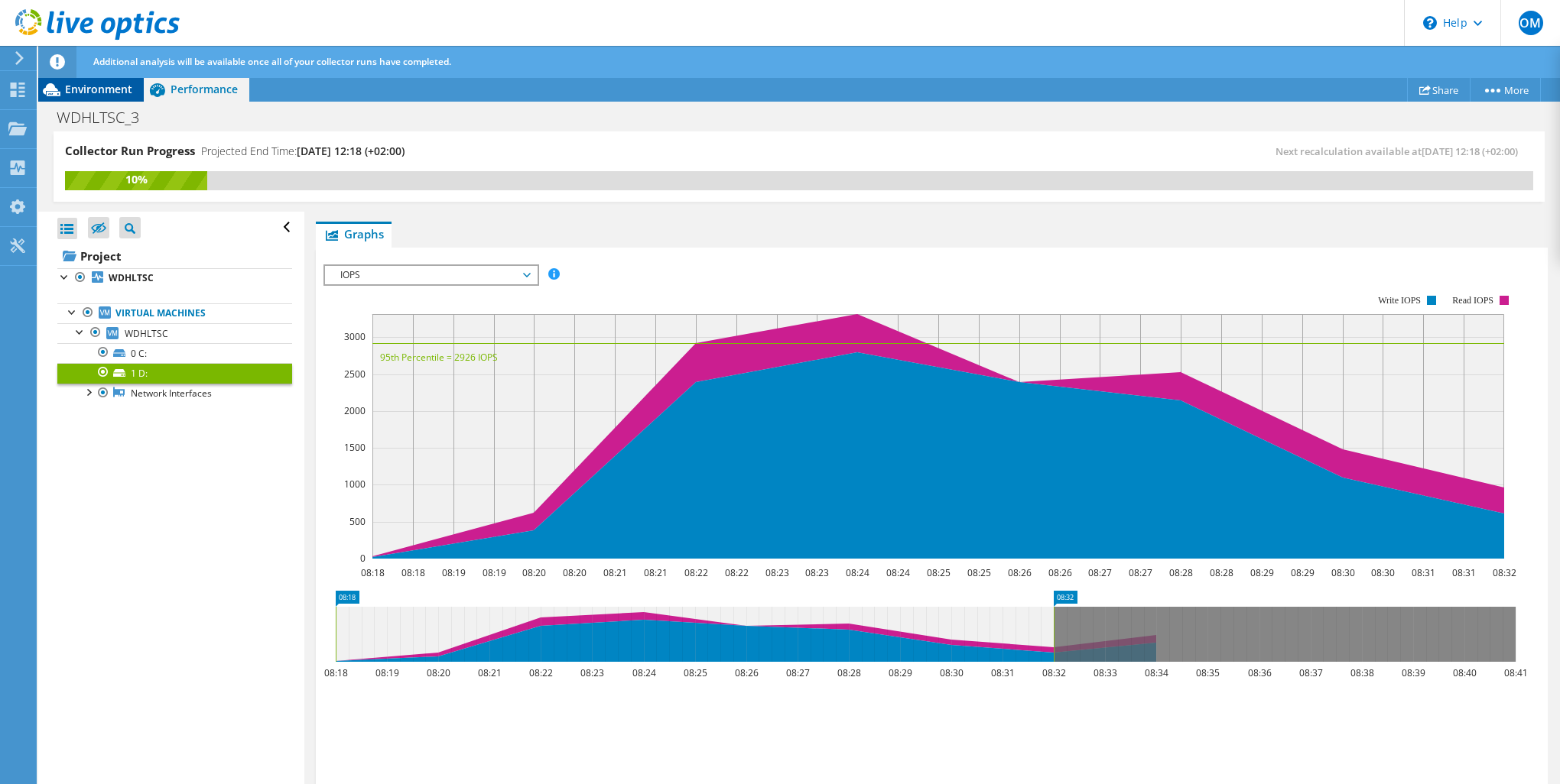
click at [59, 85] on icon at bounding box center [51, 89] width 27 height 27
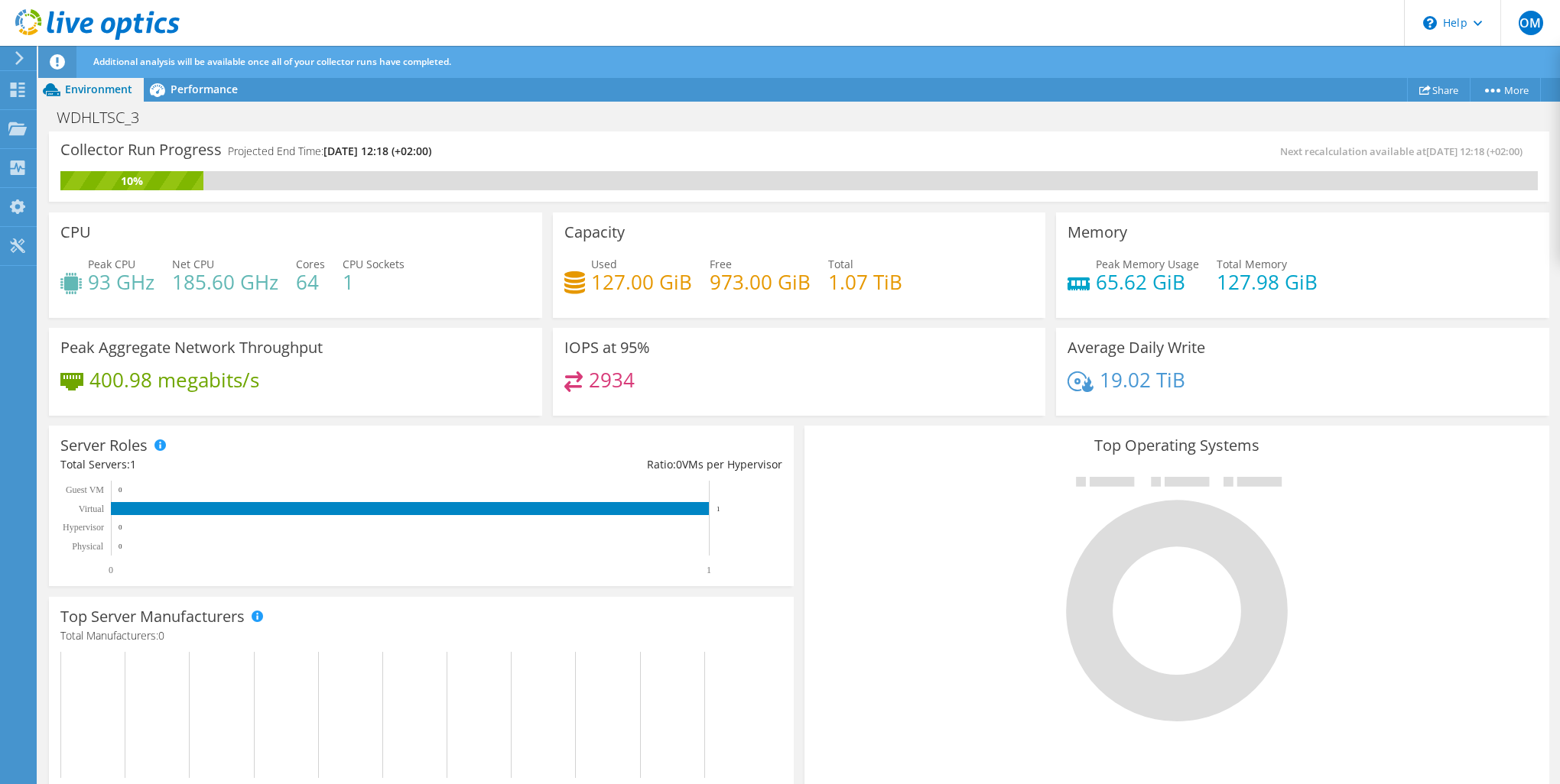
click at [618, 347] on h3 "IOPS at 95%" at bounding box center [607, 347] width 85 height 17
click at [158, 93] on icon at bounding box center [157, 90] width 15 height 14
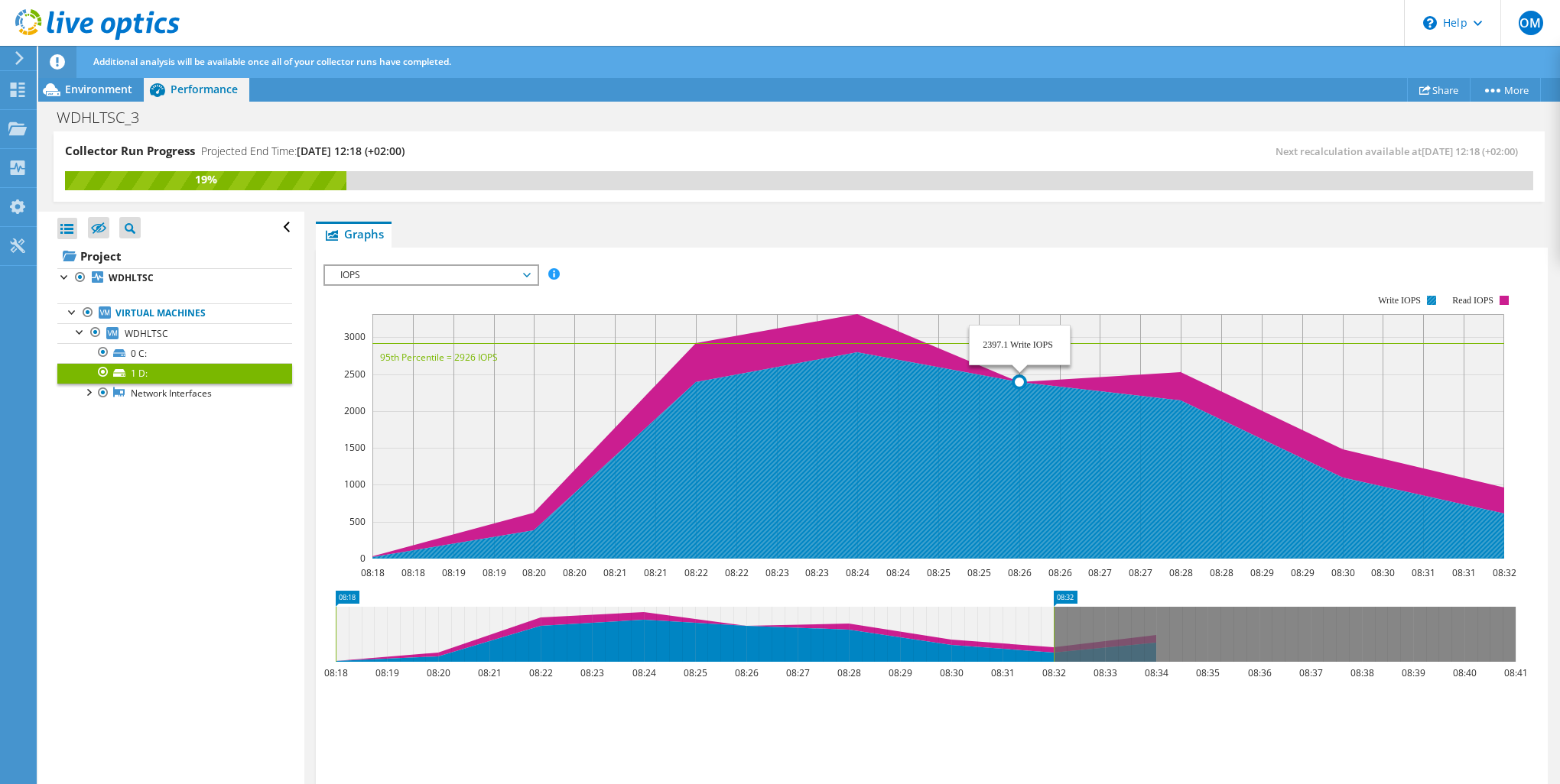
scroll to position [337, 0]
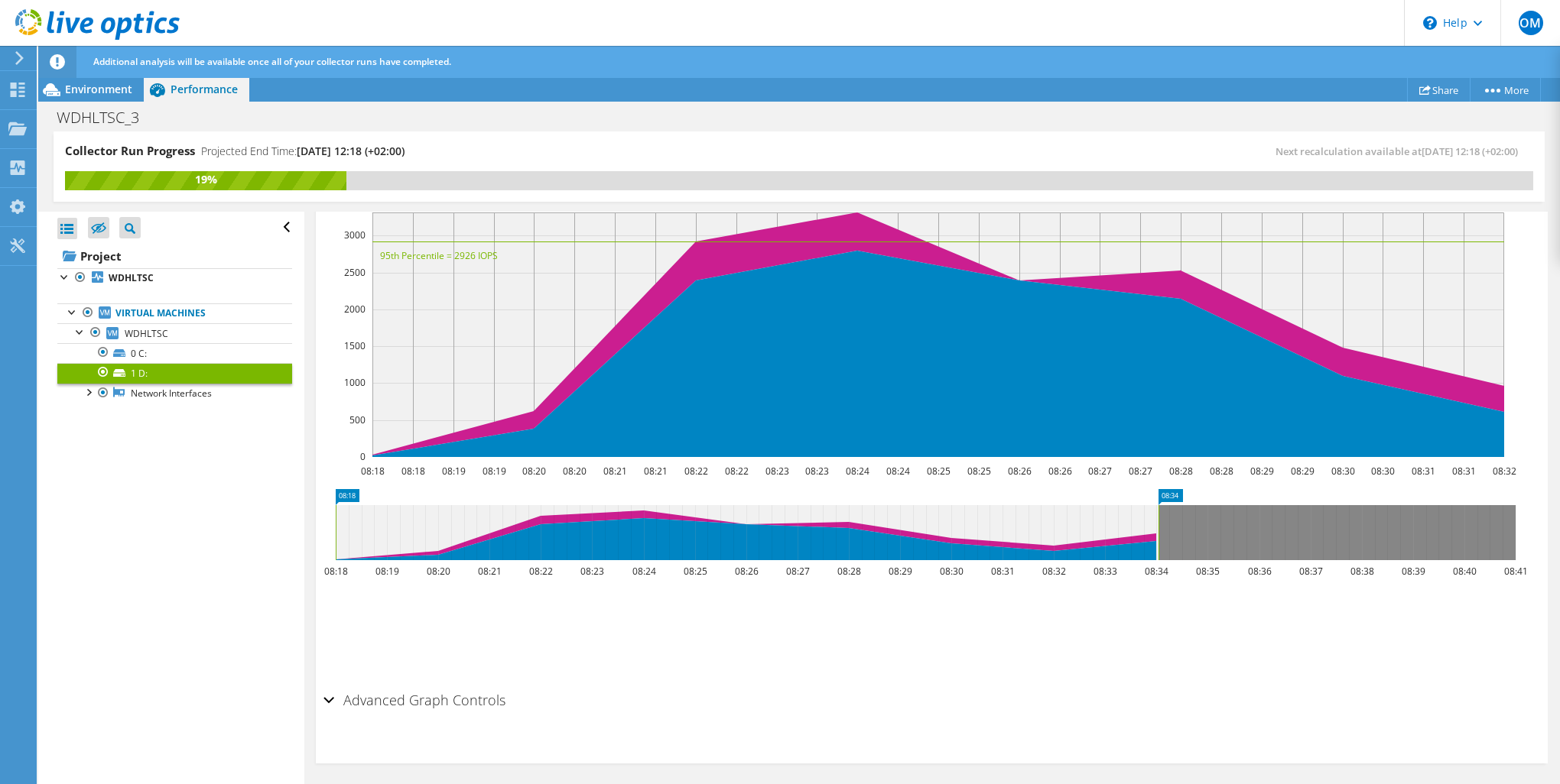
drag, startPoint x: 1053, startPoint y: 525, endPoint x: 1174, endPoint y: 528, distance: 121.0
click at [1161, 528] on rect at bounding box center [1159, 532] width 7 height 55
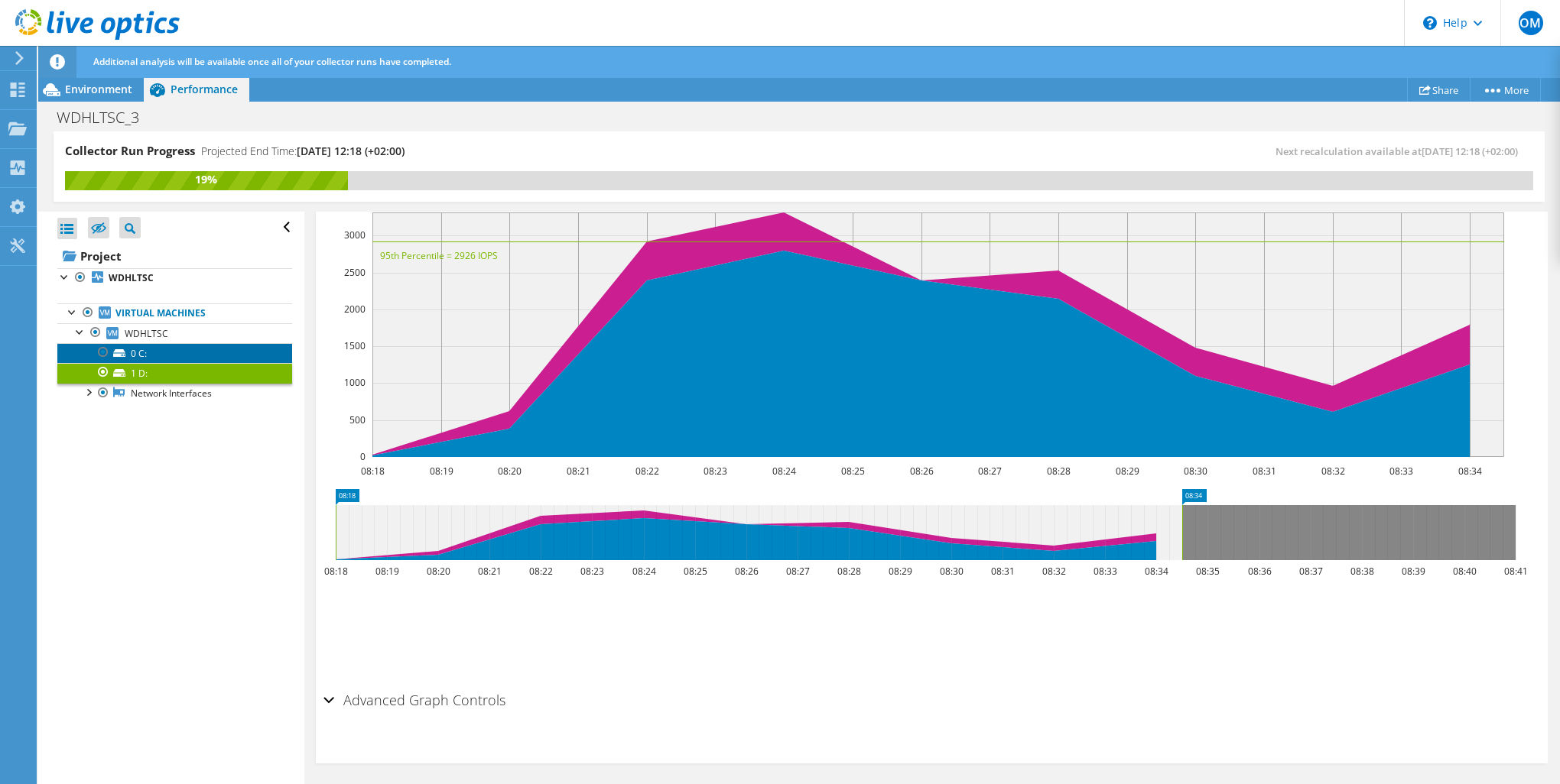
click at [218, 351] on link "0 C:" at bounding box center [175, 353] width 235 height 20
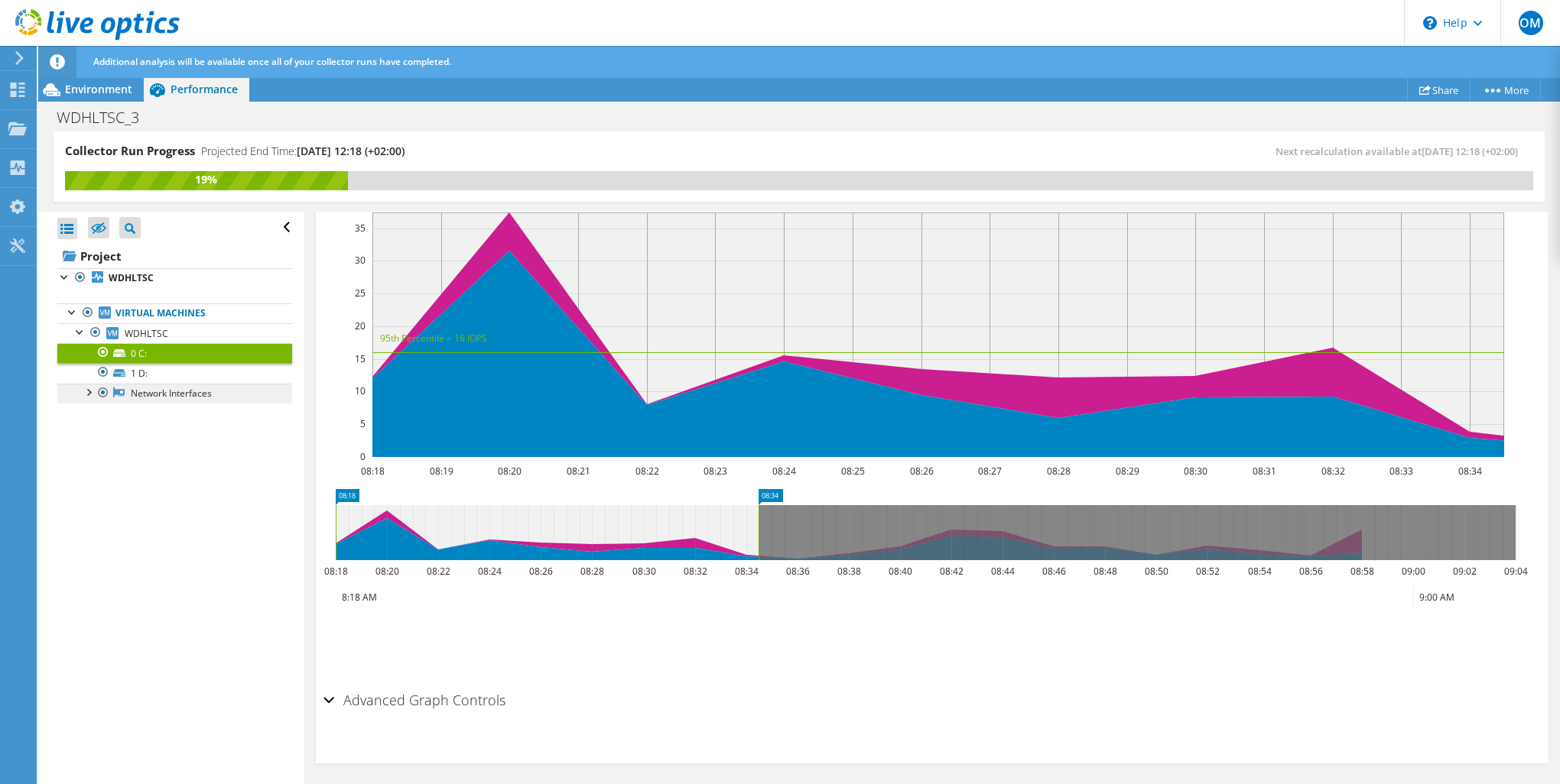
click at [174, 395] on link "Network Interfaces" at bounding box center [175, 393] width 235 height 20
click at [101, 97] on span "Environment" at bounding box center [98, 89] width 67 height 15
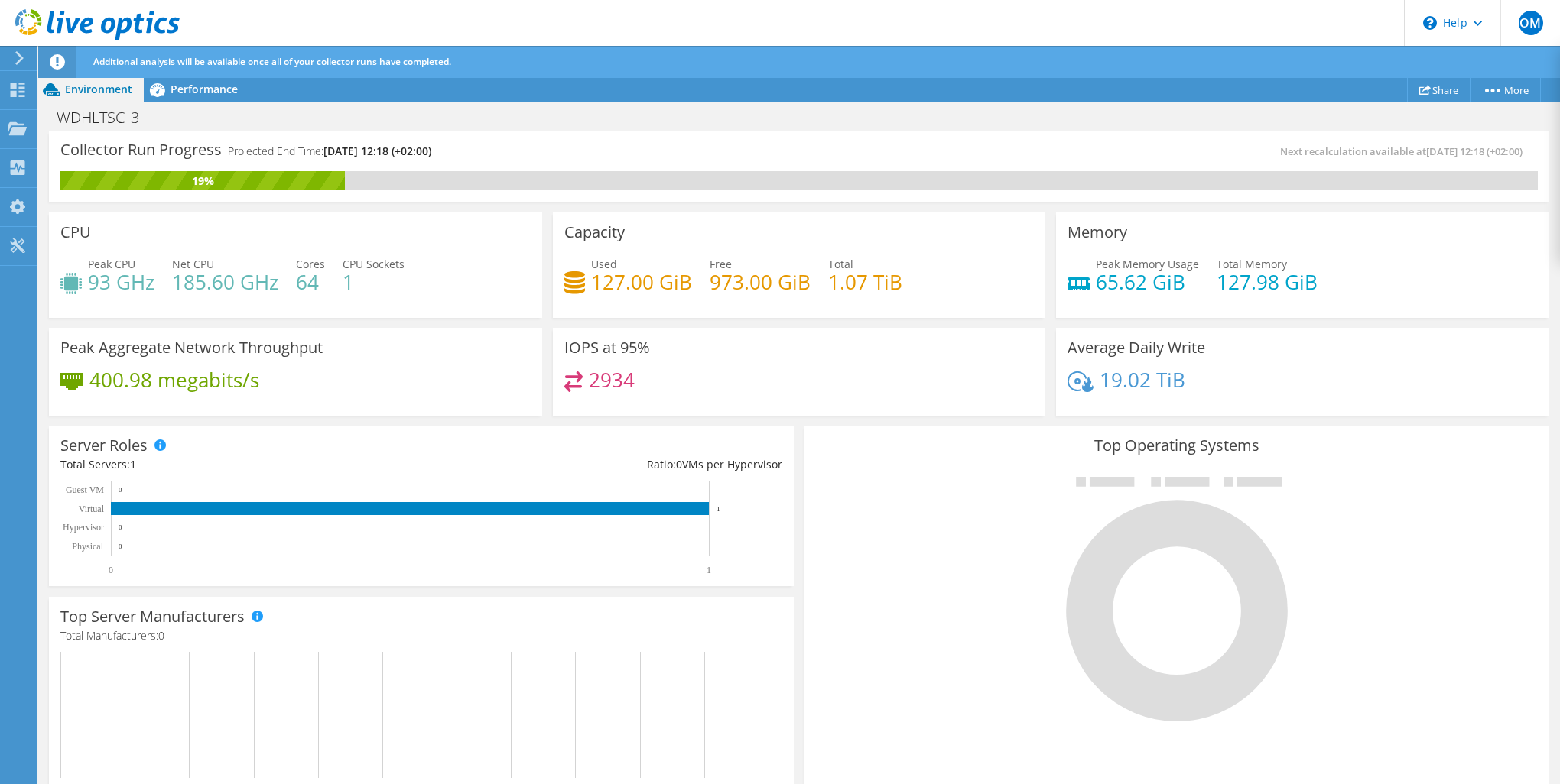
click at [210, 287] on h4 "185.60 GHz" at bounding box center [225, 282] width 106 height 17
click at [196, 95] on span "Performance" at bounding box center [204, 89] width 67 height 15
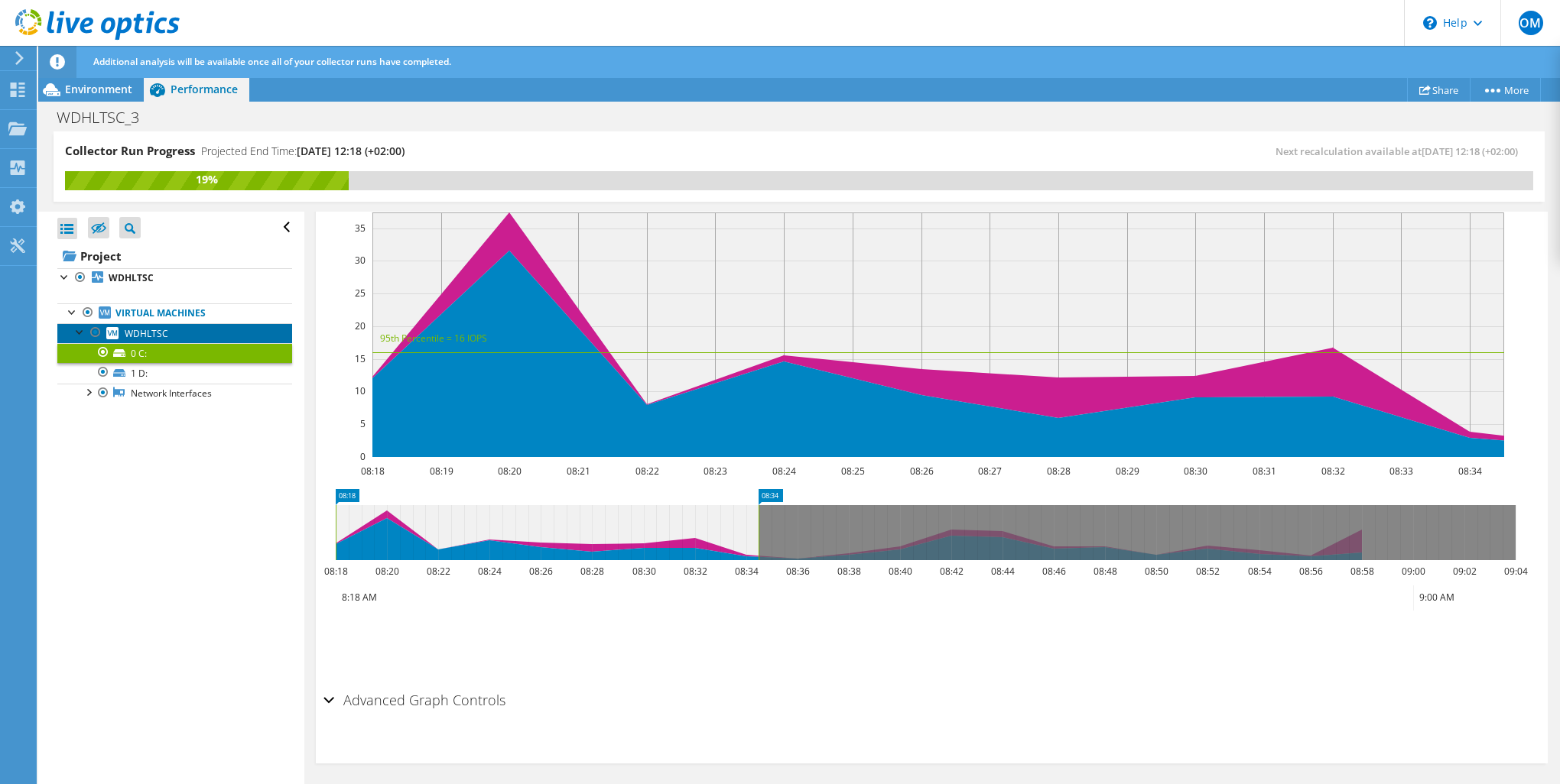
click at [175, 335] on link "WDHLTSC" at bounding box center [175, 333] width 235 height 20
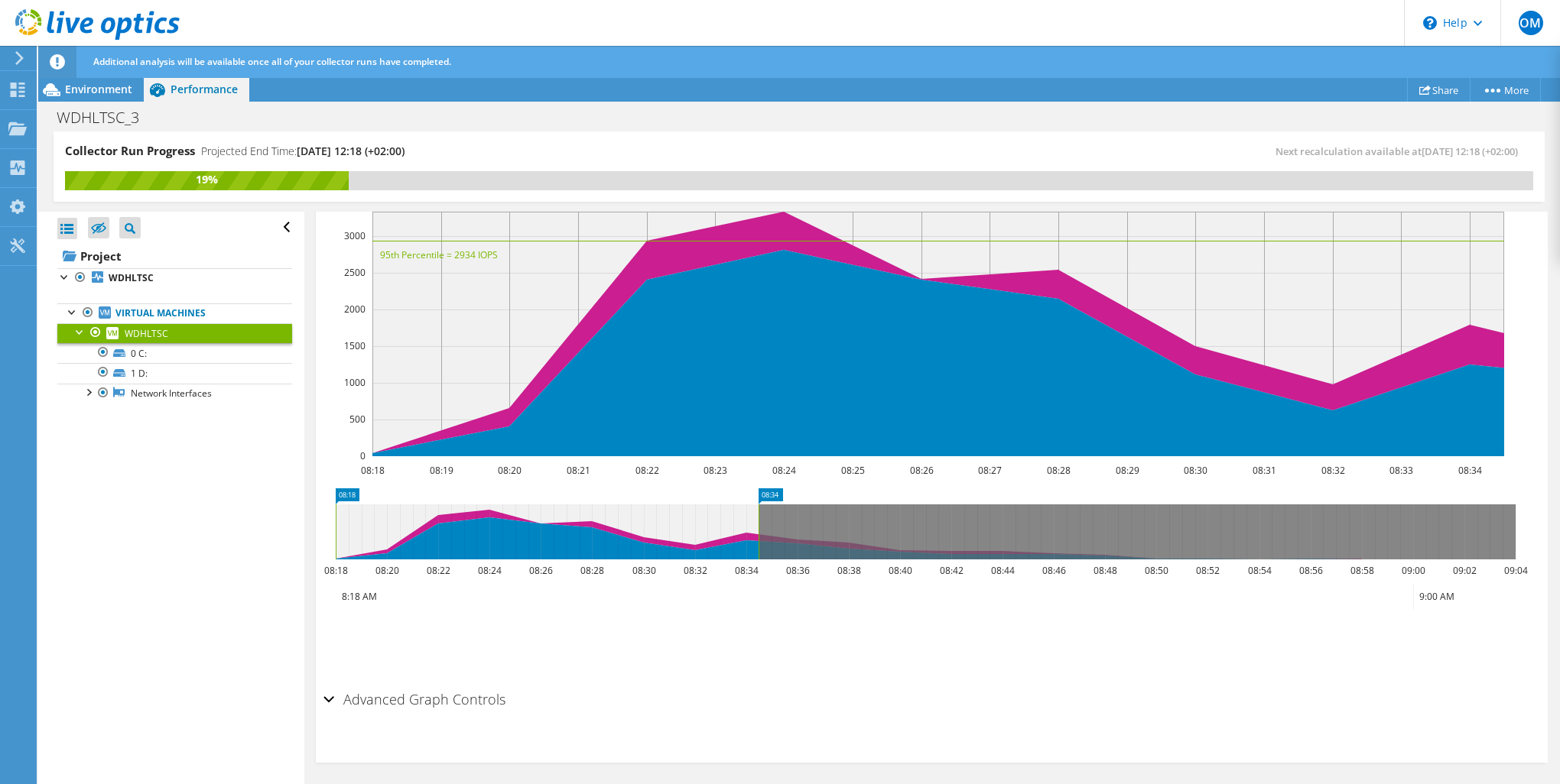
scroll to position [0, 0]
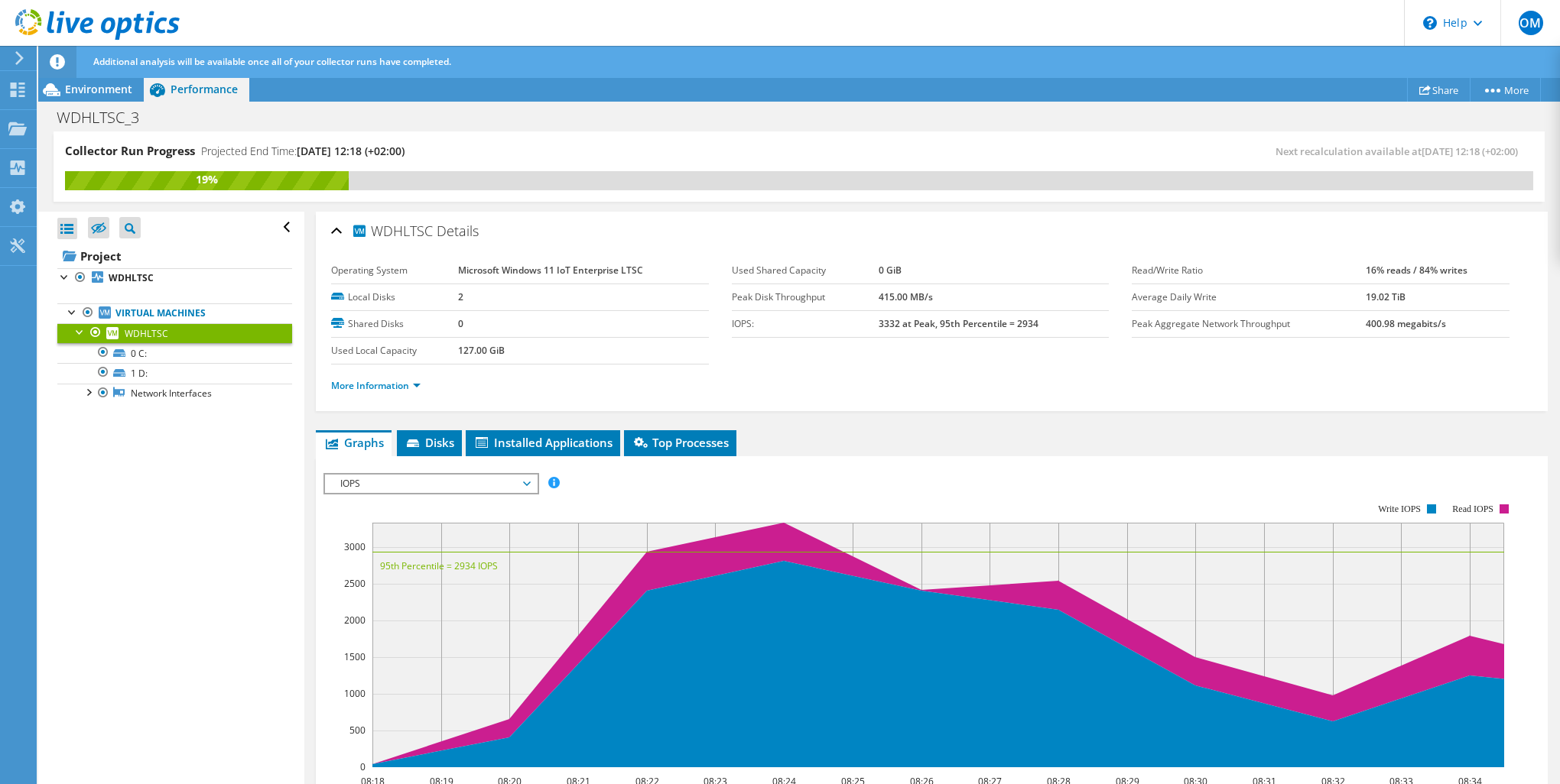
click at [375, 478] on span "IOPS" at bounding box center [431, 484] width 197 height 19
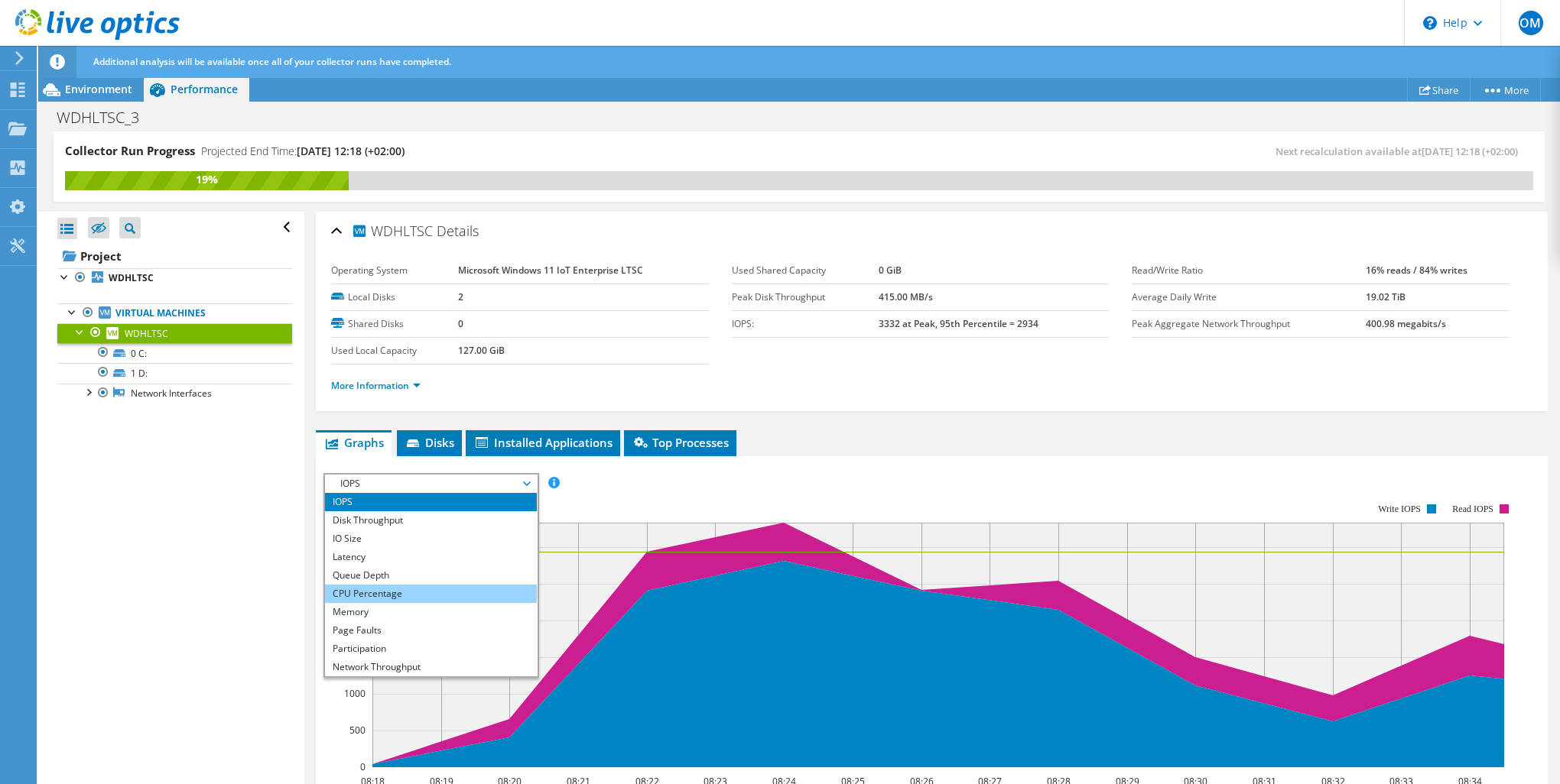
click at [374, 587] on li "CPU Percentage" at bounding box center [431, 595] width 212 height 19
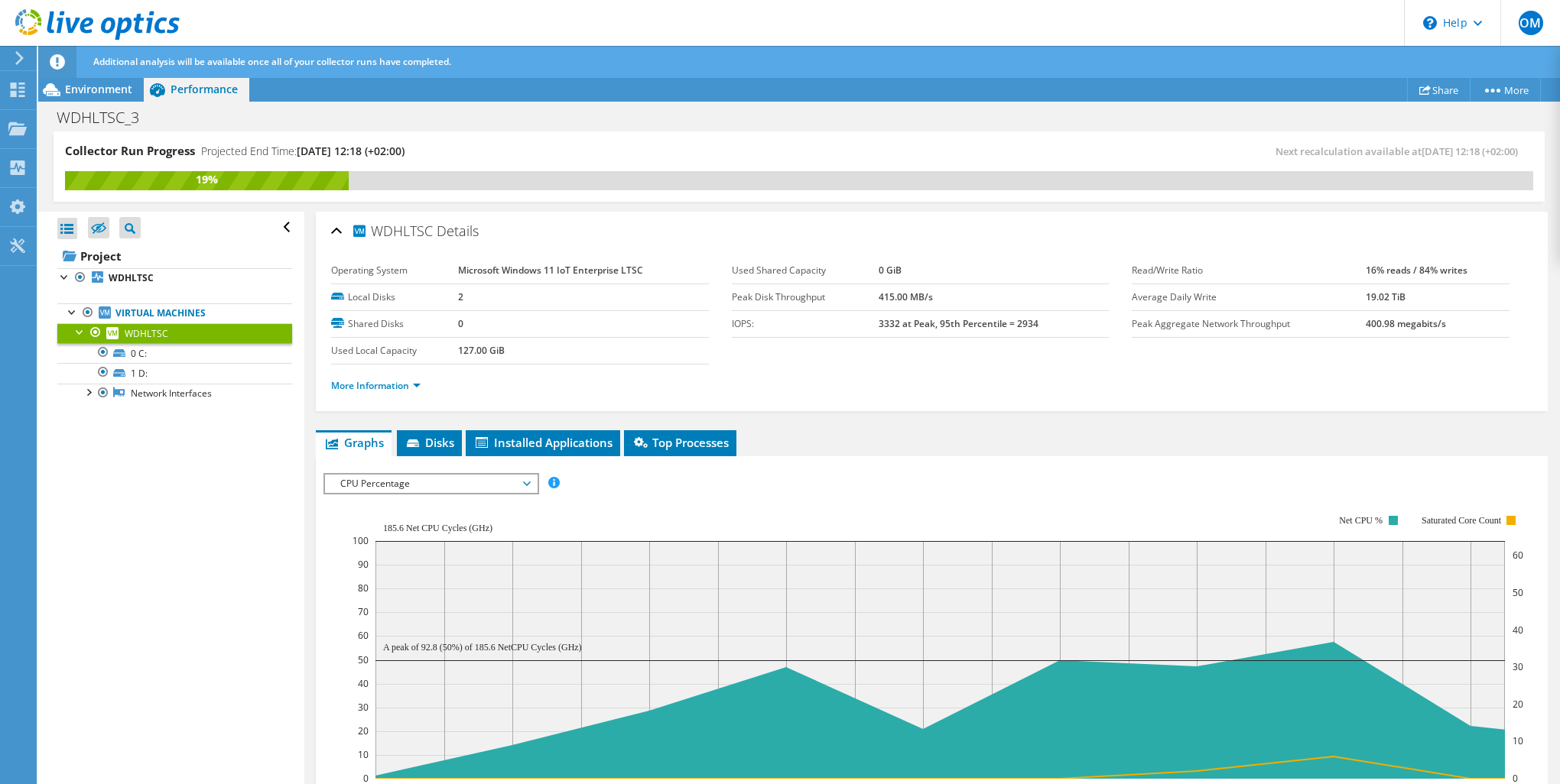
scroll to position [101, 0]
